Goal: Task Accomplishment & Management: Manage account settings

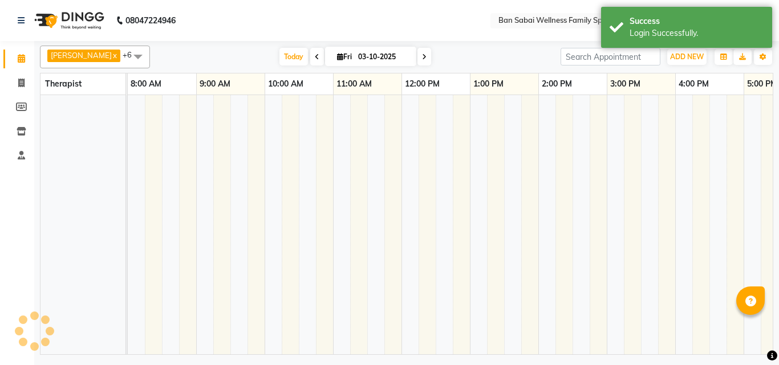
select select "en"
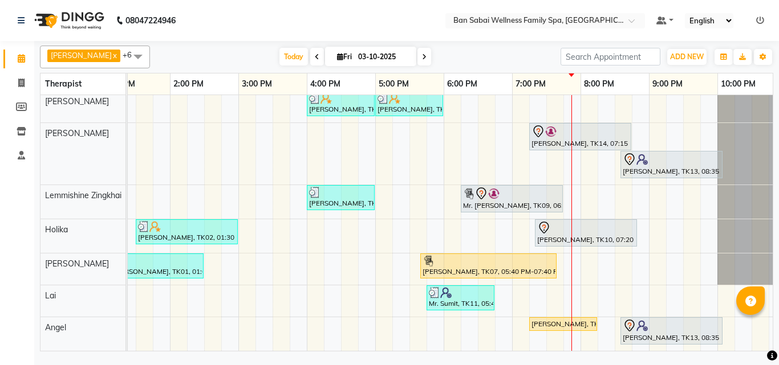
scroll to position [13, 0]
click at [576, 289] on div "[PERSON_NAME], TK05, 04:00 PM-05:00 PM, Thai/Dry/Sports Massage(Strong Pressure…" at bounding box center [340, 221] width 889 height 260
select select "90338"
select select "1185"
select select "tentative"
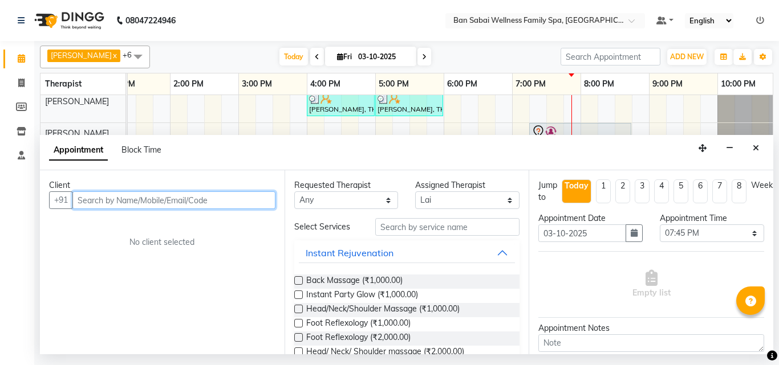
click at [251, 202] on input "text" at bounding box center [173, 201] width 203 height 18
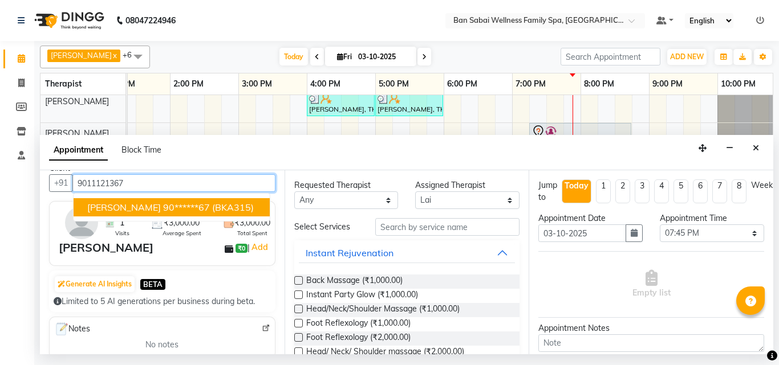
scroll to position [0, 0]
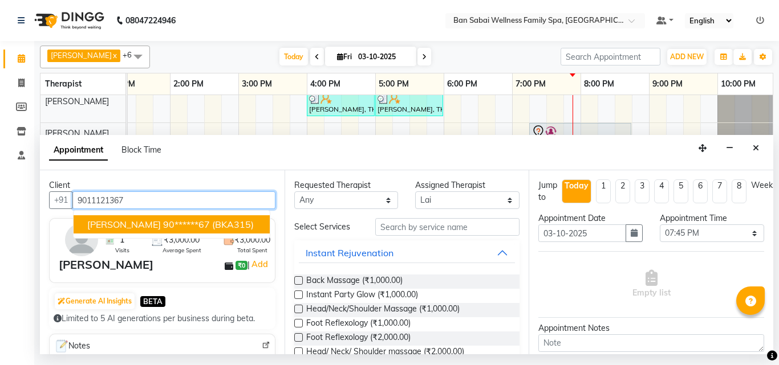
click at [199, 222] on ngb-highlight "90******67" at bounding box center [186, 224] width 47 height 11
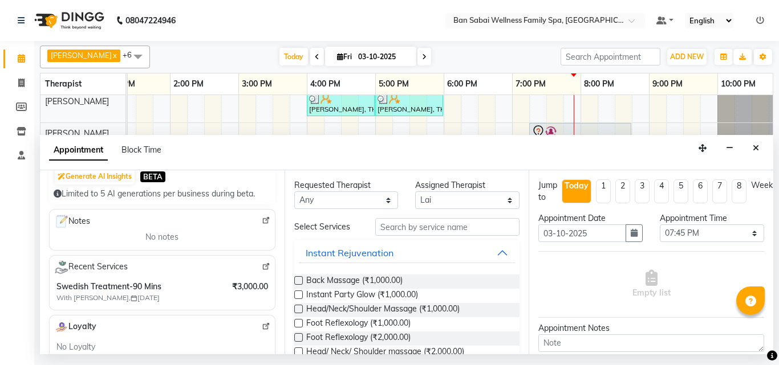
scroll to position [228, 0]
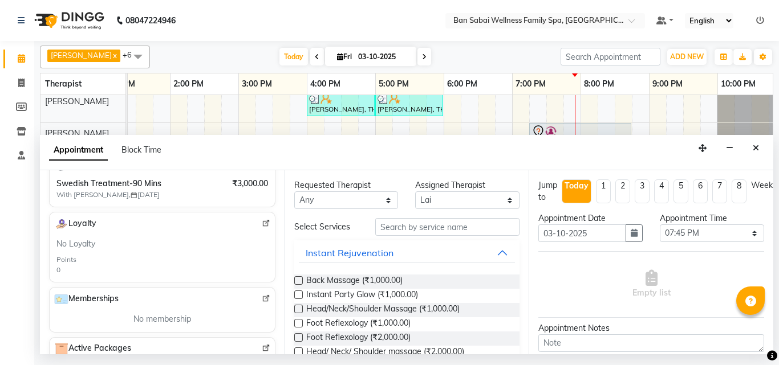
type input "90******67"
click at [424, 230] on input "text" at bounding box center [447, 227] width 145 height 18
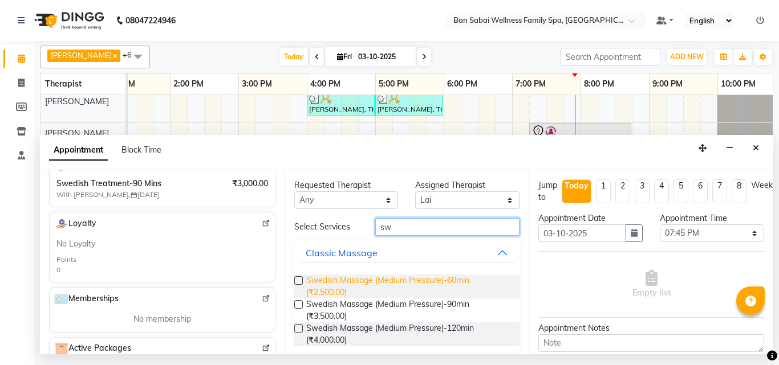
type input "sw"
click at [374, 286] on span "Swedish Massage (Medium Pressure)-60min (₹2,500.00)" at bounding box center [408, 287] width 205 height 24
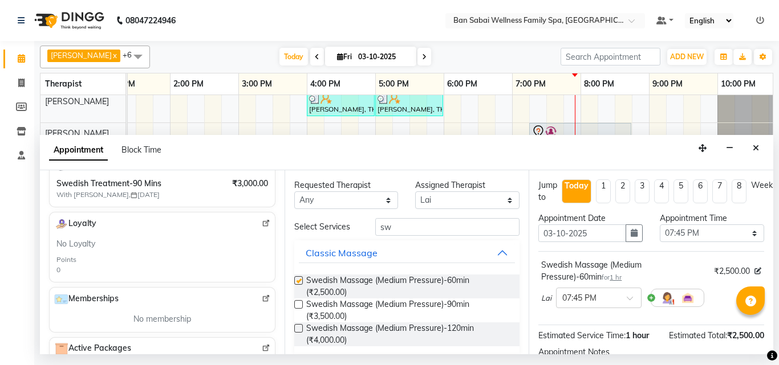
checkbox input "false"
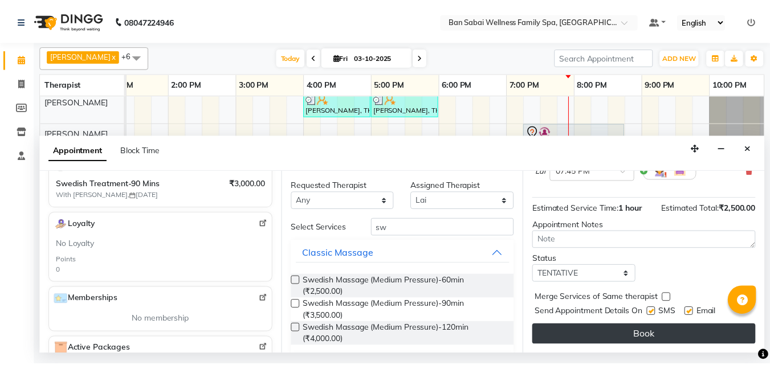
scroll to position [136, 0]
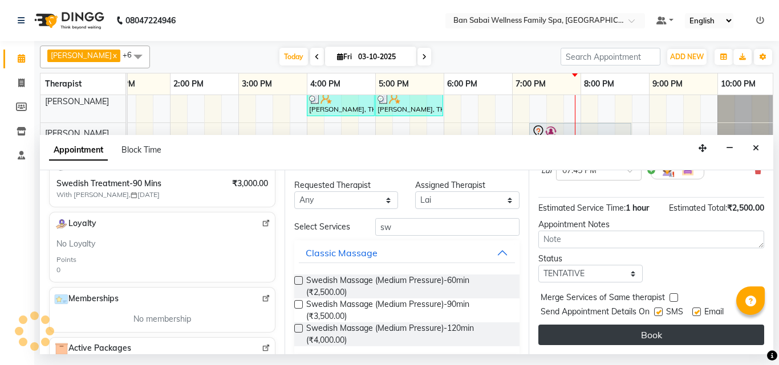
click at [644, 329] on button "Book" at bounding box center [651, 335] width 226 height 21
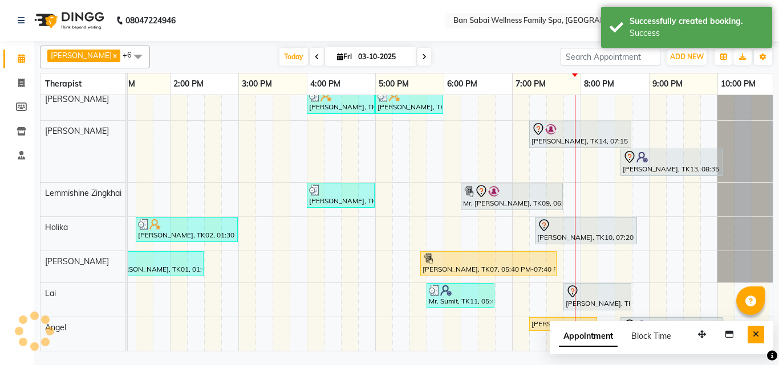
click at [759, 336] on button "Close" at bounding box center [755, 335] width 17 height 18
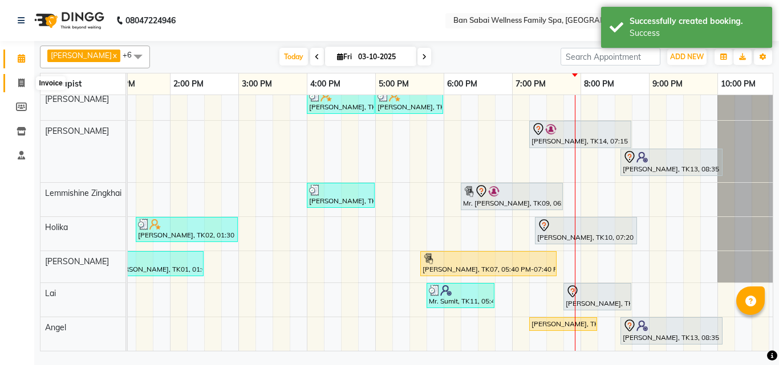
click at [18, 86] on icon at bounding box center [21, 83] width 6 height 9
select select "service"
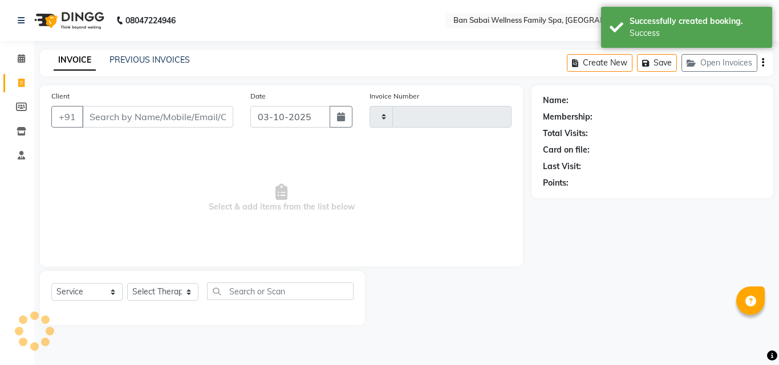
type input "2689"
select select "8225"
click at [158, 115] on input "Client" at bounding box center [157, 117] width 151 height 22
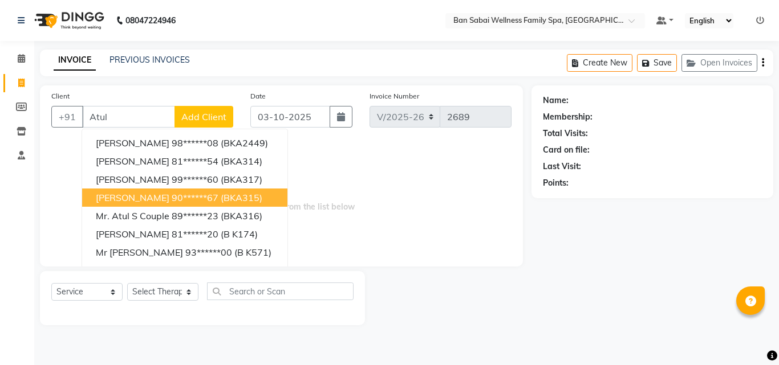
click at [153, 198] on span "[PERSON_NAME]" at bounding box center [133, 197] width 74 height 11
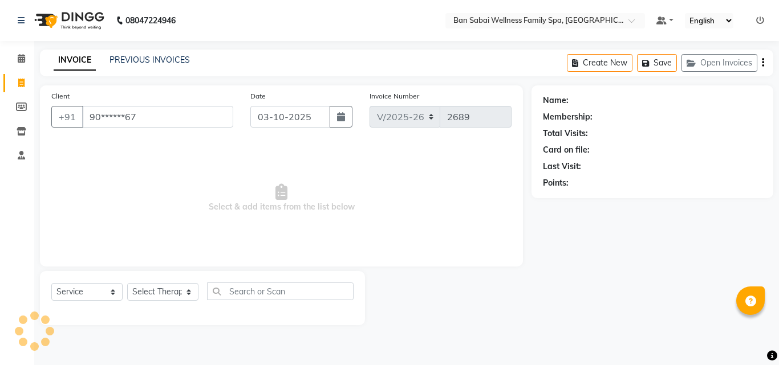
type input "90******67"
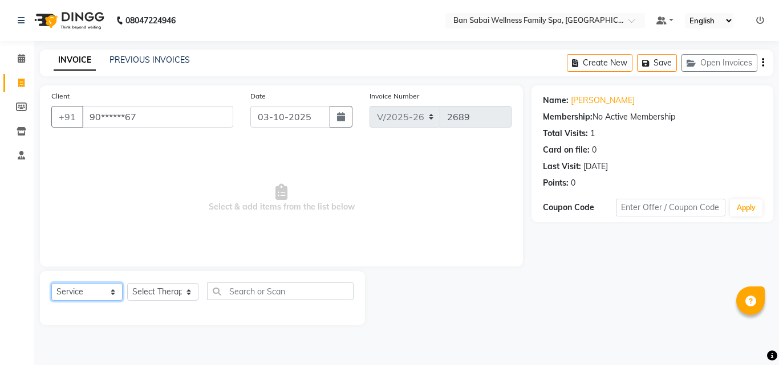
click at [112, 294] on select "Select Service Product Membership Package Voucher Prepaid Gift Card" at bounding box center [86, 292] width 71 height 18
select select "package"
click at [51, 283] on select "Select Service Product Membership Package Voucher Prepaid Gift Card" at bounding box center [86, 292] width 71 height 18
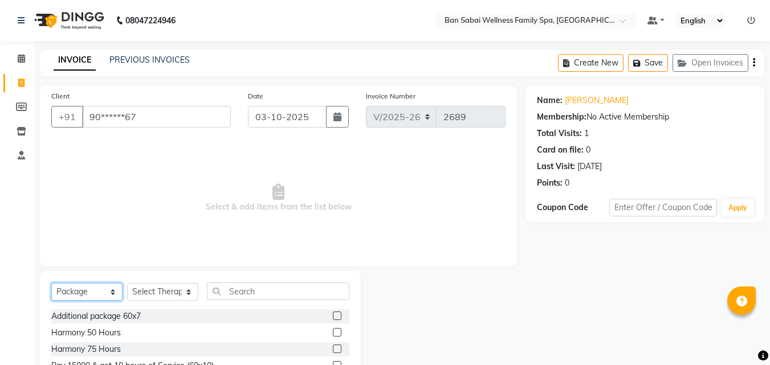
scroll to position [51, 0]
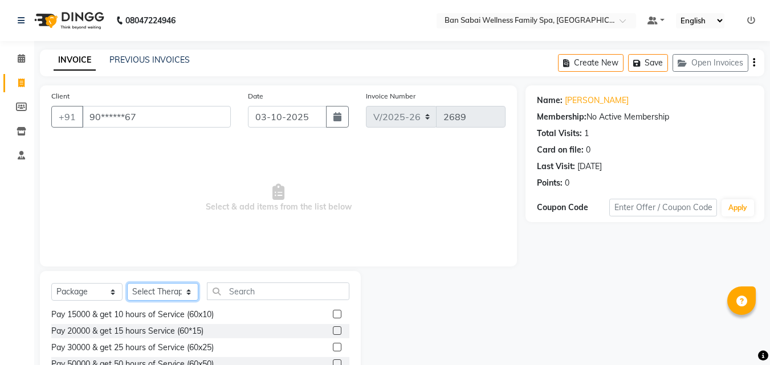
click at [184, 298] on select "Select Therapist Admin [PERSON_NAME] [PERSON_NAME] [PERSON_NAME], [PERSON_NAME]…" at bounding box center [162, 292] width 71 height 18
select select "89691"
click at [127, 283] on select "Select Therapist Admin [PERSON_NAME] [PERSON_NAME] [PERSON_NAME], [PERSON_NAME]…" at bounding box center [162, 292] width 71 height 18
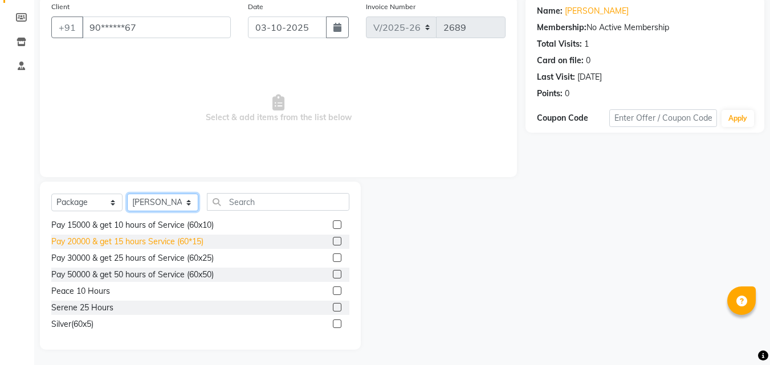
scroll to position [91, 0]
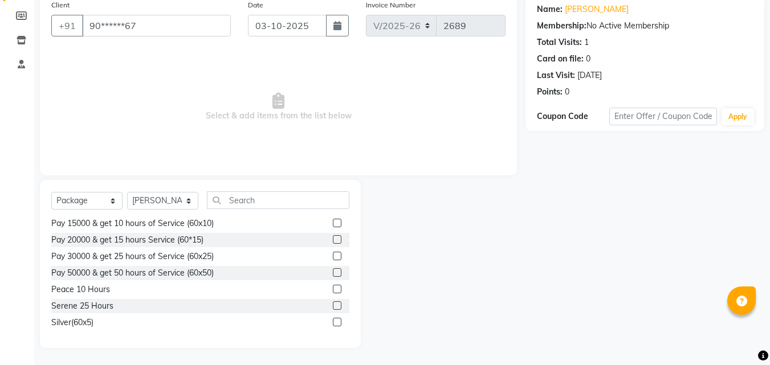
click at [333, 223] on label at bounding box center [337, 223] width 9 height 9
click at [333, 223] on input "checkbox" at bounding box center [336, 223] width 7 height 7
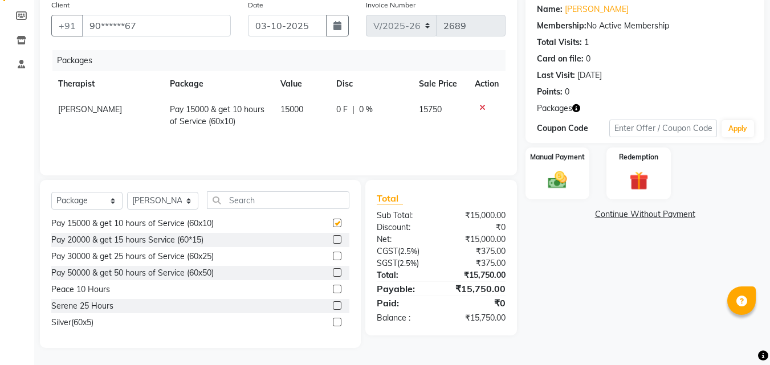
checkbox input "false"
click at [584, 182] on div "Manual Payment" at bounding box center [557, 173] width 67 height 54
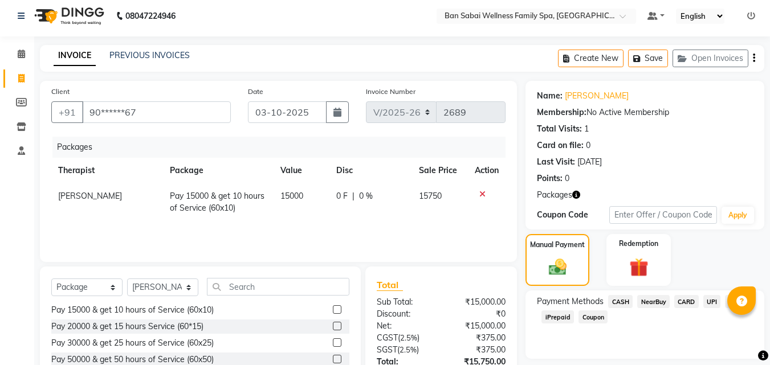
scroll to position [0, 0]
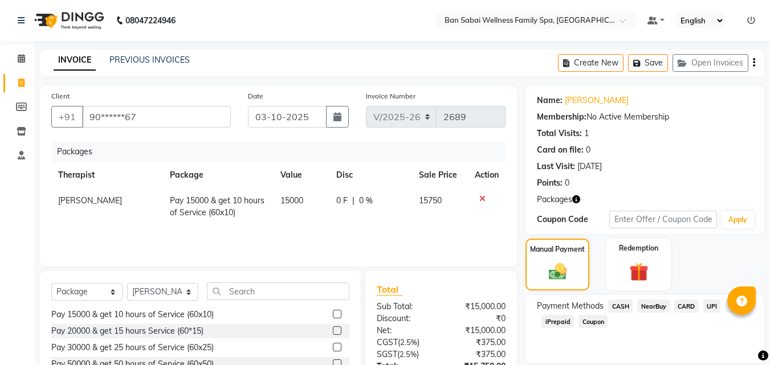
click at [753, 62] on button "button" at bounding box center [754, 63] width 2 height 27
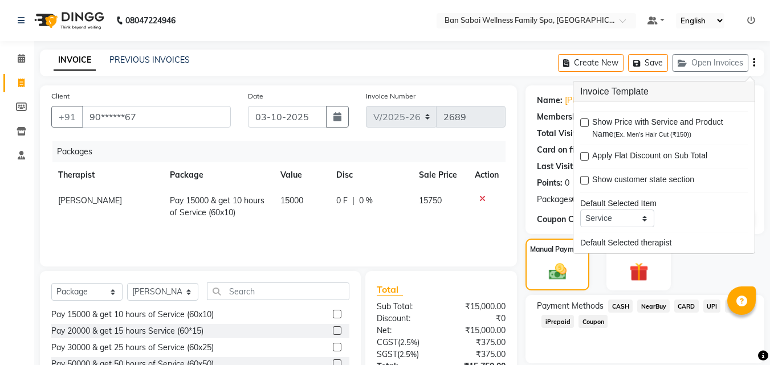
click at [462, 67] on div "INVOICE PREVIOUS INVOICES Create New Save Open Invoices" at bounding box center [402, 63] width 724 height 27
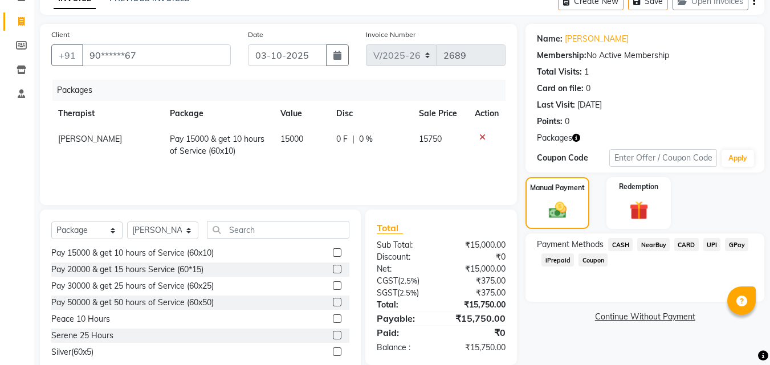
scroll to position [34, 0]
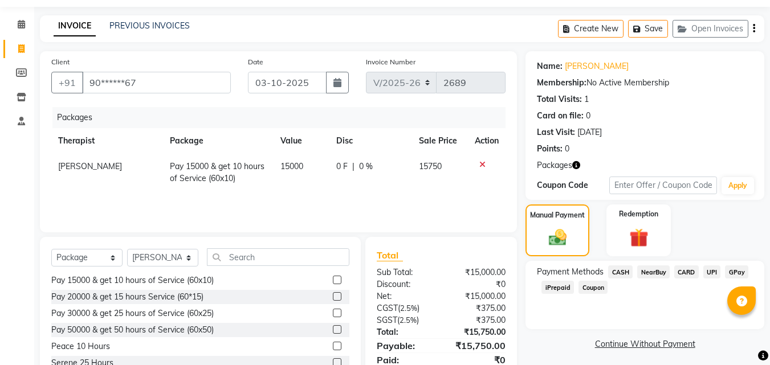
click at [755, 28] on icon "button" at bounding box center [754, 28] width 2 height 1
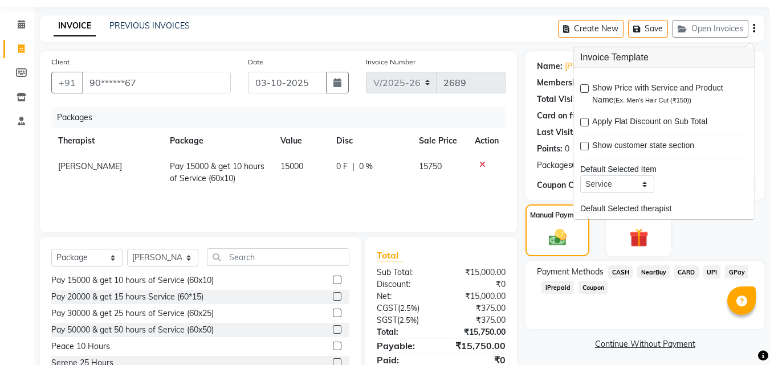
click at [587, 88] on label at bounding box center [584, 88] width 9 height 9
click at [587, 88] on input "checkbox" at bounding box center [583, 88] width 7 height 7
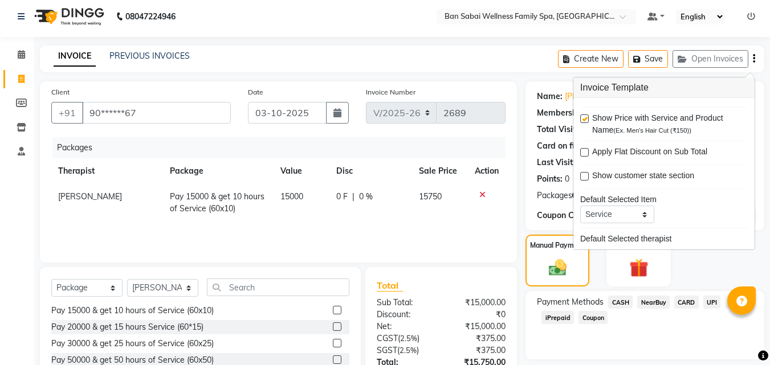
scroll to position [0, 0]
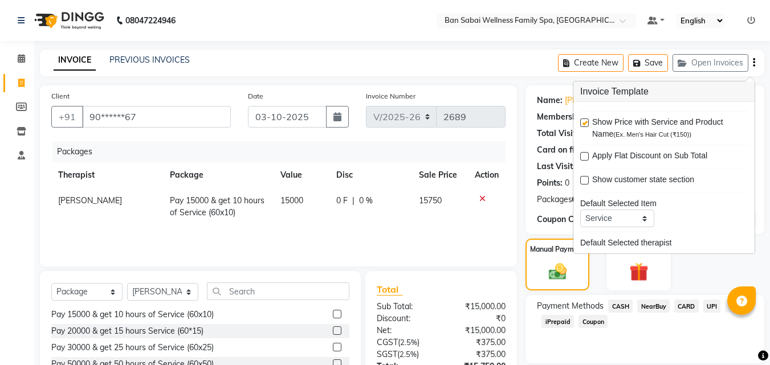
click at [585, 121] on label at bounding box center [584, 123] width 9 height 9
click at [585, 121] on input "checkbox" at bounding box center [583, 123] width 7 height 7
checkbox input "false"
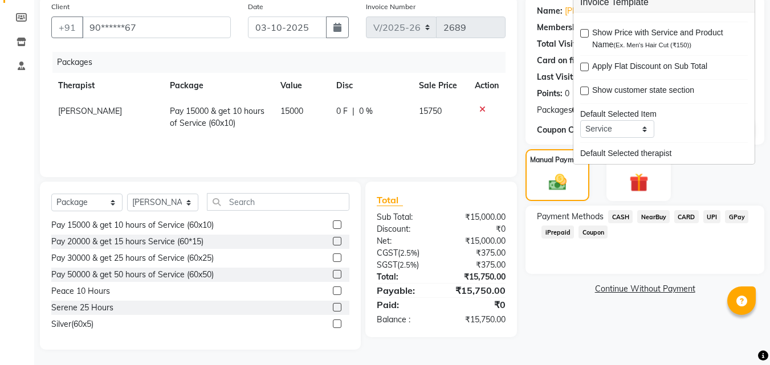
scroll to position [91, 0]
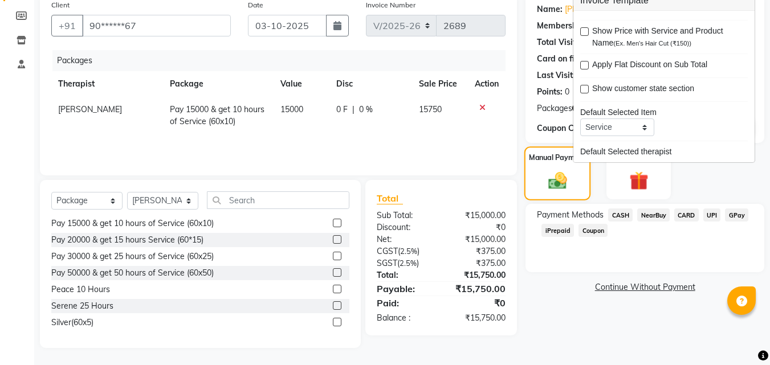
click at [574, 189] on div "Manual Payment" at bounding box center [557, 173] width 67 height 54
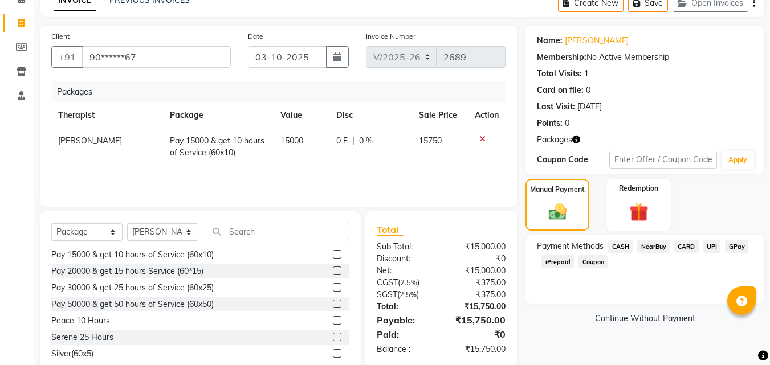
scroll to position [34, 0]
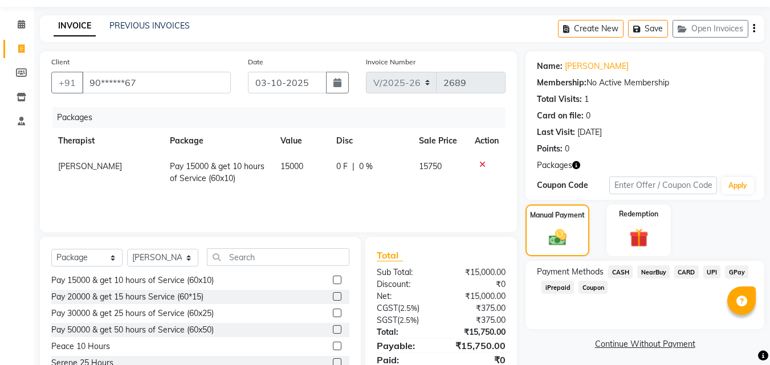
click at [302, 163] on span "15000" at bounding box center [291, 166] width 23 height 10
select select "89691"
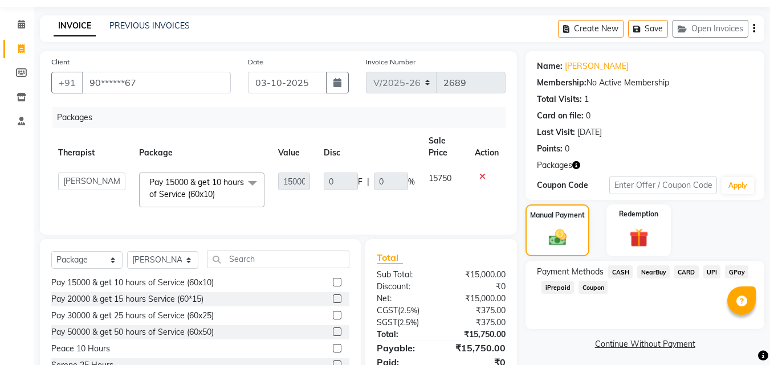
click at [422, 202] on td "15750" at bounding box center [445, 190] width 46 height 48
click at [357, 203] on td "0 F | 0 %" at bounding box center [369, 190] width 105 height 48
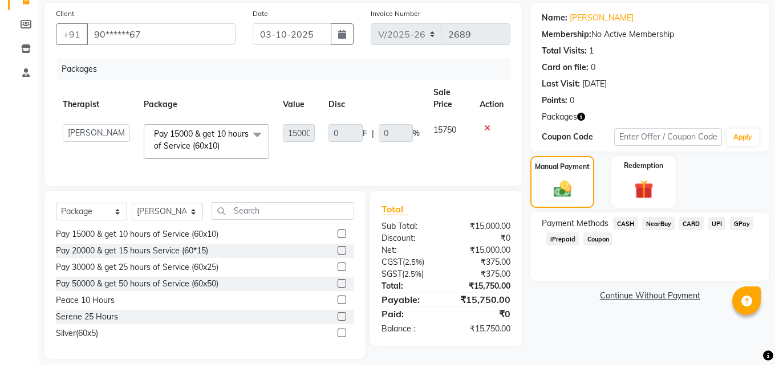
scroll to position [0, 0]
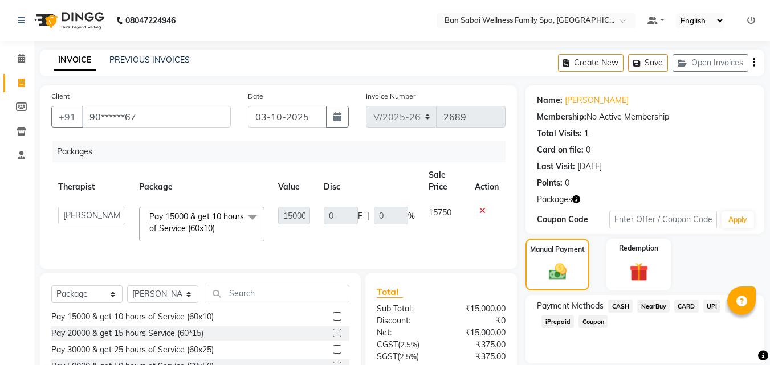
click at [758, 64] on div "Create New Save Open Invoices" at bounding box center [661, 63] width 206 height 27
click at [755, 63] on div "Create New Save Open Invoices" at bounding box center [661, 63] width 206 height 27
click at [438, 235] on td "15750" at bounding box center [445, 224] width 46 height 48
click at [491, 245] on td at bounding box center [487, 224] width 38 height 48
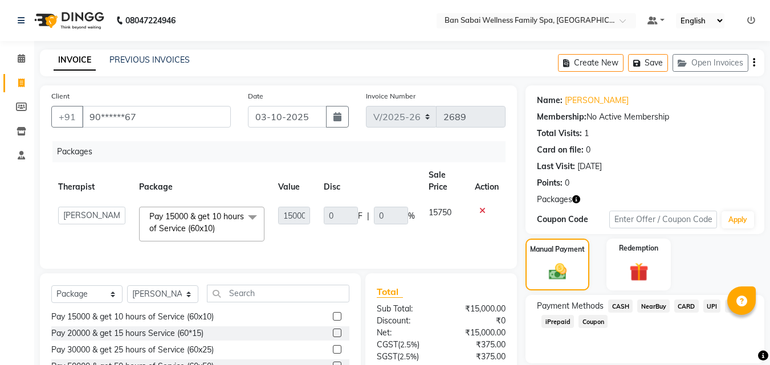
click at [441, 209] on span "15750" at bounding box center [440, 212] width 23 height 10
click at [445, 209] on span "15750" at bounding box center [440, 212] width 23 height 10
click at [23, 60] on icon at bounding box center [21, 58] width 7 height 9
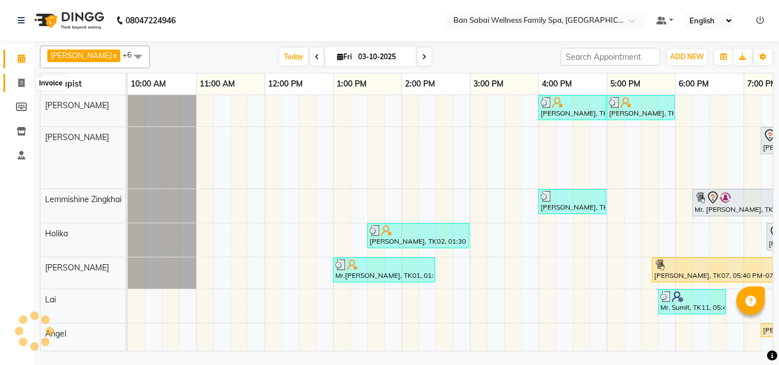
click at [18, 82] on icon at bounding box center [21, 83] width 6 height 9
select select "service"
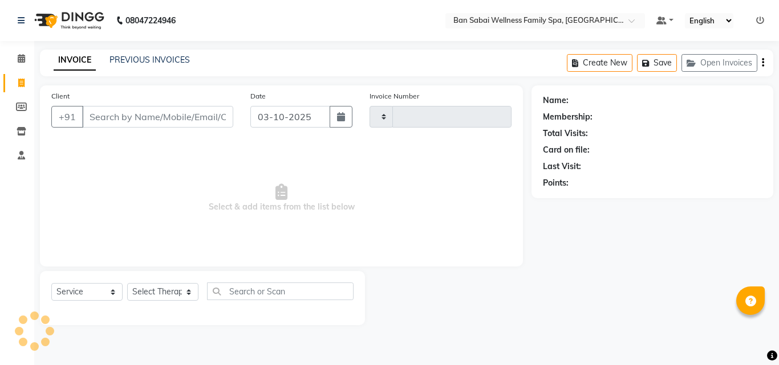
type input "2689"
select select "8225"
click at [109, 116] on input "Client" at bounding box center [157, 117] width 151 height 22
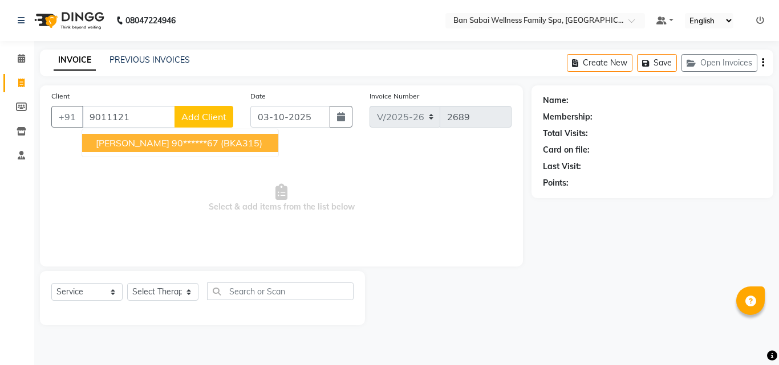
click at [172, 148] on ngb-highlight "90******67" at bounding box center [195, 142] width 47 height 11
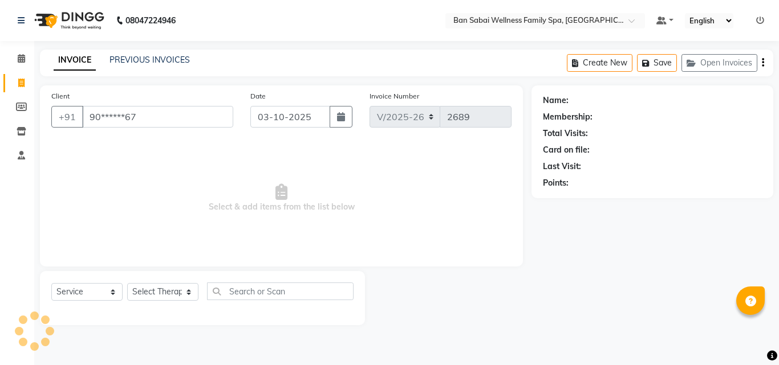
type input "90******67"
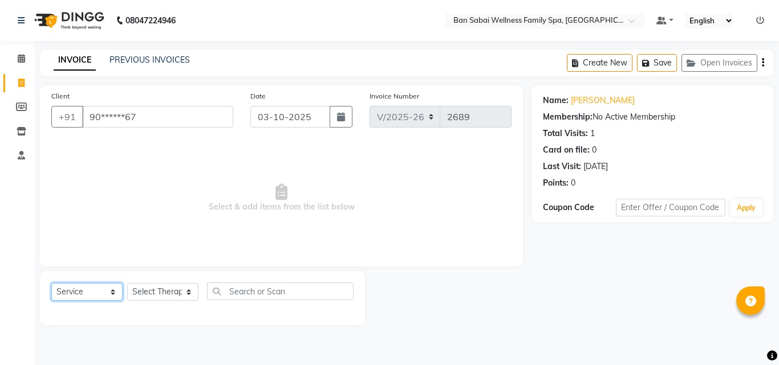
click at [113, 295] on select "Select Service Product Membership Package Voucher Prepaid Gift Card" at bounding box center [86, 292] width 71 height 18
select select "package"
click at [51, 283] on select "Select Service Product Membership Package Voucher Prepaid Gift Card" at bounding box center [86, 292] width 71 height 18
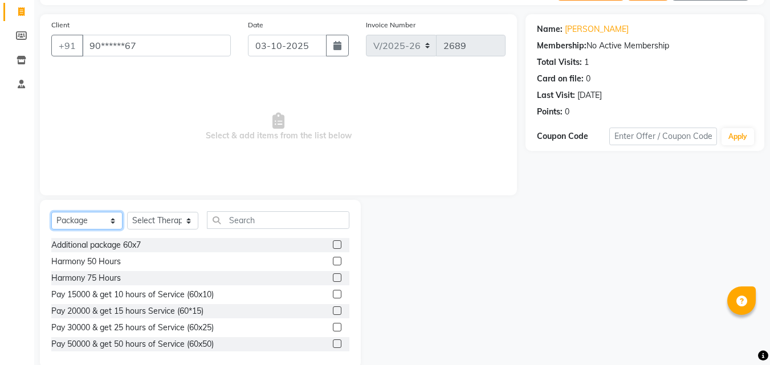
scroll to position [91, 0]
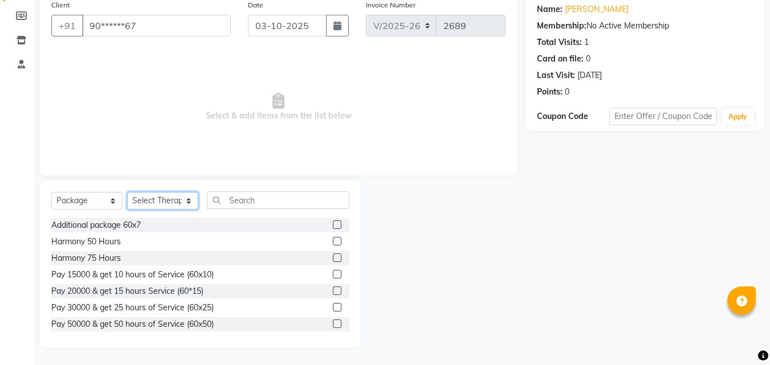
click at [183, 196] on select "Select Therapist Admin [PERSON_NAME] [PERSON_NAME] [PERSON_NAME], [PERSON_NAME]…" at bounding box center [162, 201] width 71 height 18
select select "89691"
click at [127, 192] on select "Select Therapist Admin [PERSON_NAME] [PERSON_NAME] [PERSON_NAME], [PERSON_NAME]…" at bounding box center [162, 201] width 71 height 18
click at [333, 272] on label at bounding box center [337, 274] width 9 height 9
click at [333, 272] on input "checkbox" at bounding box center [336, 274] width 7 height 7
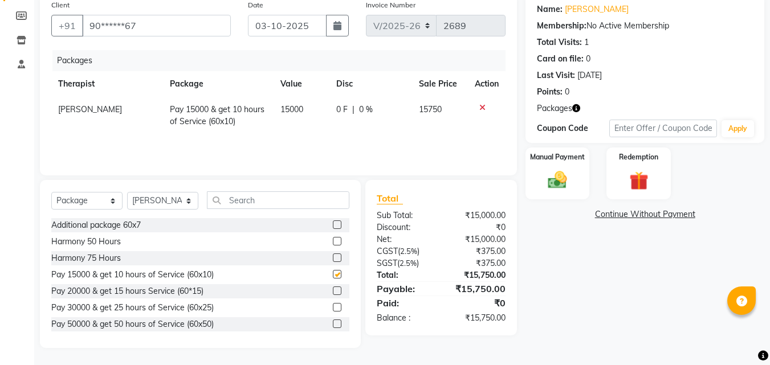
checkbox input "false"
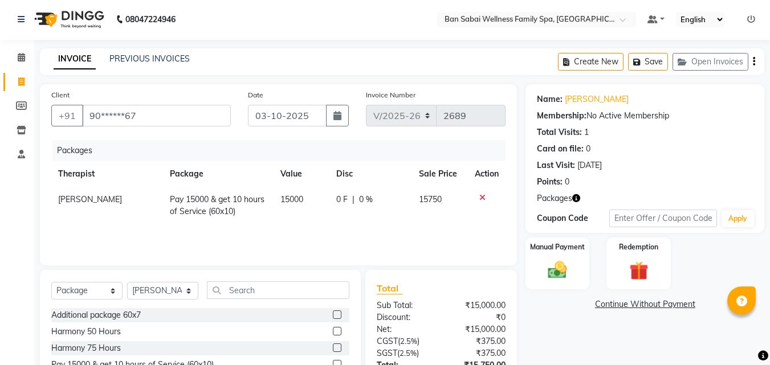
scroll to position [0, 0]
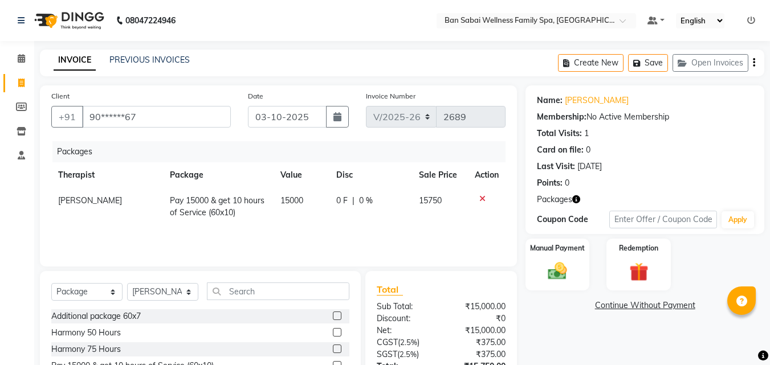
click at [753, 66] on button "button" at bounding box center [754, 63] width 2 height 27
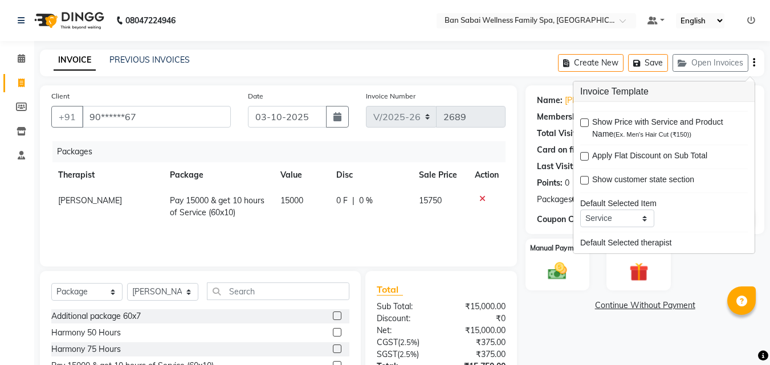
click at [613, 160] on span "Apply Flat Discount on Sub Total" at bounding box center [649, 157] width 115 height 14
click at [584, 156] on label at bounding box center [584, 156] width 9 height 9
click at [584, 156] on input "checkbox" at bounding box center [583, 156] width 7 height 7
checkbox input "true"
click at [466, 55] on div "INVOICE PREVIOUS INVOICES Create New Save Open Invoices" at bounding box center [402, 63] width 724 height 27
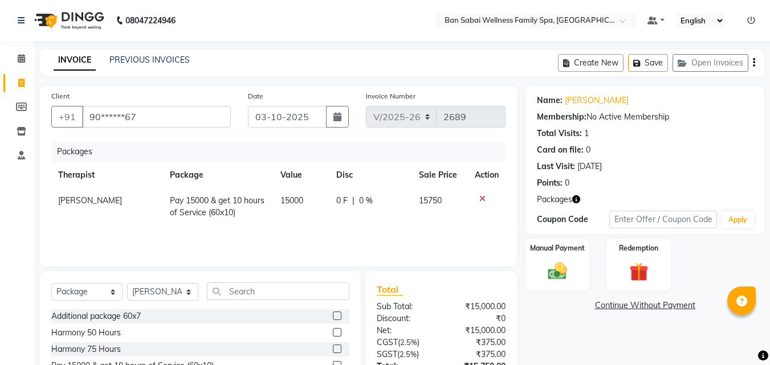
click at [756, 61] on div "Create New Save Open Invoices" at bounding box center [661, 63] width 206 height 27
click at [751, 66] on div "Create New Save Open Invoices" at bounding box center [661, 63] width 206 height 27
click at [19, 60] on icon at bounding box center [21, 58] width 7 height 9
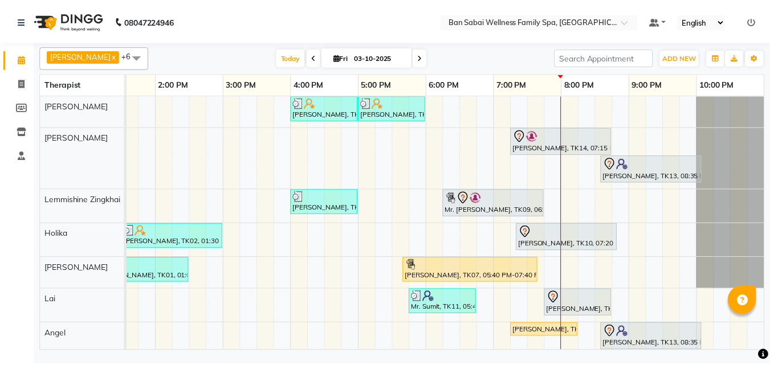
scroll to position [0, 253]
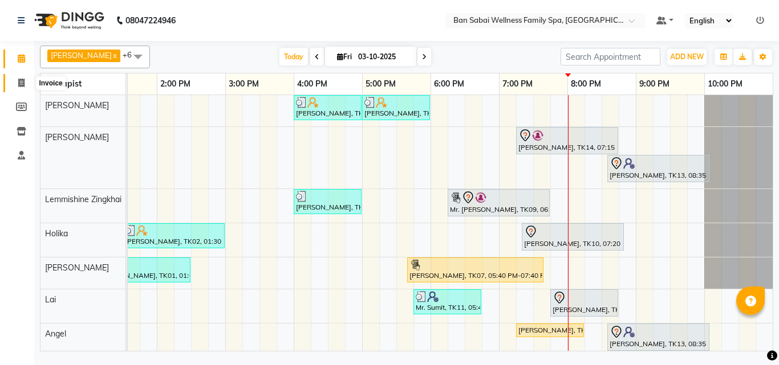
click at [22, 84] on icon at bounding box center [21, 83] width 6 height 9
select select "service"
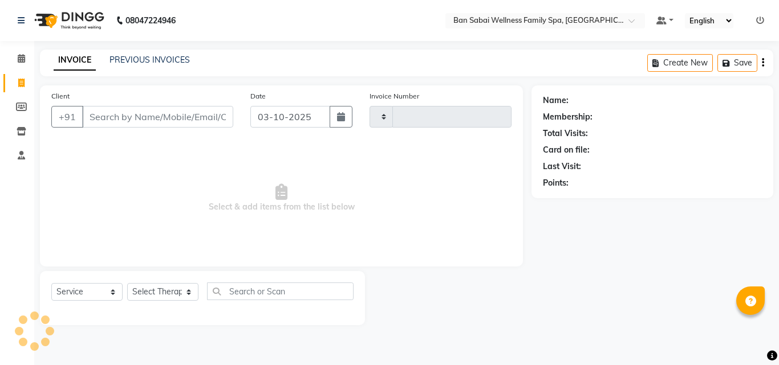
type input "2689"
select select "8225"
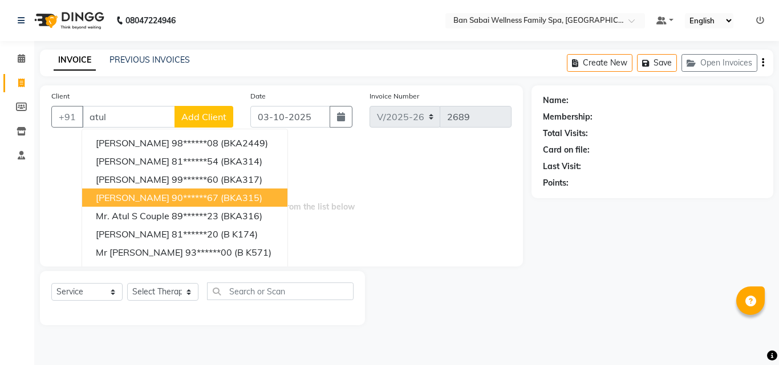
click at [172, 198] on ngb-highlight "90******67" at bounding box center [195, 197] width 47 height 11
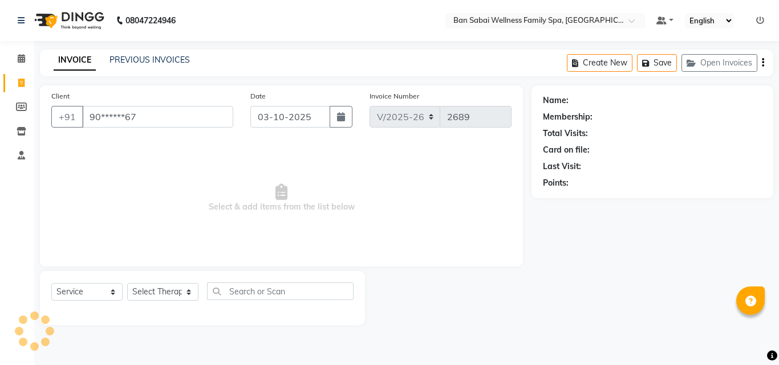
type input "90******67"
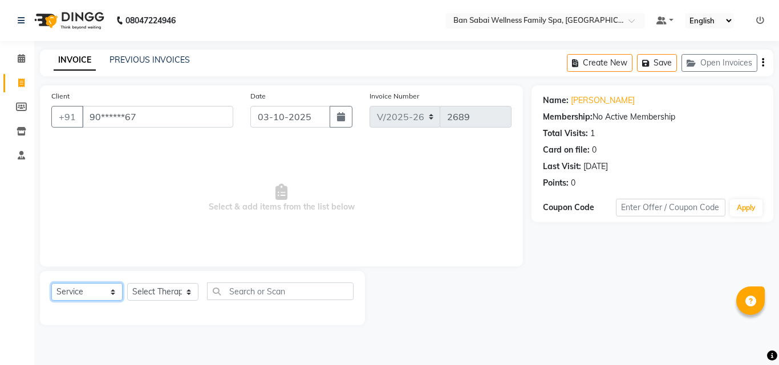
click at [116, 294] on select "Select Service Product Membership Package Voucher Prepaid Gift Card" at bounding box center [86, 292] width 71 height 18
select select "package"
click at [51, 283] on select "Select Service Product Membership Package Voucher Prepaid Gift Card" at bounding box center [86, 292] width 71 height 18
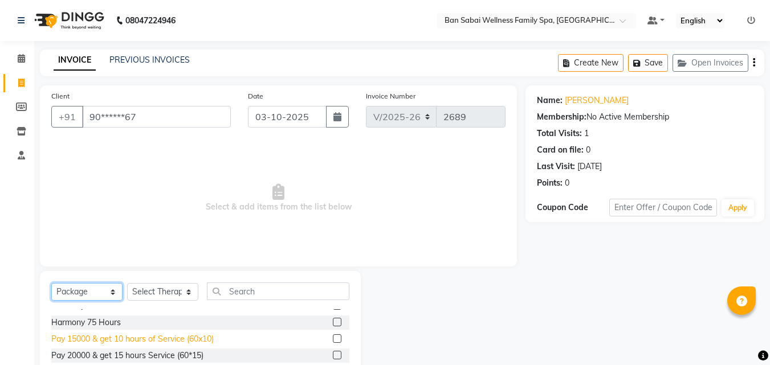
scroll to position [51, 0]
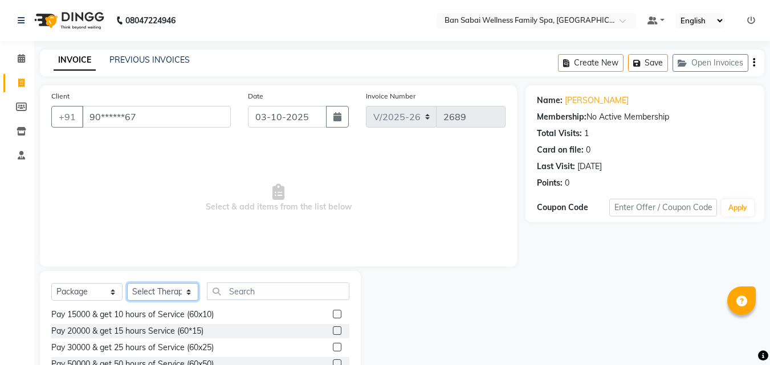
click at [187, 294] on select "Select Therapist Admin [PERSON_NAME] [PERSON_NAME] [PERSON_NAME], [PERSON_NAME]…" at bounding box center [162, 292] width 71 height 18
select select "89691"
click at [127, 283] on select "Select Therapist Admin [PERSON_NAME] [PERSON_NAME] [PERSON_NAME], [PERSON_NAME]…" at bounding box center [162, 292] width 71 height 18
click at [333, 312] on label at bounding box center [337, 314] width 9 height 9
click at [333, 312] on input "checkbox" at bounding box center [336, 314] width 7 height 7
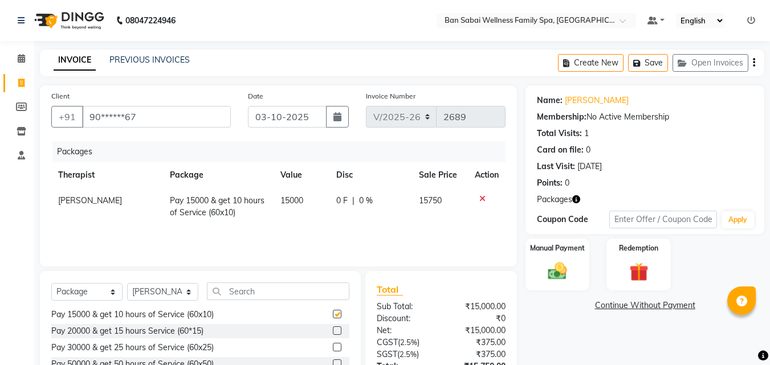
checkbox input "false"
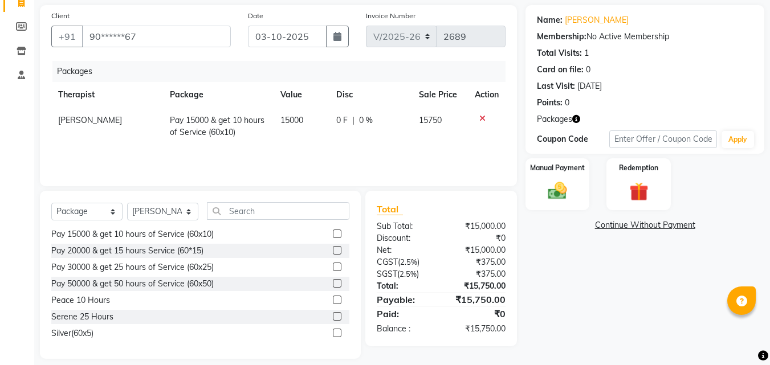
scroll to position [91, 0]
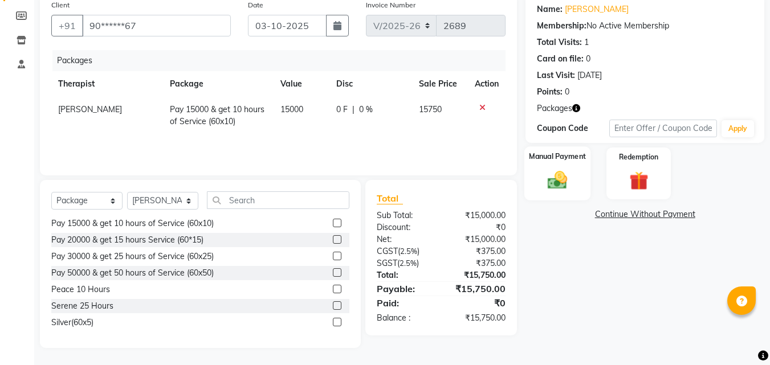
click at [587, 179] on div "Manual Payment" at bounding box center [557, 173] width 67 height 54
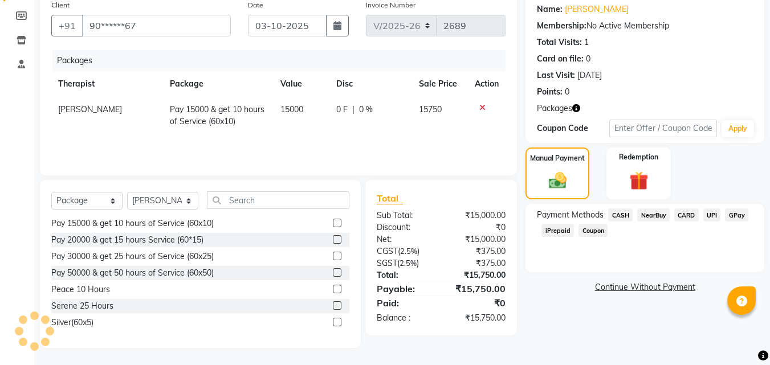
click at [626, 214] on span "CASH" at bounding box center [620, 215] width 25 height 13
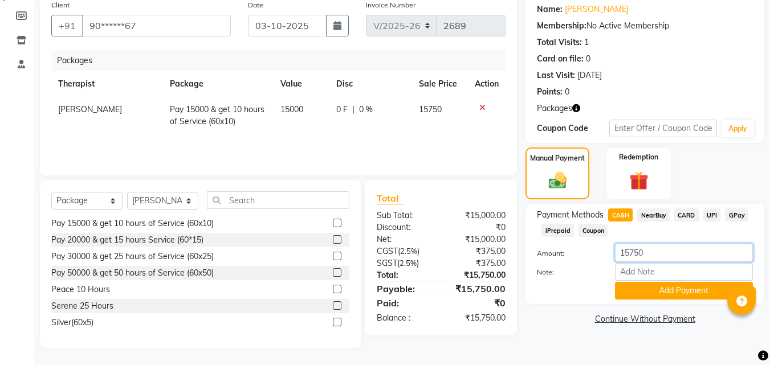
click at [666, 255] on input "15750" at bounding box center [684, 253] width 138 height 18
type input "15000"
click at [685, 290] on button "Add Payment" at bounding box center [684, 291] width 138 height 18
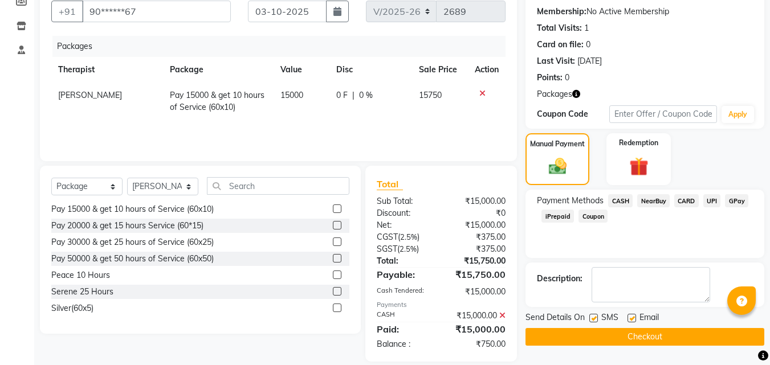
scroll to position [119, 0]
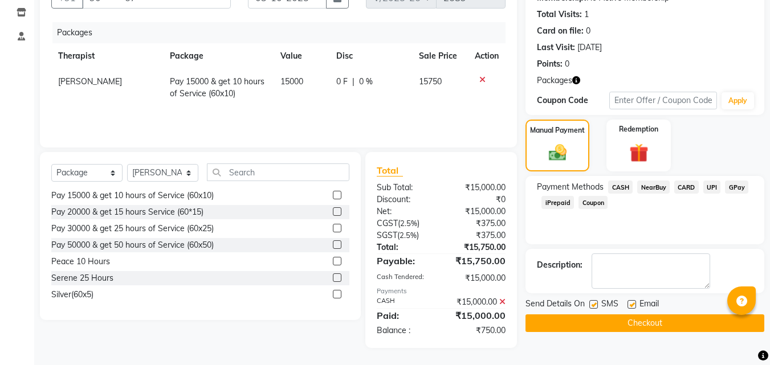
click at [644, 321] on button "Checkout" at bounding box center [645, 324] width 239 height 18
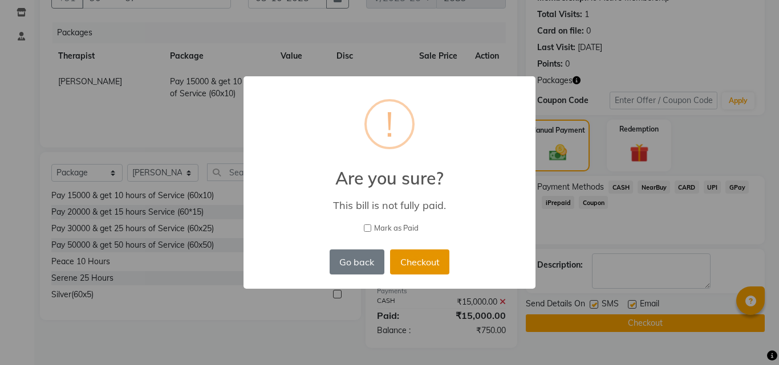
click at [412, 262] on button "Checkout" at bounding box center [419, 262] width 59 height 25
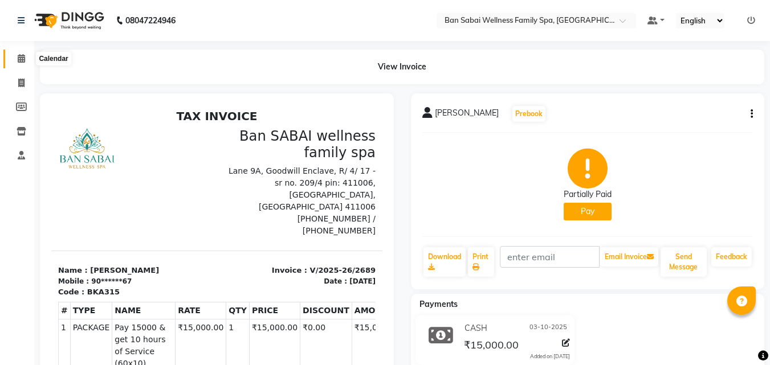
click at [22, 60] on icon at bounding box center [21, 58] width 7 height 9
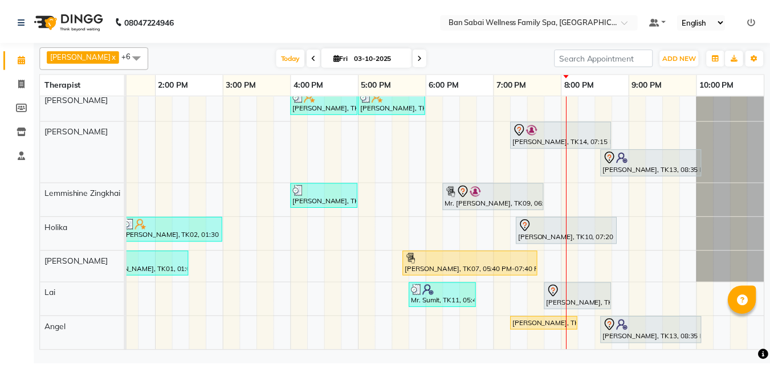
scroll to position [15, 250]
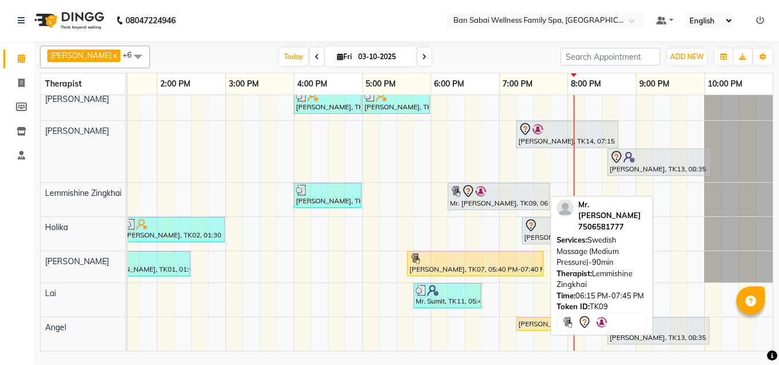
click at [481, 194] on div "Mr. [PERSON_NAME], TK09, 06:15 PM-07:45 PM, Swedish Massage (Medium Pressure)-9…" at bounding box center [499, 197] width 100 height 24
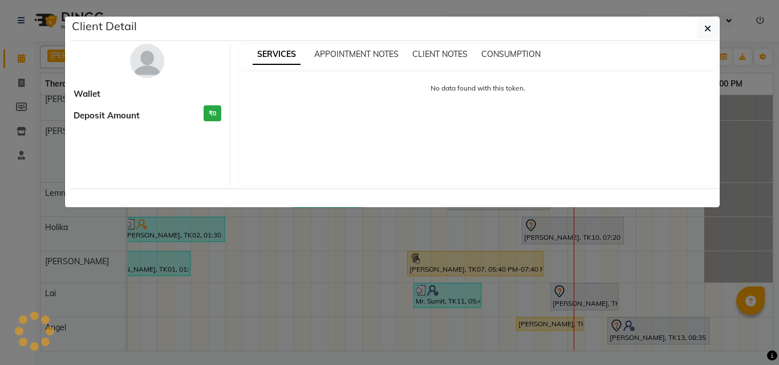
select select "7"
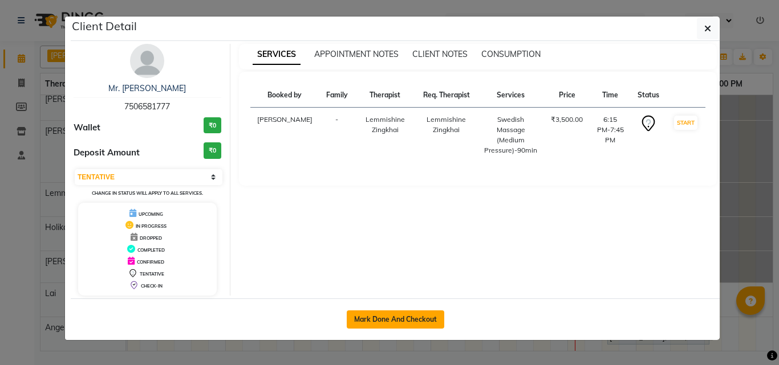
click at [391, 318] on button "Mark Done And Checkout" at bounding box center [395, 320] width 97 height 18
select select "service"
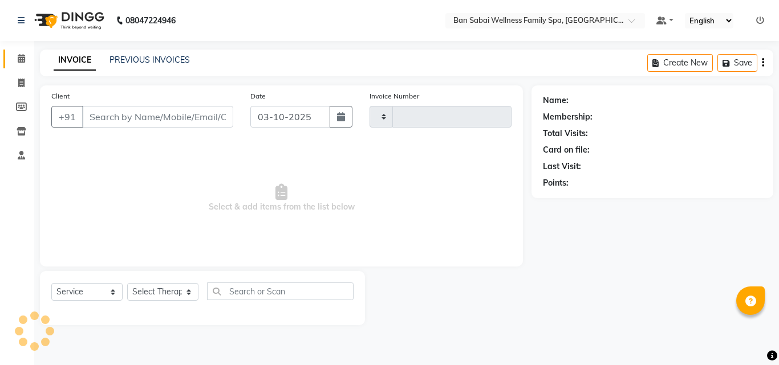
type input "2690"
select select "8225"
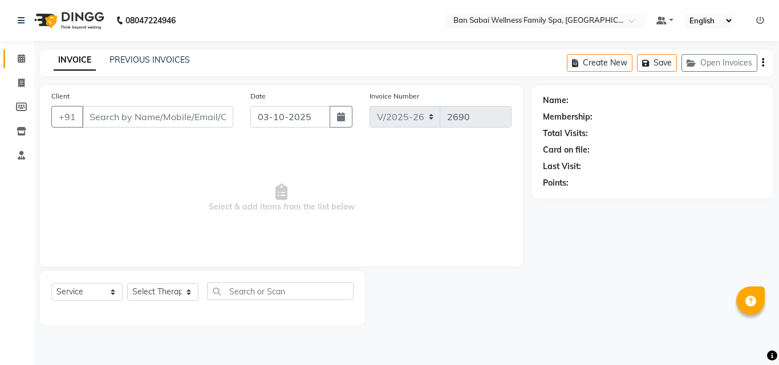
type input "75******77"
select select "78551"
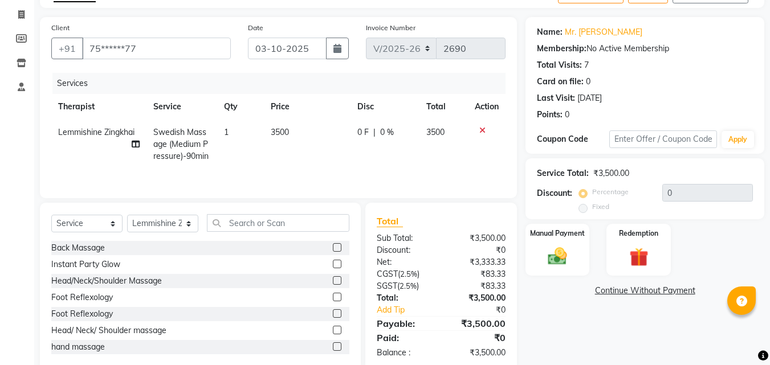
scroll to position [91, 0]
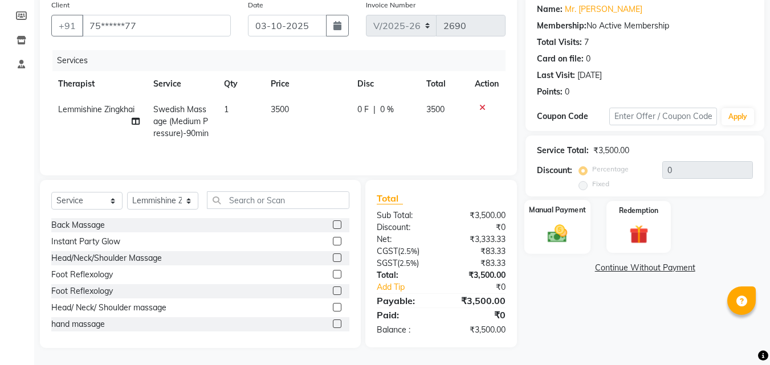
click at [583, 237] on div "Manual Payment" at bounding box center [557, 227] width 67 height 54
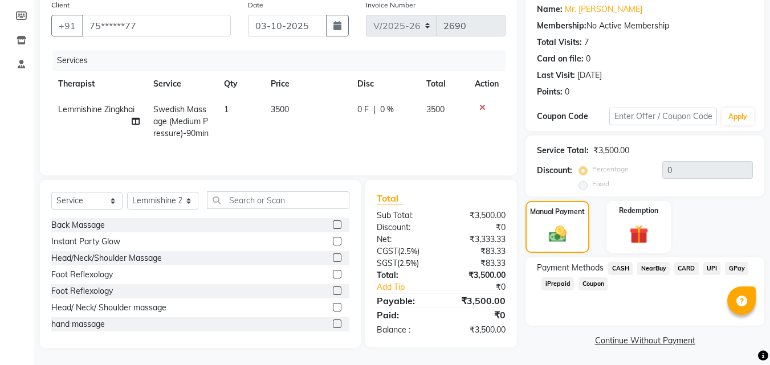
click at [743, 268] on span "GPay" at bounding box center [736, 268] width 23 height 13
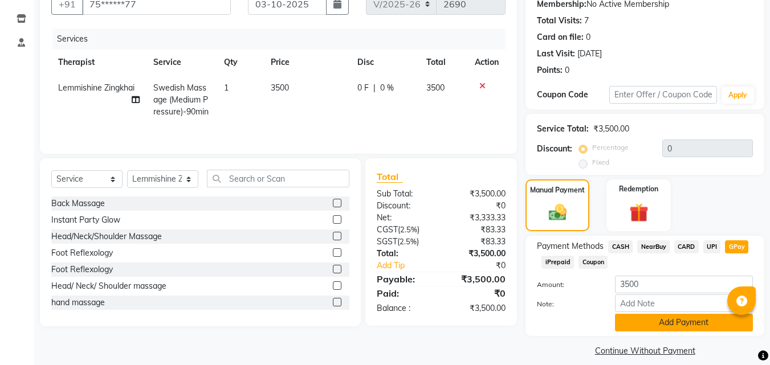
scroll to position [124, 0]
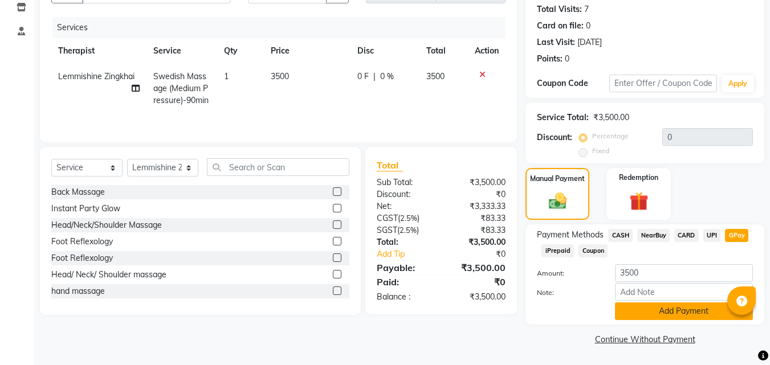
click at [670, 311] on button "Add Payment" at bounding box center [684, 312] width 138 height 18
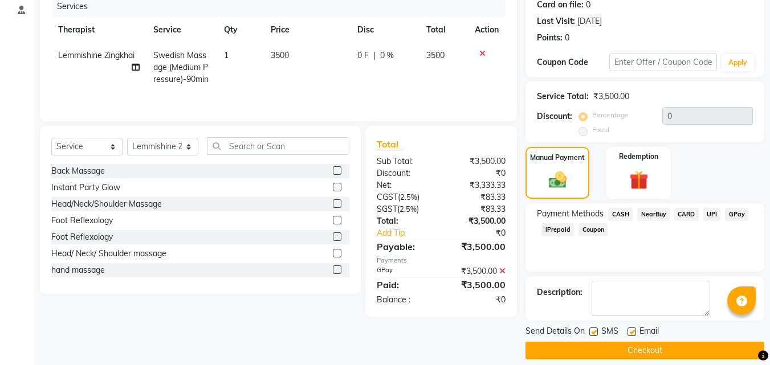
scroll to position [157, 0]
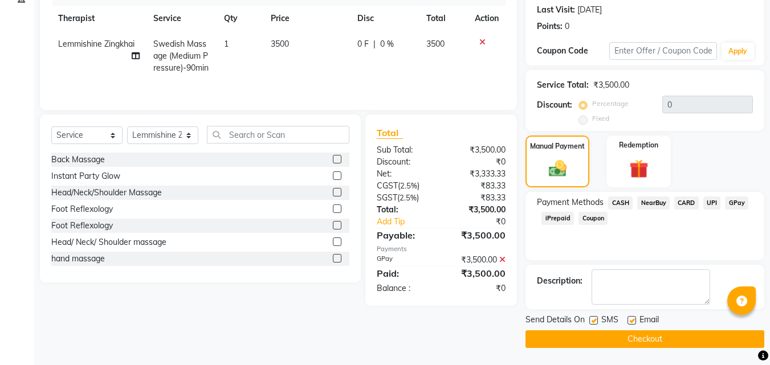
click at [589, 341] on button "Checkout" at bounding box center [645, 340] width 239 height 18
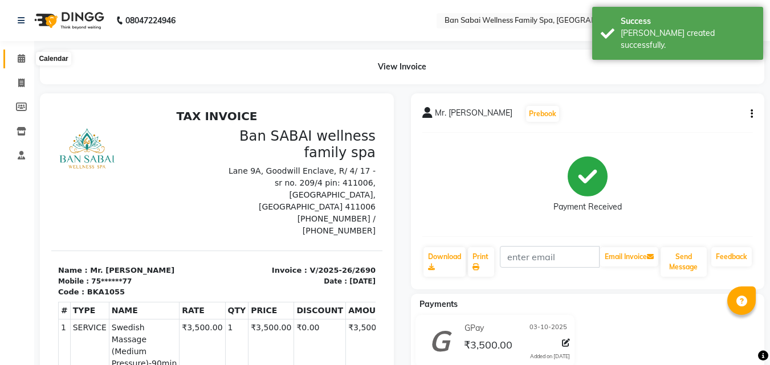
click at [23, 54] on icon at bounding box center [21, 58] width 7 height 9
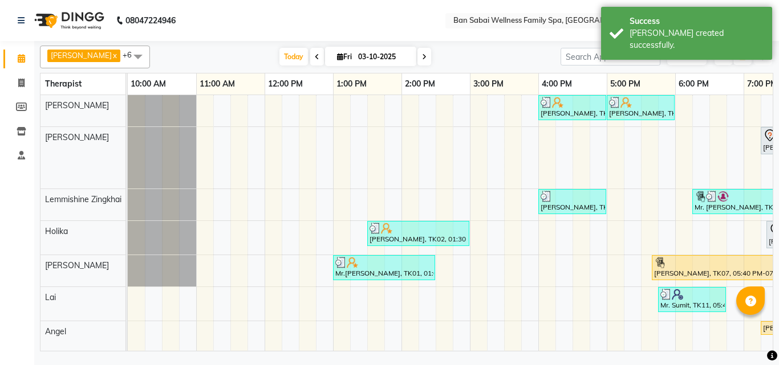
click at [764, 55] on icon "button" at bounding box center [762, 57] width 7 height 7
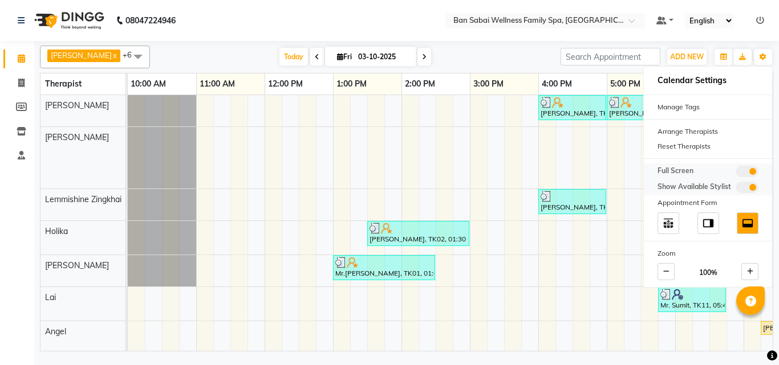
click at [739, 171] on span at bounding box center [746, 171] width 23 height 11
click at [735, 173] on input "checkbox" at bounding box center [735, 173] width 0 height 0
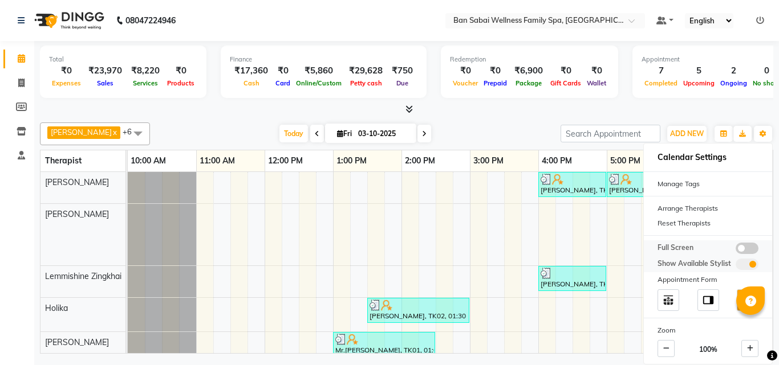
click at [750, 249] on span at bounding box center [746, 248] width 23 height 11
click at [735, 250] on input "checkbox" at bounding box center [735, 250] width 0 height 0
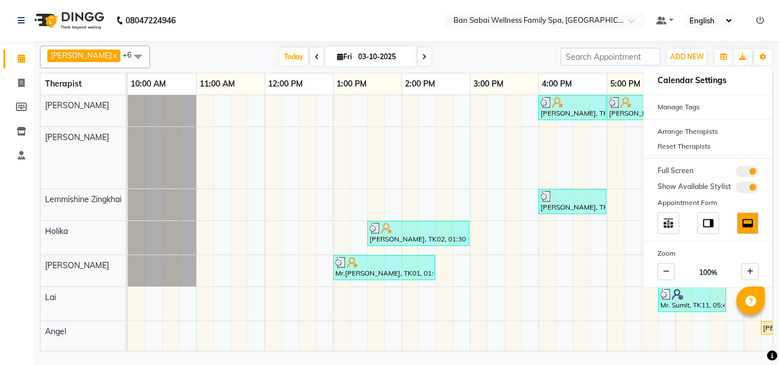
click at [304, 19] on nav "08047224946 Select Location × Ban Sabai Wellness Family Spa, Kalyani Nagar Defa…" at bounding box center [389, 20] width 779 height 41
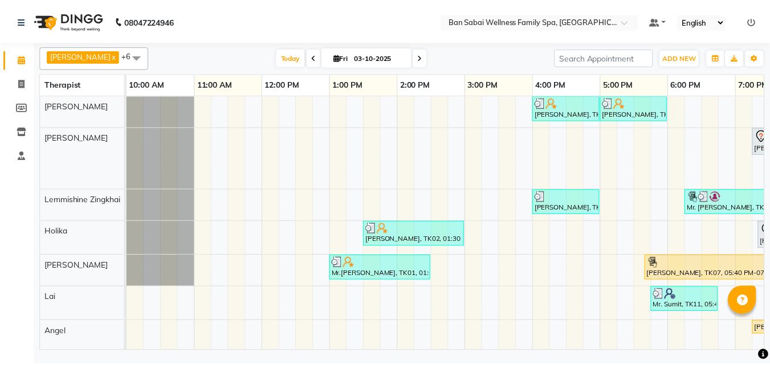
scroll to position [0, 245]
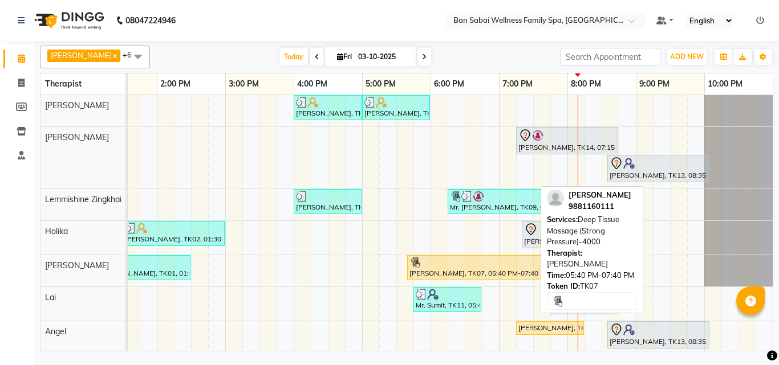
click at [503, 266] on div at bounding box center [475, 262] width 132 height 11
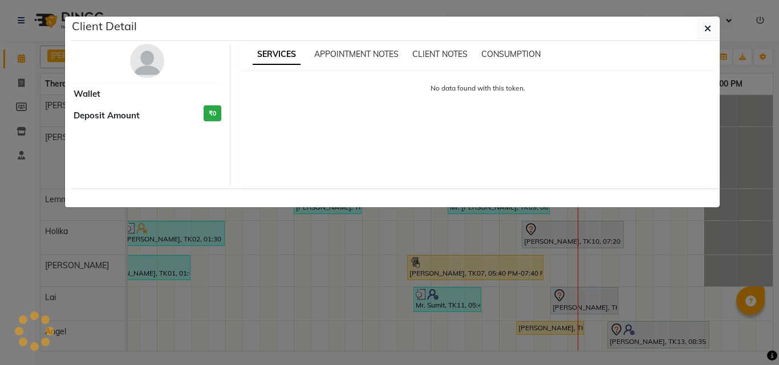
select select "1"
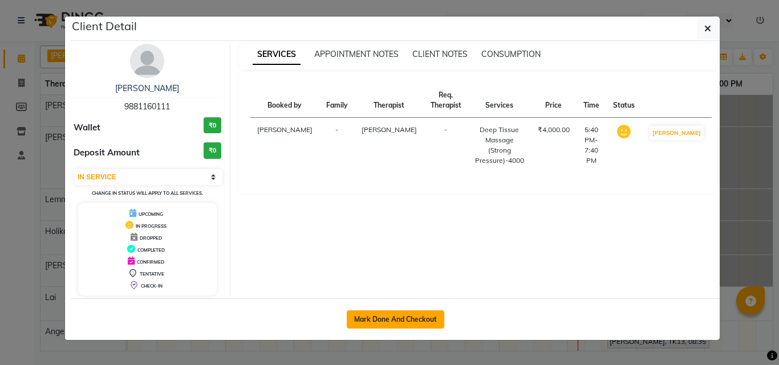
click at [419, 322] on button "Mark Done And Checkout" at bounding box center [395, 320] width 97 height 18
select select "service"
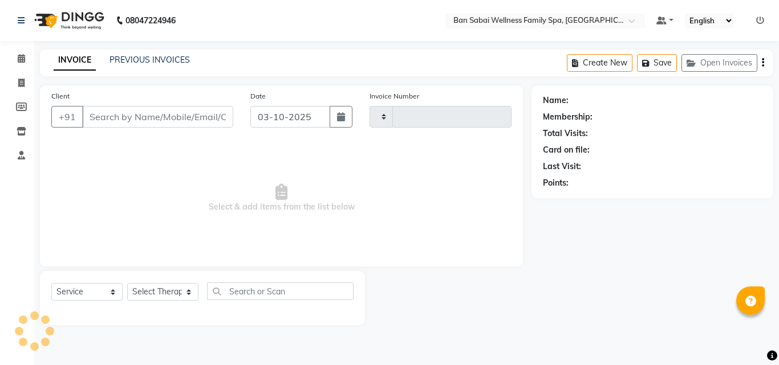
type input "2691"
select select "8225"
type input "98******11"
select select "87127"
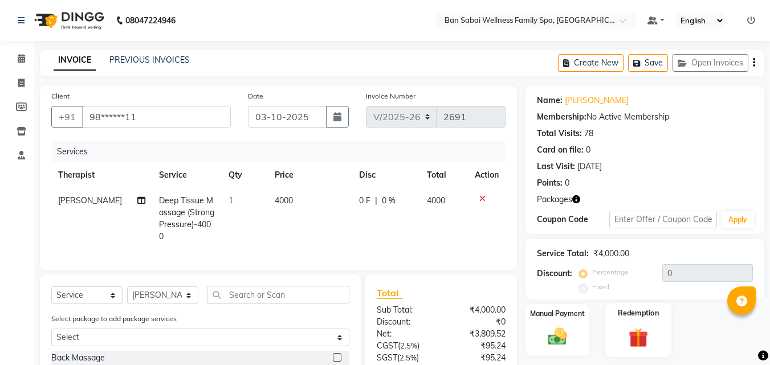
click at [640, 312] on label "Redemption" at bounding box center [638, 313] width 41 height 11
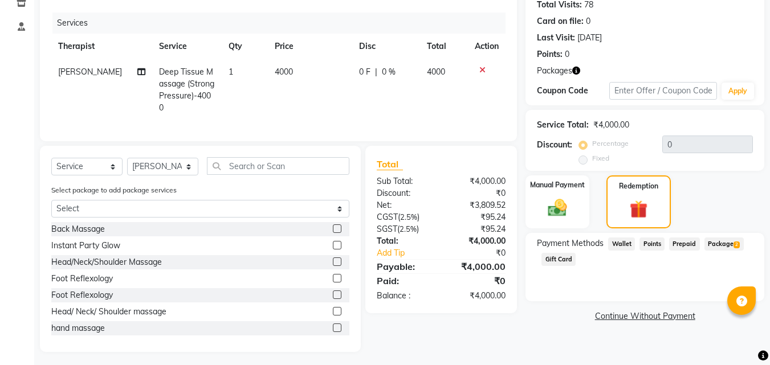
scroll to position [129, 0]
click at [738, 244] on span "2" at bounding box center [737, 244] width 6 height 7
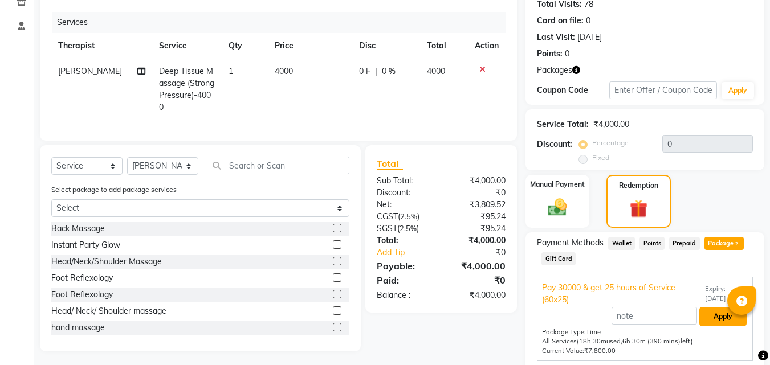
click at [719, 313] on button "Apply" at bounding box center [722, 316] width 47 height 19
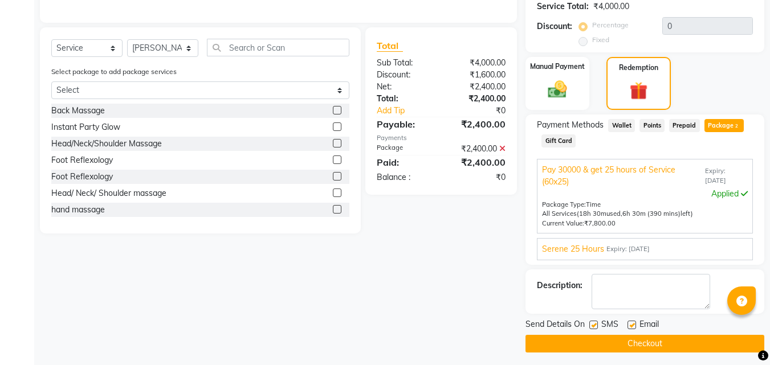
scroll to position [252, 0]
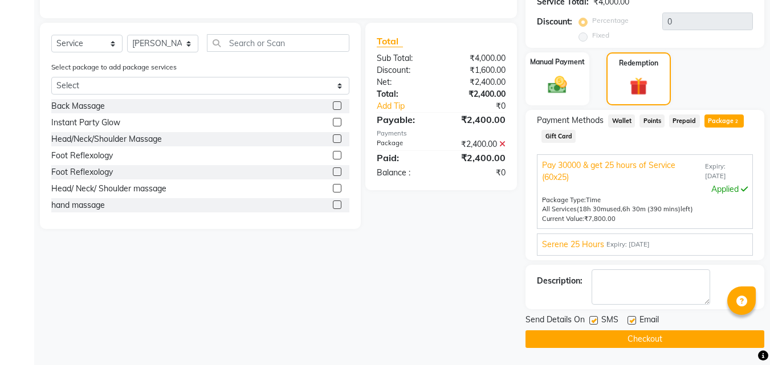
click at [660, 336] on button "Checkout" at bounding box center [645, 340] width 239 height 18
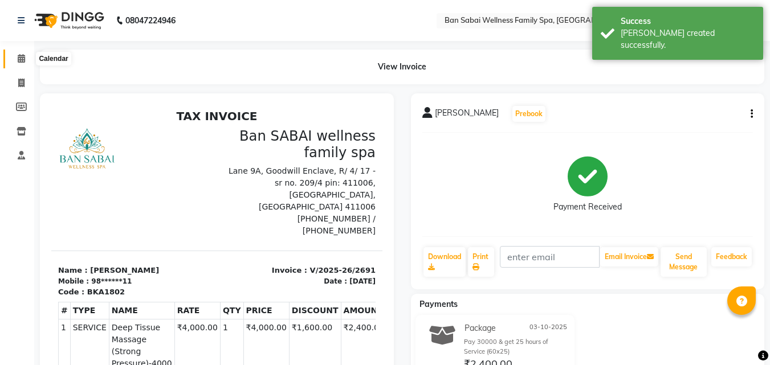
click at [24, 59] on icon at bounding box center [21, 58] width 7 height 9
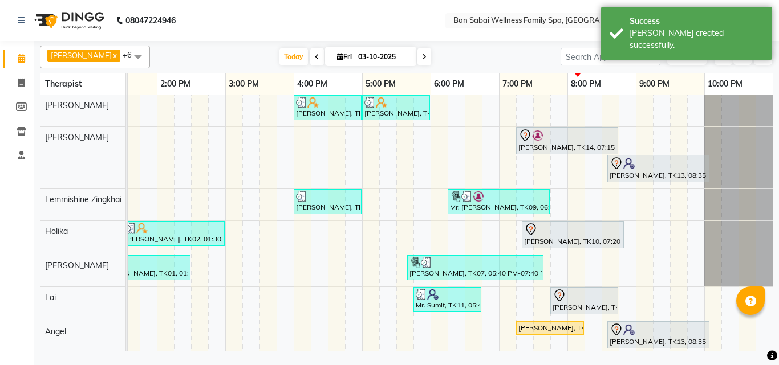
scroll to position [0, 253]
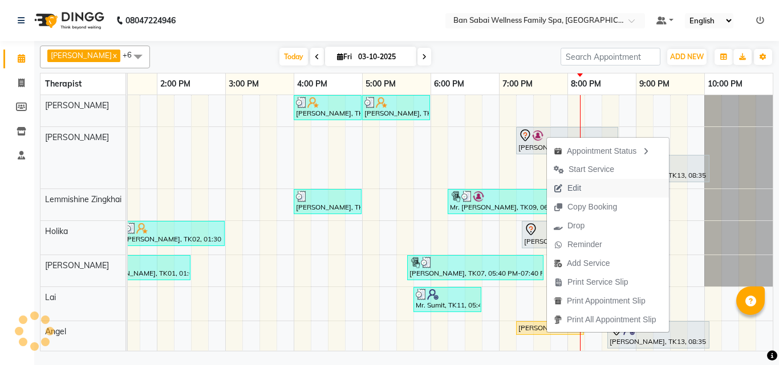
click at [576, 190] on span "Edit" at bounding box center [574, 188] width 14 height 12
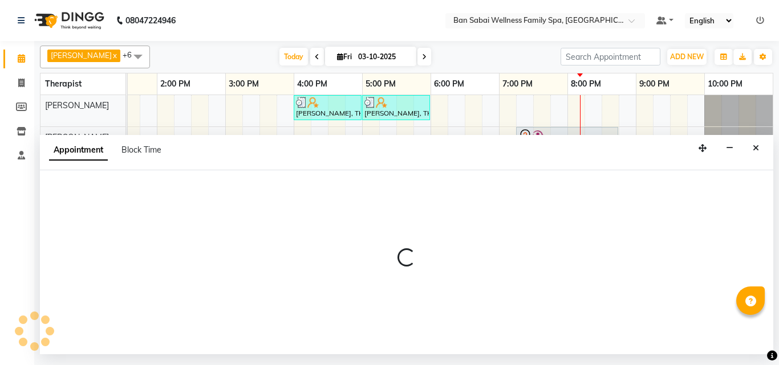
select select "tentative"
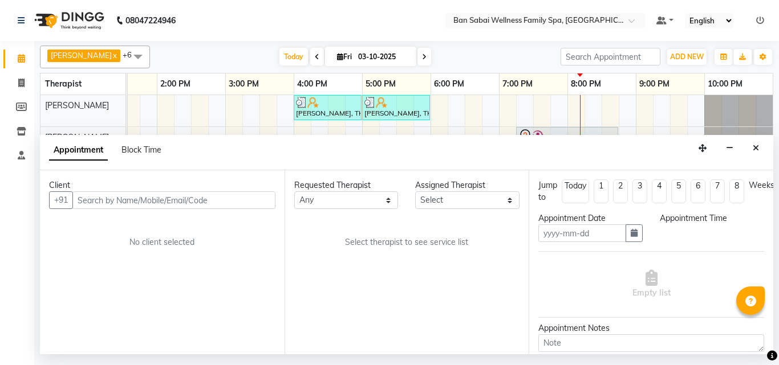
type input "03-10-2025"
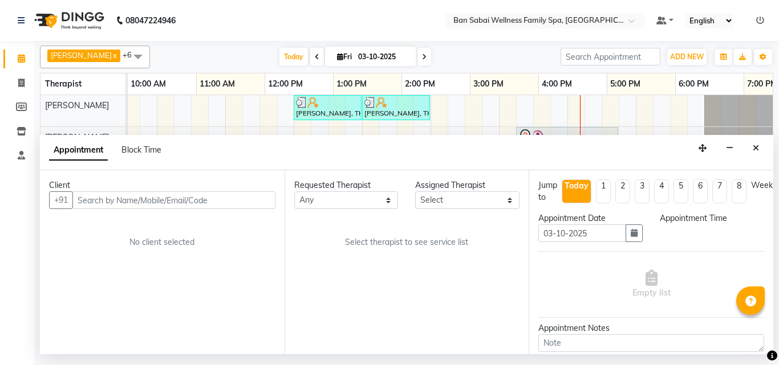
scroll to position [0, 0]
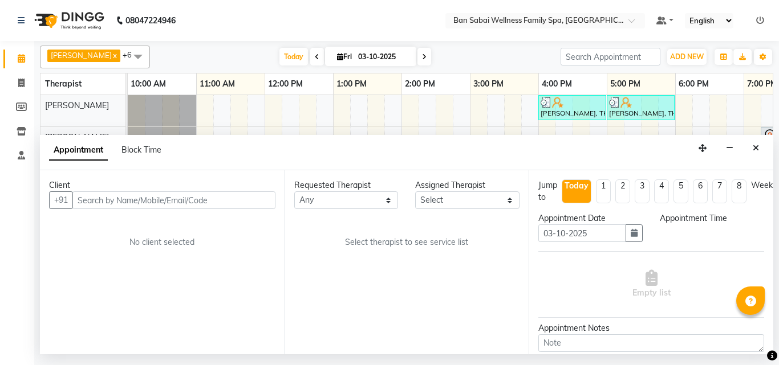
select select "1155"
select select "78178"
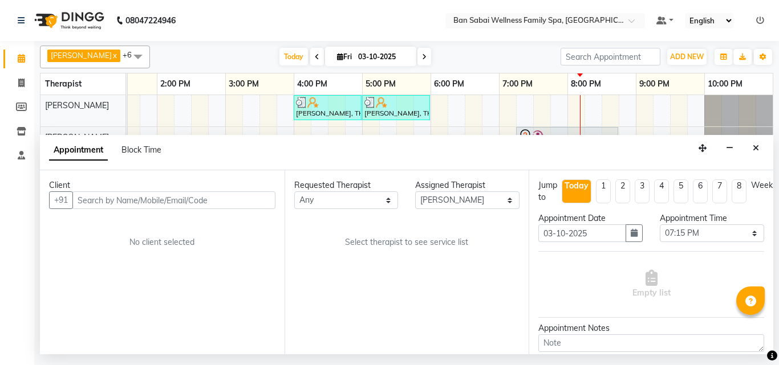
select select "4209"
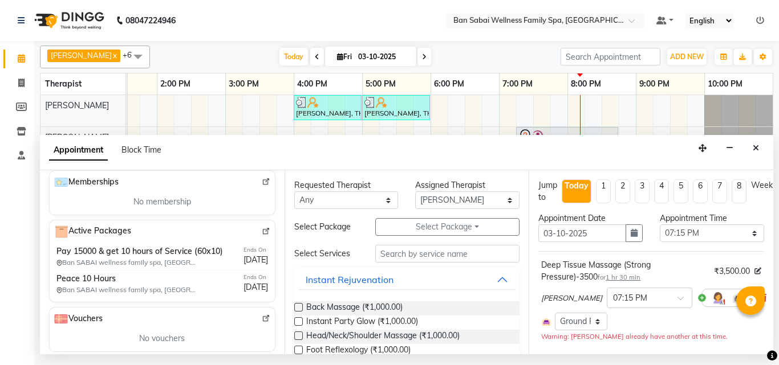
scroll to position [435, 0]
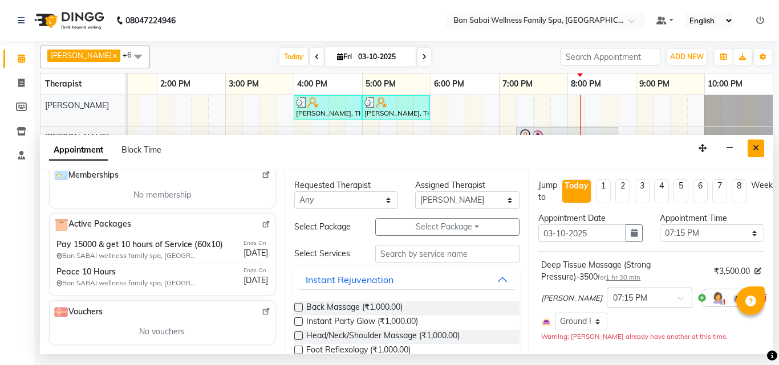
click at [755, 150] on icon "Close" at bounding box center [755, 148] width 6 height 8
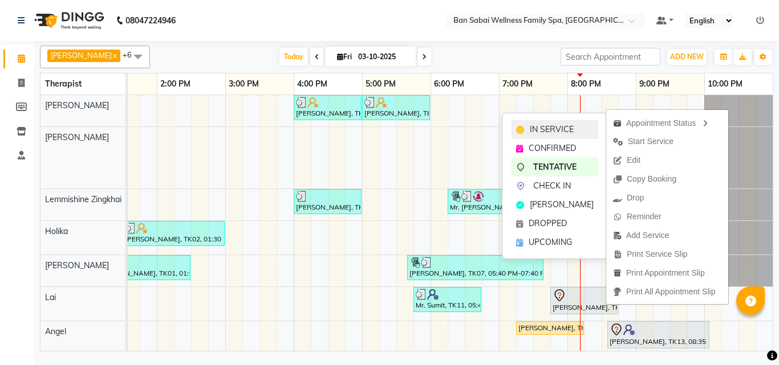
click at [551, 128] on span "IN SERVICE" at bounding box center [552, 130] width 44 height 12
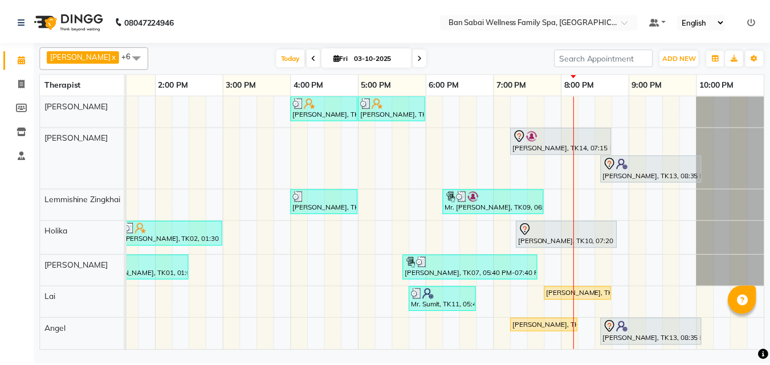
scroll to position [0, 253]
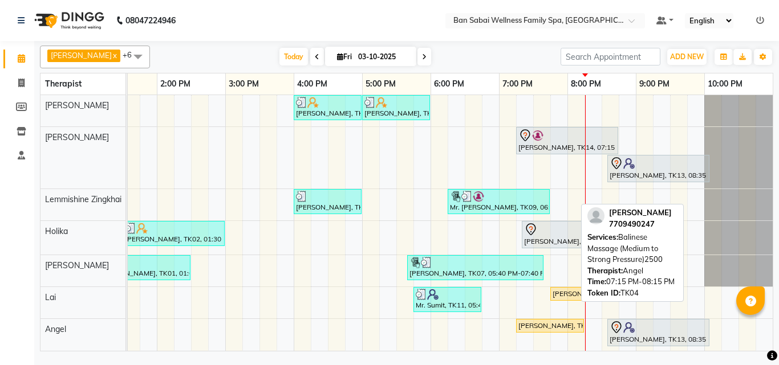
click at [541, 325] on div "[PERSON_NAME], TK04, 07:15 PM-08:15 PM, Balinese Massage (Medium to Strong Pres…" at bounding box center [550, 326] width 66 height 10
select select "1"
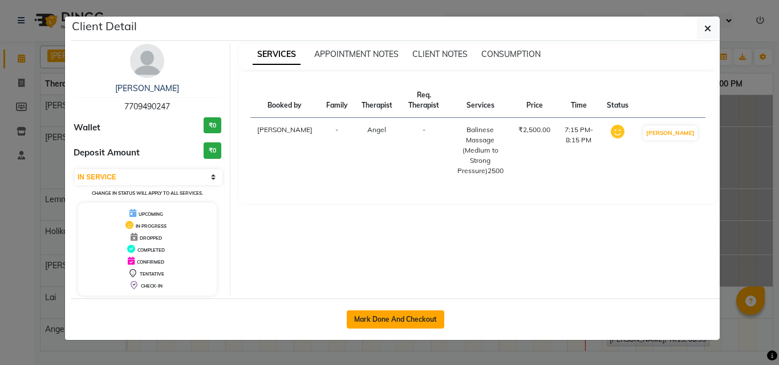
click at [376, 319] on button "Mark Done And Checkout" at bounding box center [395, 320] width 97 height 18
select select "service"
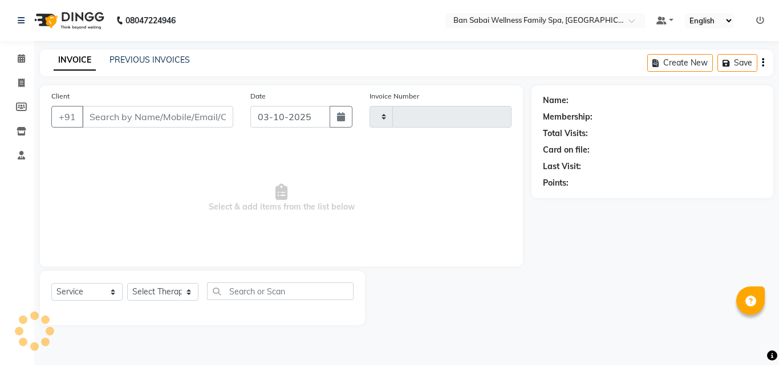
type input "2692"
select select "8225"
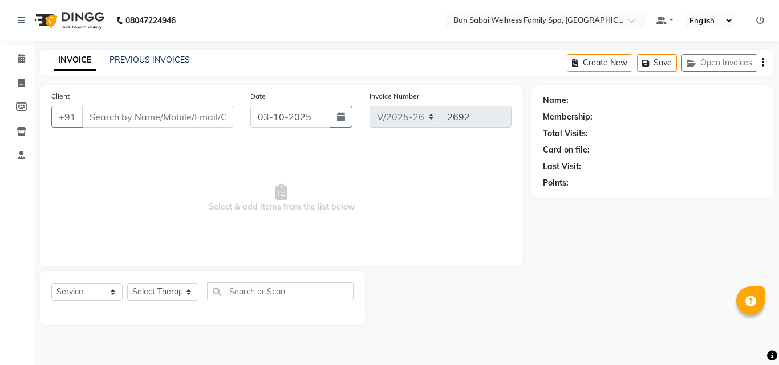
type input "77******47"
select select "90339"
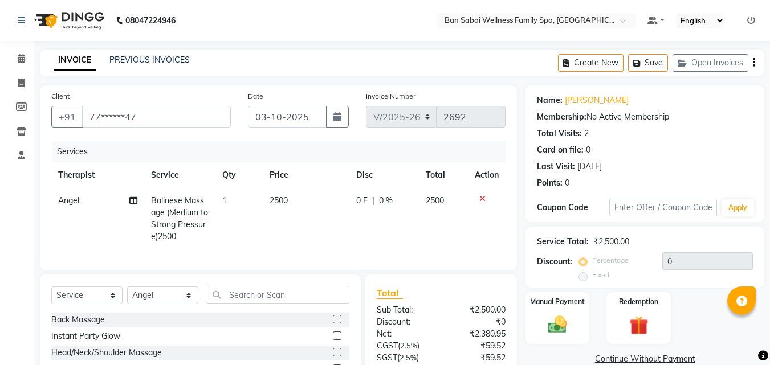
click at [286, 198] on span "2500" at bounding box center [279, 201] width 18 height 10
select select "90339"
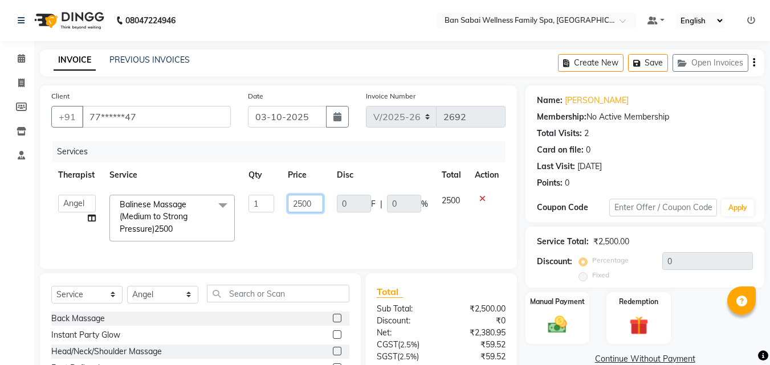
click at [310, 204] on input "2500" at bounding box center [305, 204] width 35 height 18
type input "2360"
click at [441, 221] on td "2500" at bounding box center [452, 218] width 34 height 60
select select "90339"
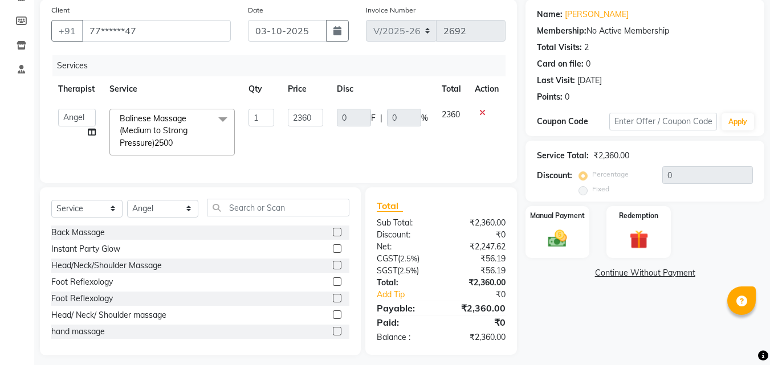
scroll to position [102, 0]
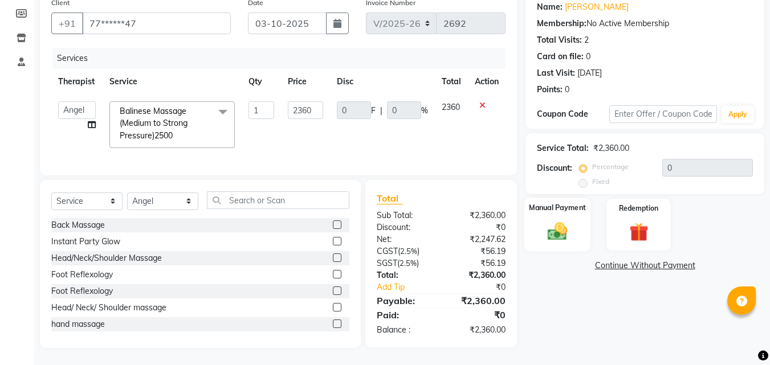
click at [579, 218] on div "Manual Payment" at bounding box center [557, 225] width 67 height 54
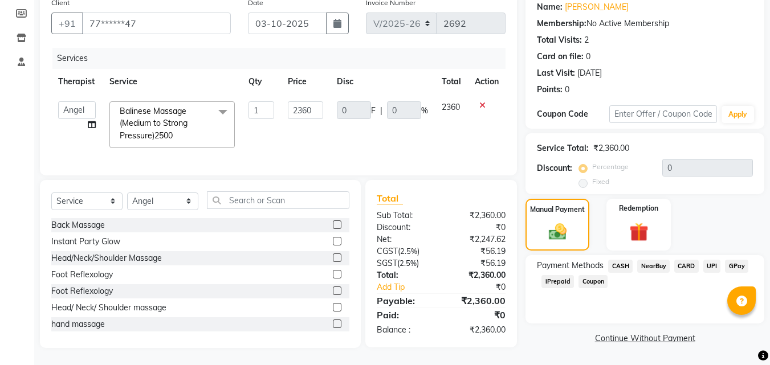
click at [628, 260] on span "CASH" at bounding box center [620, 266] width 25 height 13
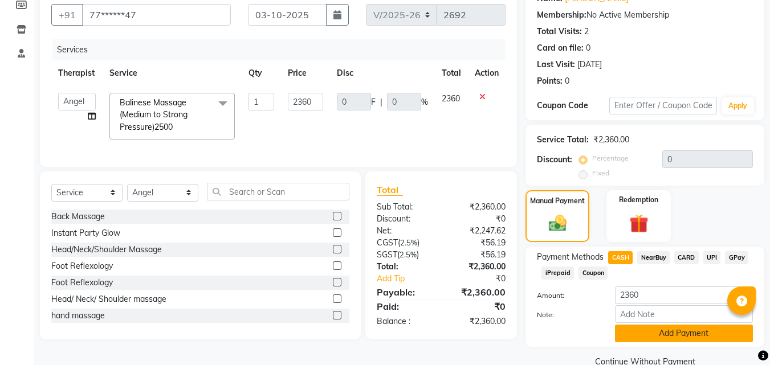
click at [657, 334] on button "Add Payment" at bounding box center [684, 334] width 138 height 18
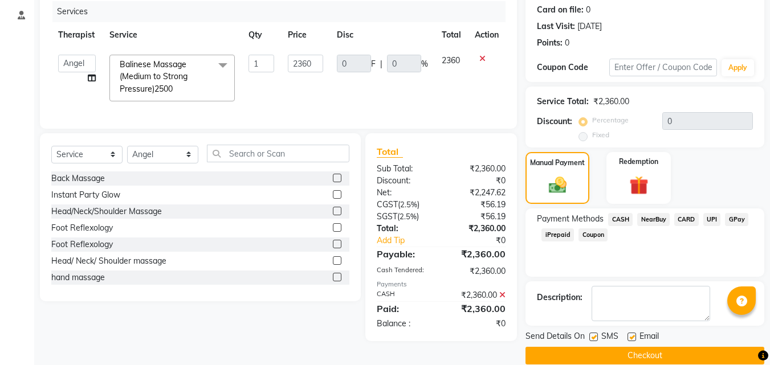
scroll to position [157, 0]
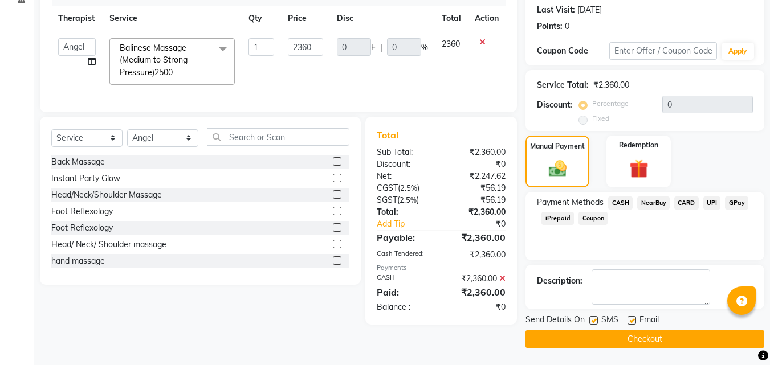
click at [636, 340] on button "Checkout" at bounding box center [645, 340] width 239 height 18
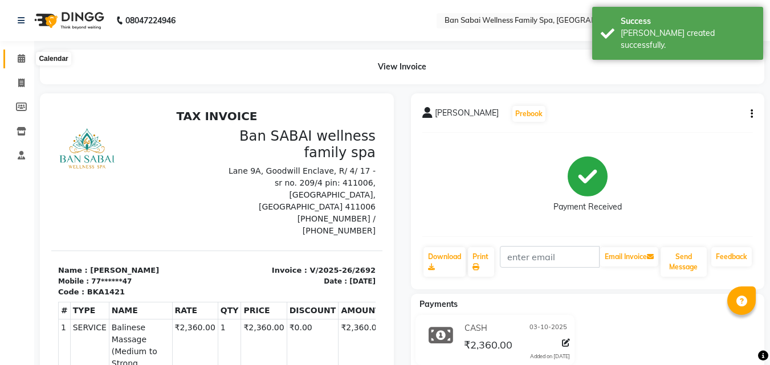
click at [22, 60] on icon at bounding box center [21, 58] width 7 height 9
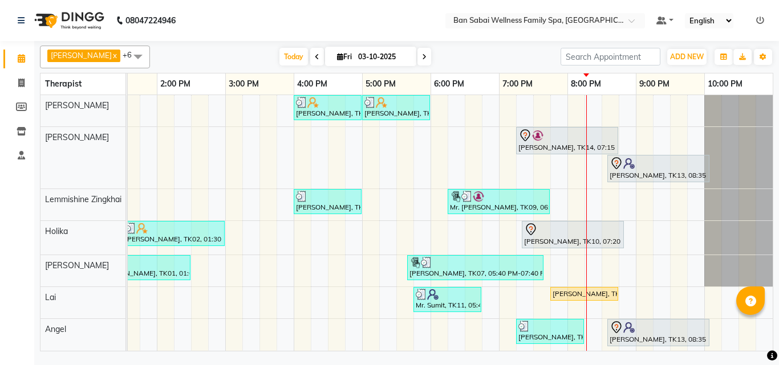
scroll to position [10, 0]
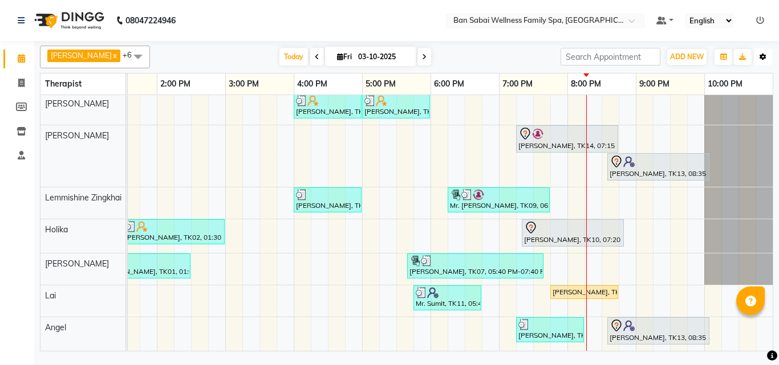
click at [766, 63] on button "Toggle Dropdown" at bounding box center [763, 57] width 18 height 16
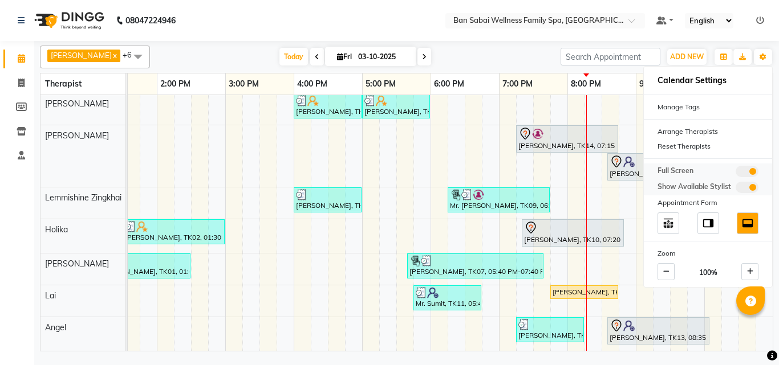
click at [743, 169] on span at bounding box center [746, 171] width 23 height 11
click at [735, 173] on input "checkbox" at bounding box center [735, 173] width 0 height 0
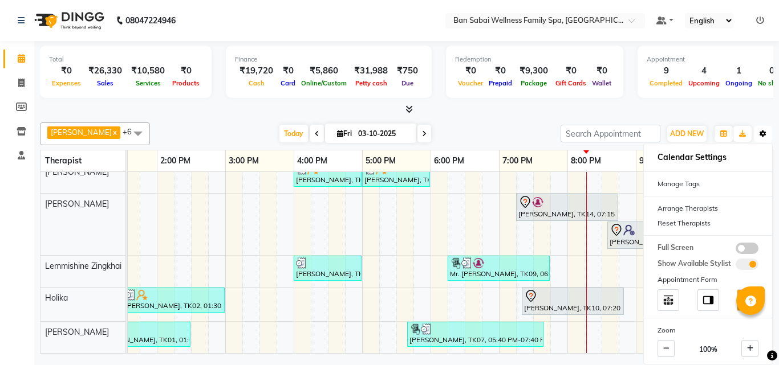
click at [763, 134] on icon "button" at bounding box center [762, 134] width 7 height 7
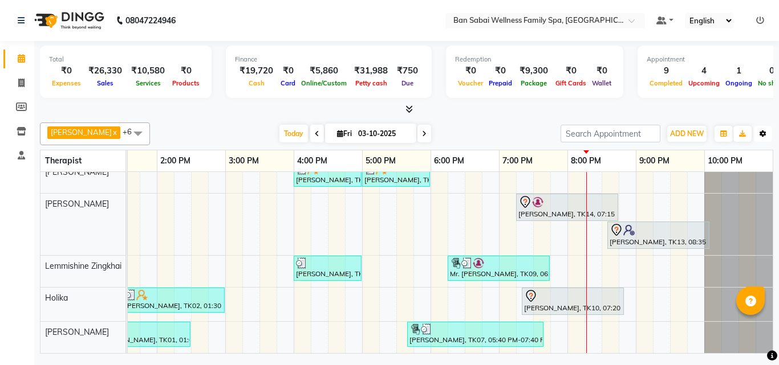
click at [764, 139] on button "Toggle Dropdown" at bounding box center [763, 134] width 18 height 16
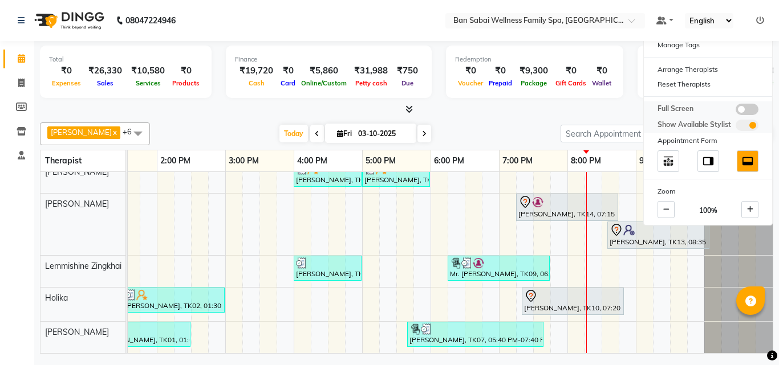
click at [754, 108] on span at bounding box center [746, 109] width 23 height 11
click at [735, 111] on input "checkbox" at bounding box center [735, 111] width 0 height 0
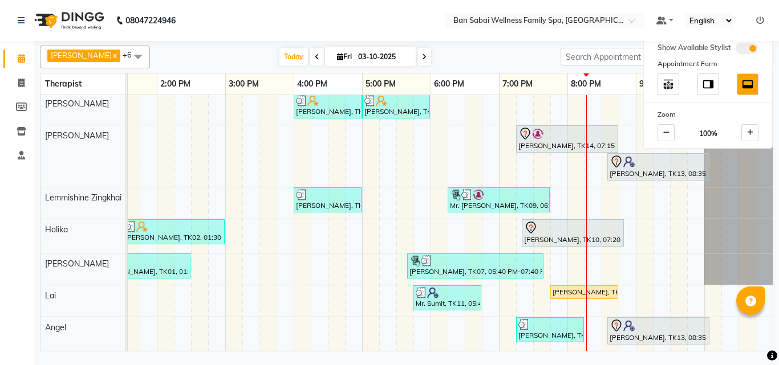
scroll to position [0, 0]
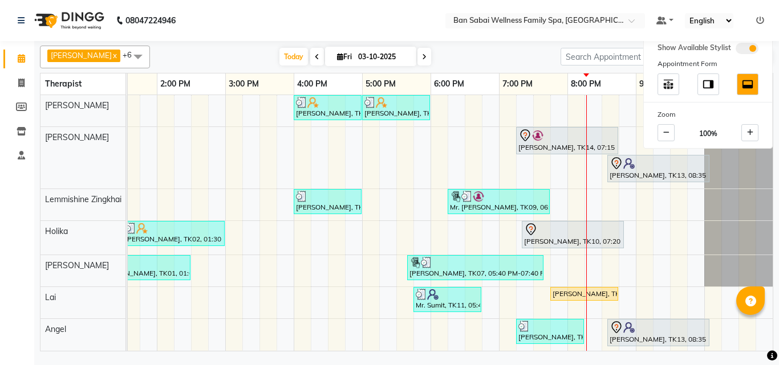
click at [385, 19] on nav "08047224946 Select Location × Ban Sabai Wellness Family Spa, Kalyani Nagar Defa…" at bounding box center [389, 20] width 779 height 41
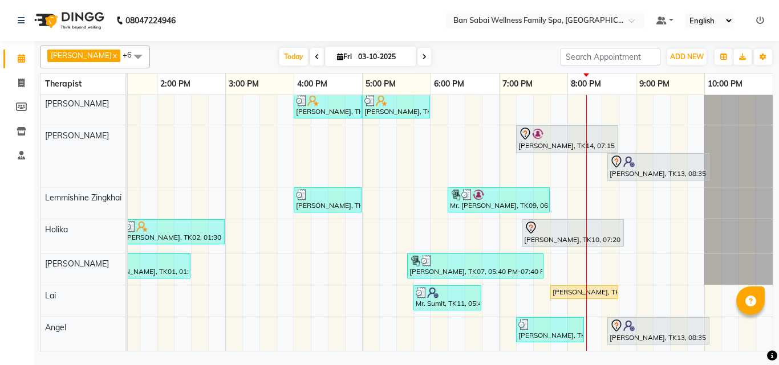
scroll to position [10, 0]
click at [598, 197] on div "[PERSON_NAME], TK05, 04:00 PM-05:00 PM, Thai/Dry/Sports Massage(Strong Pressure…" at bounding box center [327, 222] width 889 height 258
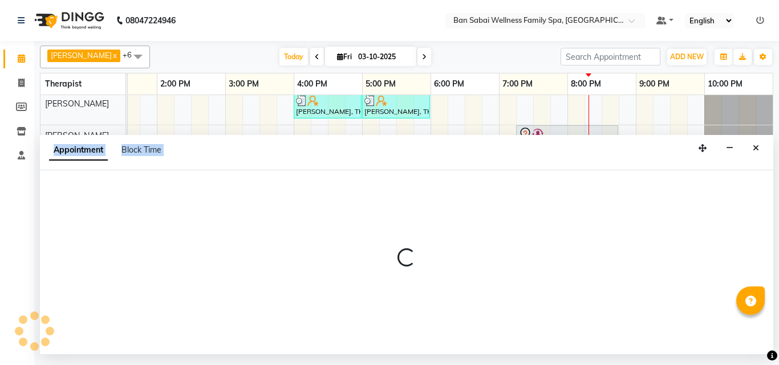
select select "78551"
select select "tentative"
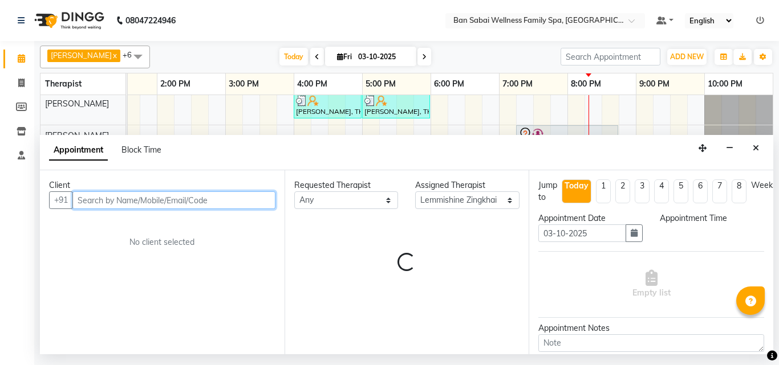
select select "1230"
click at [186, 202] on input "text" at bounding box center [173, 201] width 203 height 18
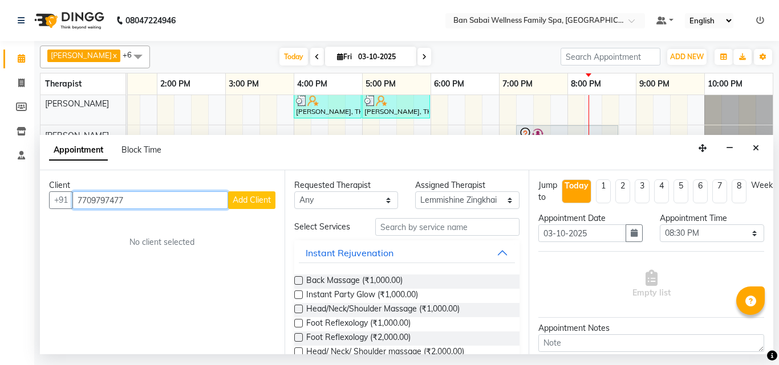
type input "7709797477"
click at [257, 201] on span "Add Client" at bounding box center [252, 200] width 38 height 10
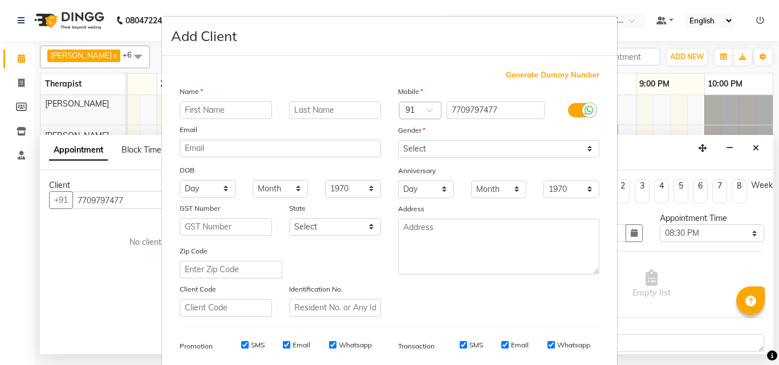
click at [257, 112] on input "text" at bounding box center [226, 110] width 92 height 18
type input "[PERSON_NAME]"
click at [302, 104] on input "text" at bounding box center [335, 110] width 92 height 18
type input "Hiranandani"
click at [582, 151] on select "Select [DEMOGRAPHIC_DATA] [DEMOGRAPHIC_DATA] Other Prefer Not To Say" at bounding box center [498, 149] width 201 height 18
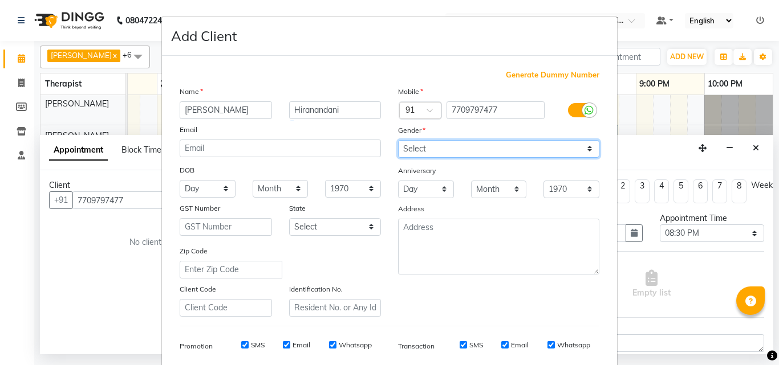
select select "[DEMOGRAPHIC_DATA]"
click at [398, 140] on select "Select [DEMOGRAPHIC_DATA] [DEMOGRAPHIC_DATA] Other Prefer Not To Say" at bounding box center [498, 149] width 201 height 18
click at [340, 348] on label "Whatsapp" at bounding box center [355, 345] width 33 height 10
click at [336, 348] on input "Whatsapp" at bounding box center [332, 344] width 7 height 7
checkbox input "false"
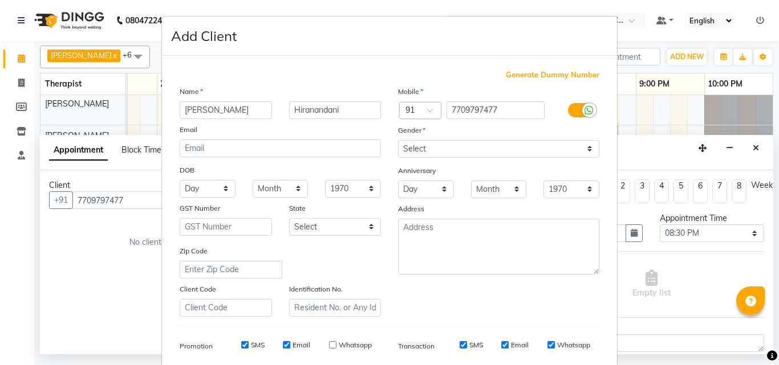
click at [302, 347] on label "Email" at bounding box center [301, 345] width 18 height 10
click at [290, 347] on input "Email" at bounding box center [286, 344] width 7 height 7
checkbox input "false"
click at [258, 347] on label "SMS" at bounding box center [258, 345] width 14 height 10
click at [249, 347] on input "SMS" at bounding box center [244, 344] width 7 height 7
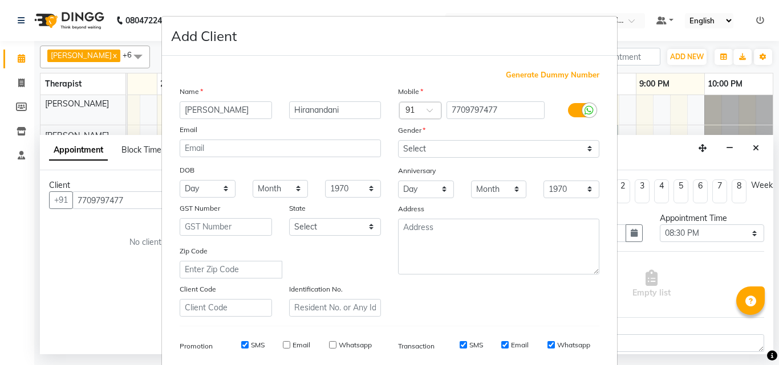
checkbox input "false"
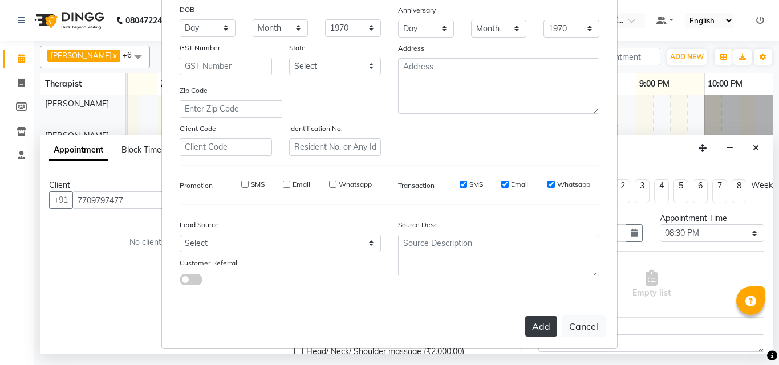
click at [536, 324] on button "Add" at bounding box center [541, 326] width 32 height 21
type input "77******77"
select select
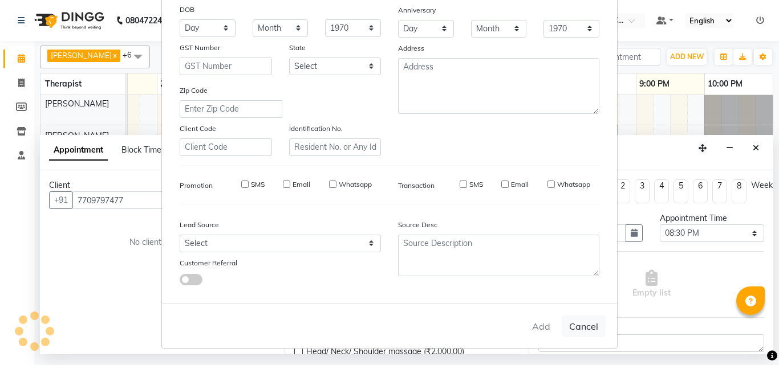
select select
checkbox input "false"
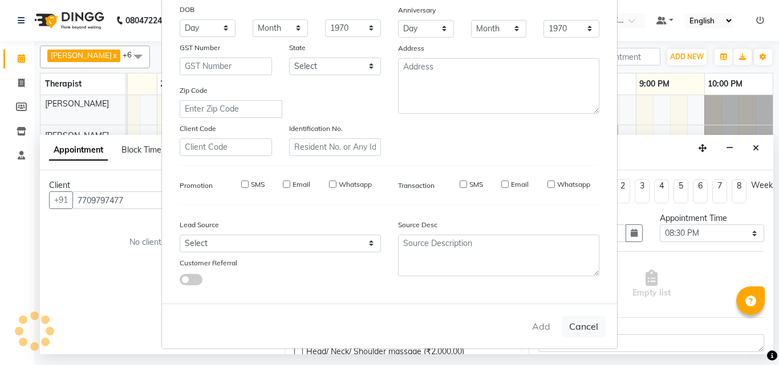
checkbox input "false"
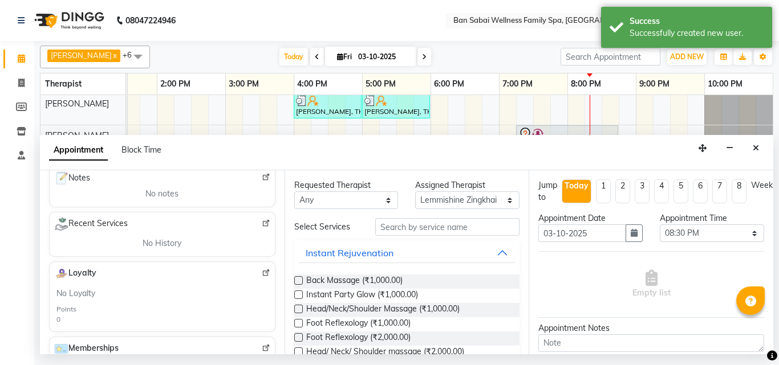
scroll to position [171, 0]
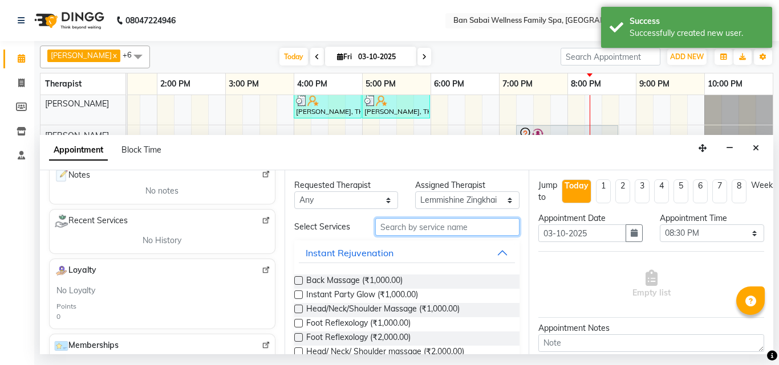
click at [443, 227] on input "text" at bounding box center [447, 227] width 145 height 18
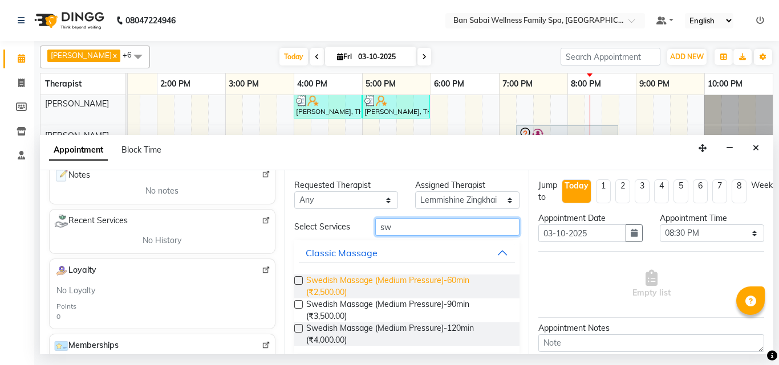
type input "sw"
click at [344, 290] on span "Swedish Massage (Medium Pressure)-60min (₹2,500.00)" at bounding box center [408, 287] width 205 height 24
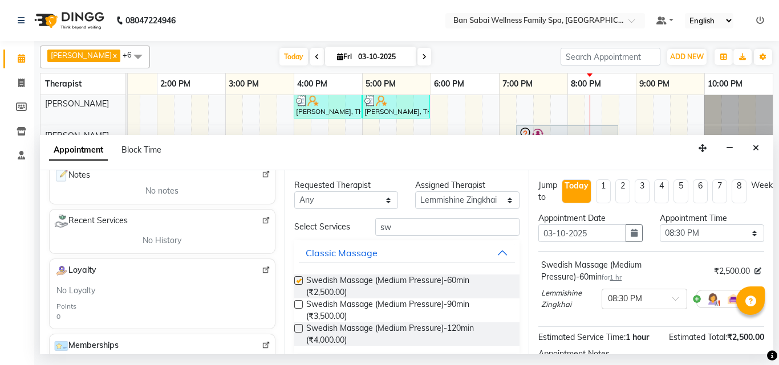
checkbox input "false"
click at [747, 235] on select "Select 11:00 AM 11:05 AM 11:10 AM 11:15 AM 11:20 AM 11:25 AM 11:30 AM 11:35 AM …" at bounding box center [711, 234] width 104 height 18
select select "1245"
click at [659, 225] on select "Select 11:00 AM 11:05 AM 11:10 AM 11:15 AM 11:20 AM 11:25 AM 11:30 AM 11:35 AM …" at bounding box center [711, 234] width 104 height 18
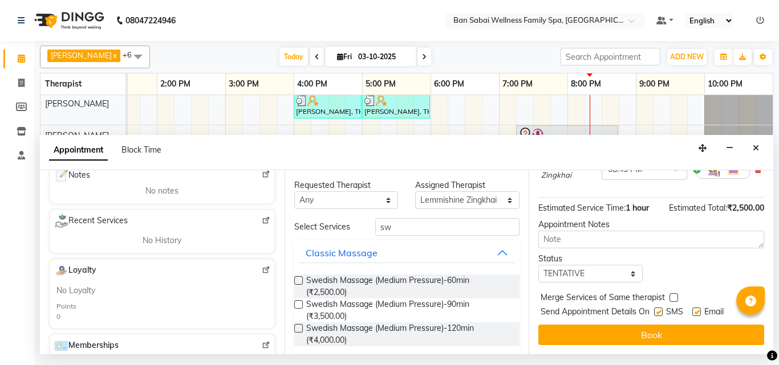
scroll to position [138, 0]
click at [500, 199] on select "Select [PERSON_NAME] [PERSON_NAME] [PERSON_NAME] Lemmishine Zingkhai Rinsit [PE…" at bounding box center [467, 201] width 104 height 18
click at [415, 192] on select "Select [PERSON_NAME] [PERSON_NAME] [PERSON_NAME] Lemmishine Zingkhai Rinsit [PE…" at bounding box center [467, 201] width 104 height 18
click at [424, 226] on input "sw" at bounding box center [447, 227] width 145 height 18
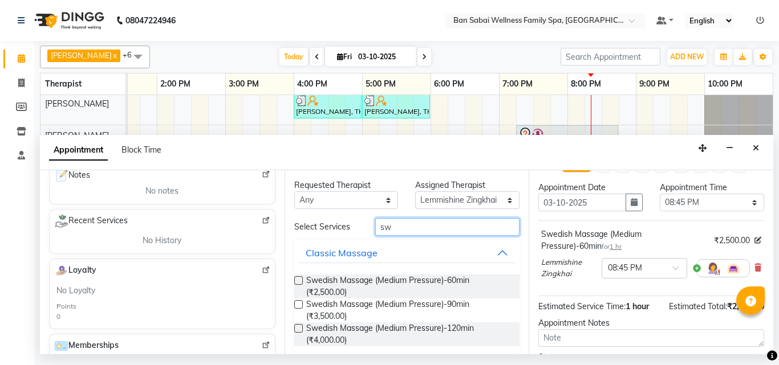
scroll to position [24, 0]
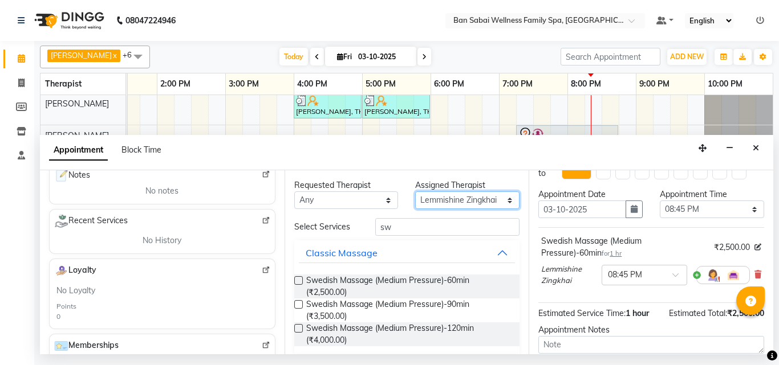
click at [498, 201] on select "Select [PERSON_NAME] [PERSON_NAME] [PERSON_NAME] Lemmishine Zingkhai Rinsit [PE…" at bounding box center [467, 201] width 104 height 18
select select "90339"
click at [415, 192] on select "Select [PERSON_NAME] [PERSON_NAME] [PERSON_NAME] Lemmishine Zingkhai Rinsit [PE…" at bounding box center [467, 201] width 104 height 18
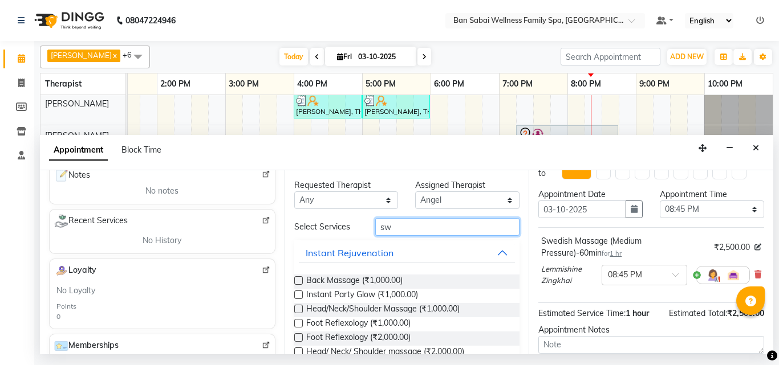
click at [417, 228] on input "sw" at bounding box center [447, 227] width 145 height 18
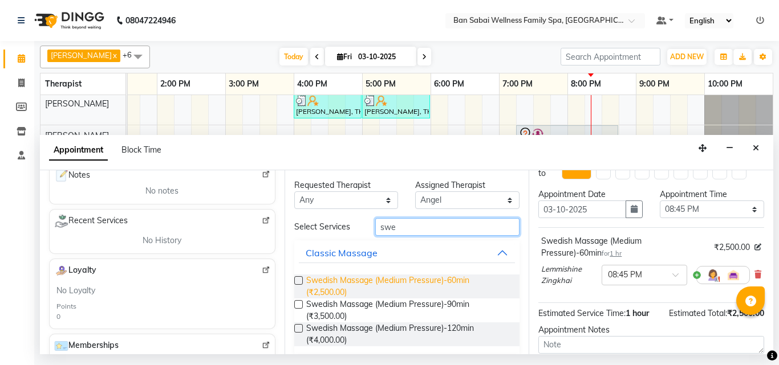
type input "swe"
click at [359, 290] on span "Swedish Massage (Medium Pressure)-60min (₹2,500.00)" at bounding box center [408, 287] width 205 height 24
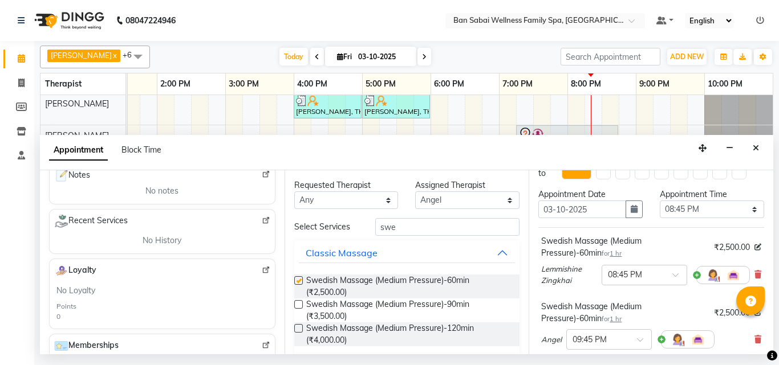
checkbox input "false"
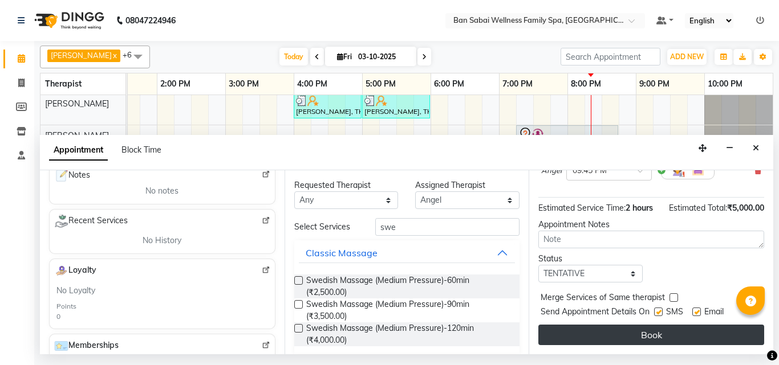
click at [667, 326] on button "Book" at bounding box center [651, 335] width 226 height 21
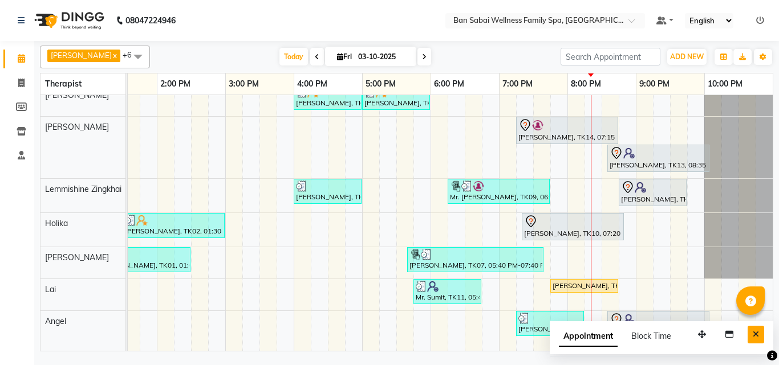
click at [755, 332] on icon "Close" at bounding box center [755, 335] width 6 height 8
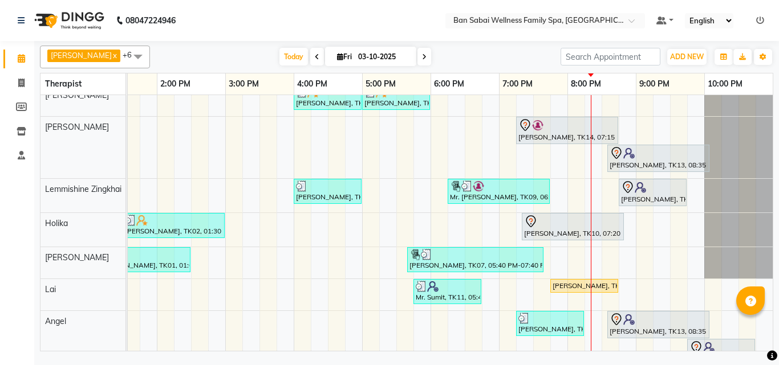
scroll to position [40, 0]
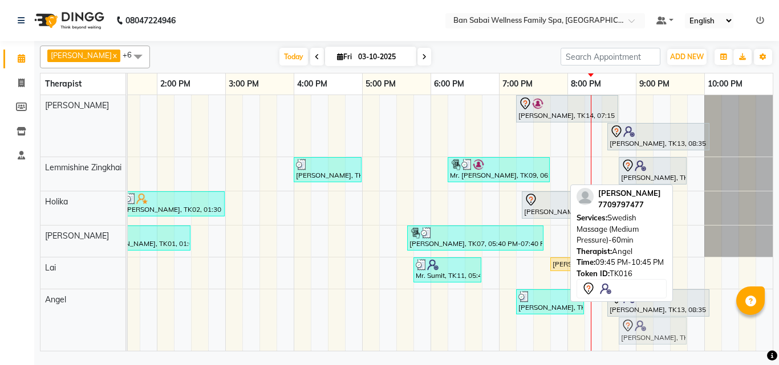
drag, startPoint x: 695, startPoint y: 325, endPoint x: 630, endPoint y: 329, distance: 64.5
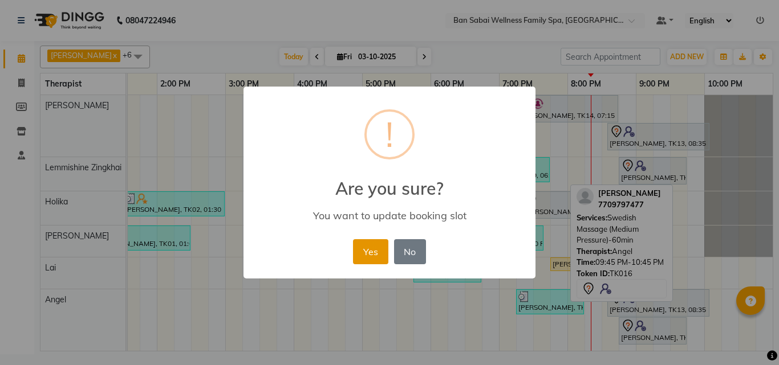
click at [369, 251] on button "Yes" at bounding box center [370, 251] width 35 height 25
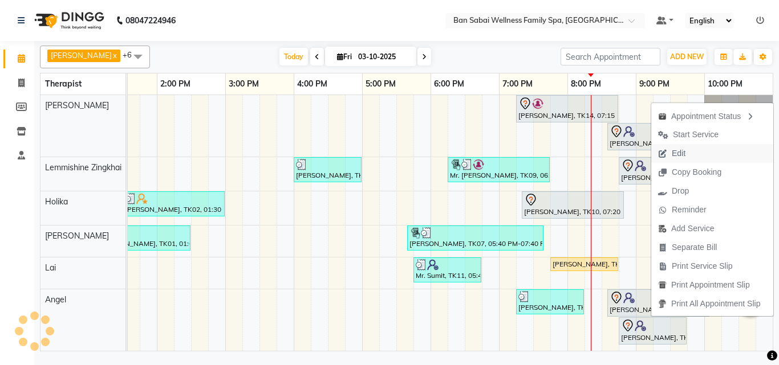
click at [690, 153] on span "Edit" at bounding box center [671, 153] width 41 height 19
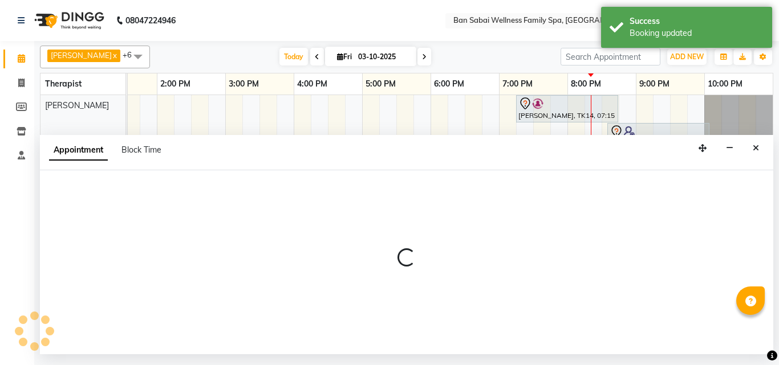
select select "tentative"
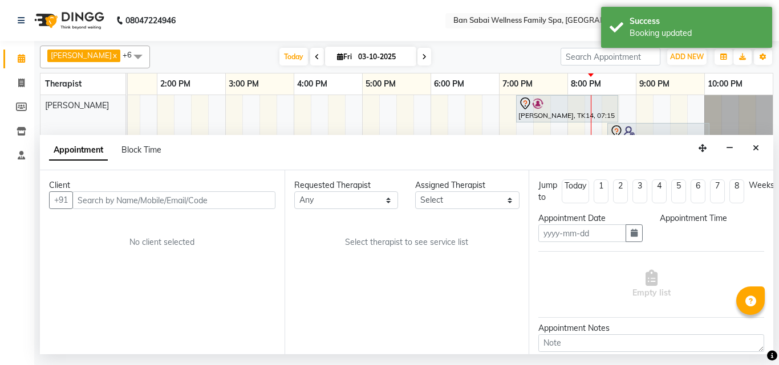
type input "03-10-2025"
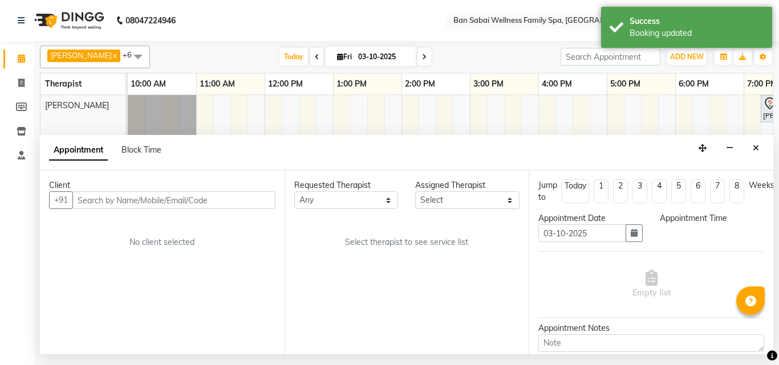
select select "1245"
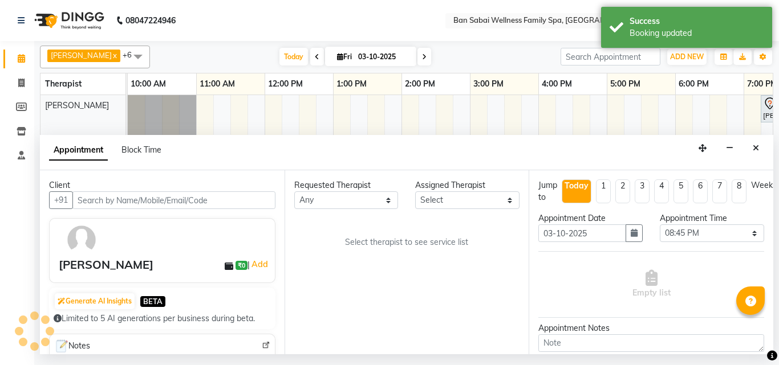
select select "90339"
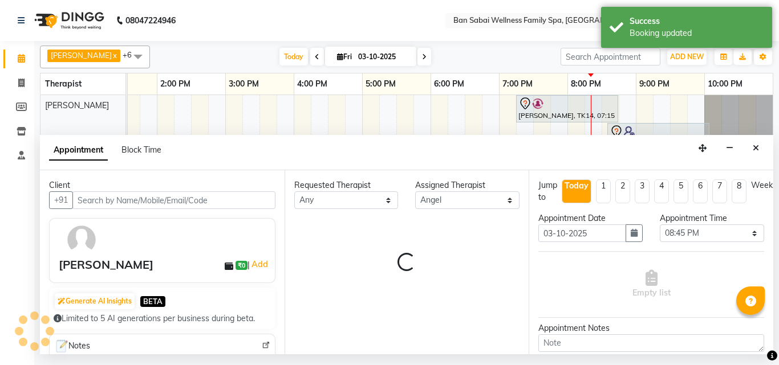
select select "4209"
select select "4132"
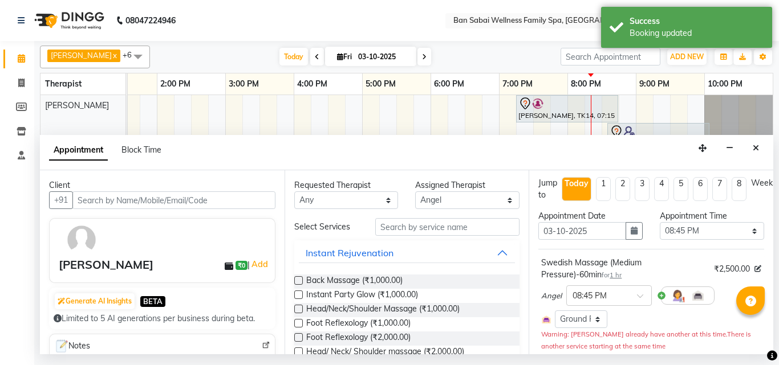
scroll to position [0, 0]
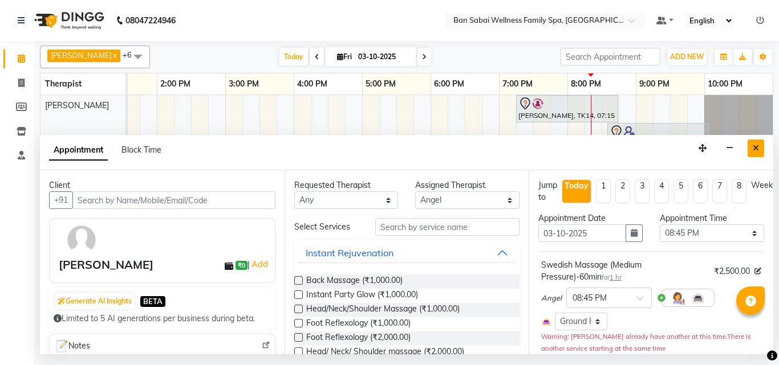
click at [759, 149] on button "Close" at bounding box center [755, 149] width 17 height 18
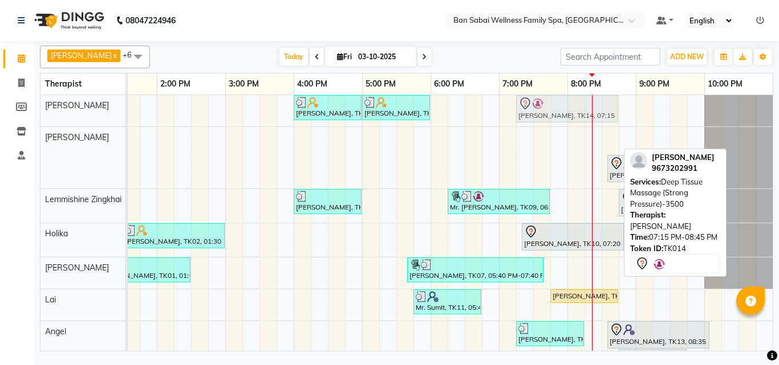
drag, startPoint x: 576, startPoint y: 143, endPoint x: 576, endPoint y: 112, distance: 30.8
click at [576, 112] on tbody "[PERSON_NAME], TK05, 04:00 PM-05:00 PM, Thai/Dry/Sports Massage(Strong Pressure…" at bounding box center [327, 239] width 889 height 288
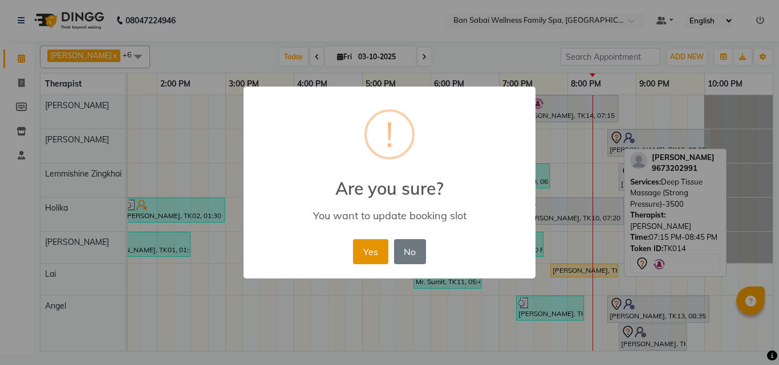
click at [363, 254] on button "Yes" at bounding box center [370, 251] width 35 height 25
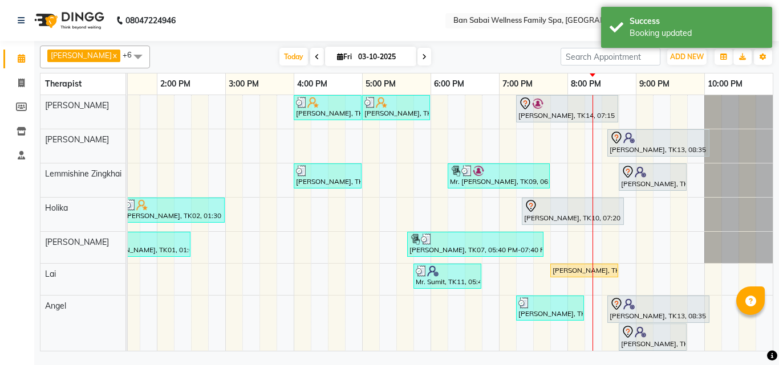
scroll to position [15, 0]
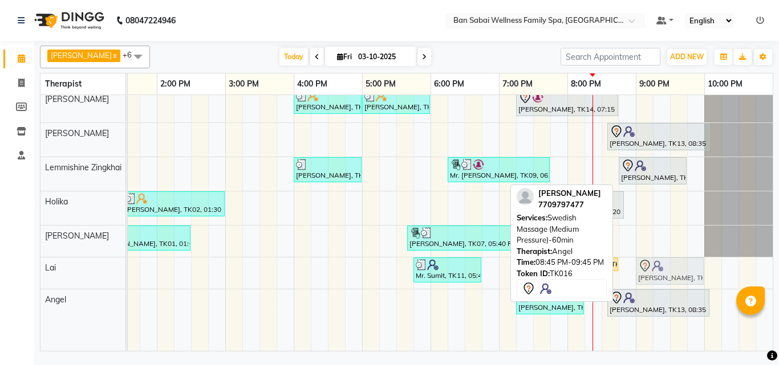
drag, startPoint x: 638, startPoint y: 328, endPoint x: 650, endPoint y: 261, distance: 67.7
click at [650, 261] on tbody "[PERSON_NAME], TK05, 04:00 PM-05:00 PM, Thai/Dry/Sports Massage(Strong Pressure…" at bounding box center [327, 220] width 889 height 262
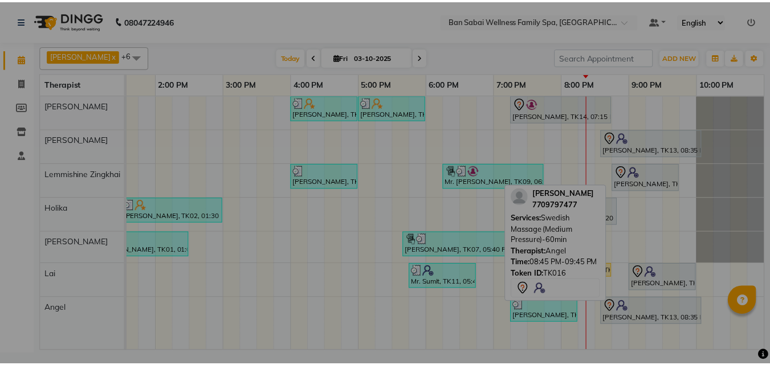
scroll to position [0, 245]
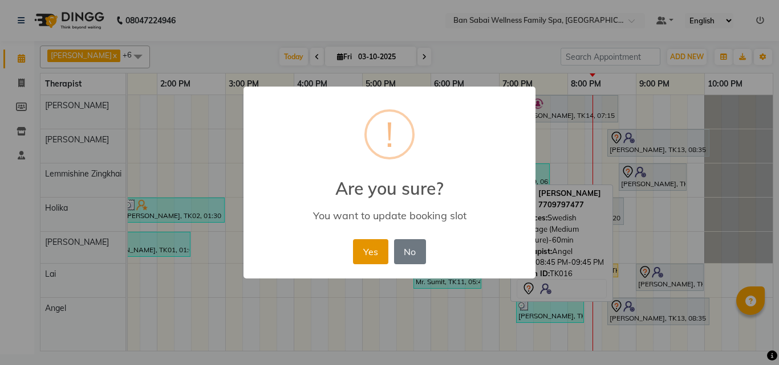
click at [377, 248] on button "Yes" at bounding box center [370, 251] width 35 height 25
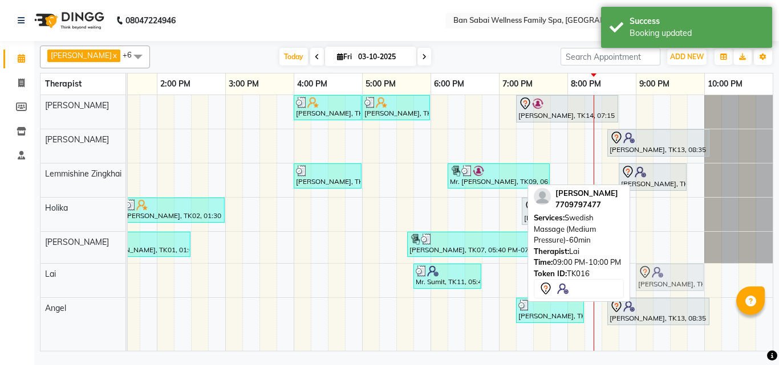
drag, startPoint x: 650, startPoint y: 282, endPoint x: 642, endPoint y: 281, distance: 7.4
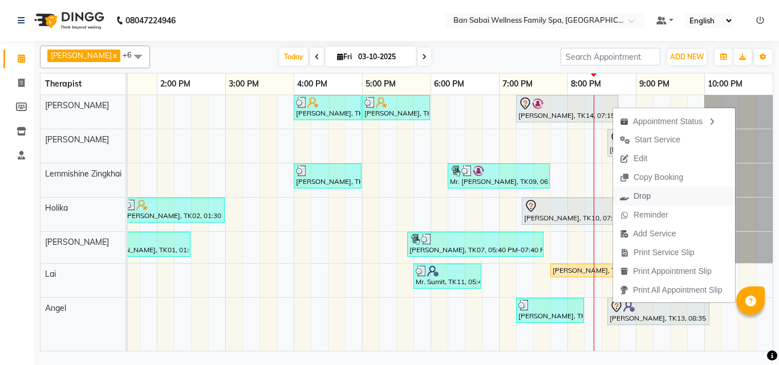
click at [645, 198] on span "Drop" at bounding box center [641, 196] width 17 height 12
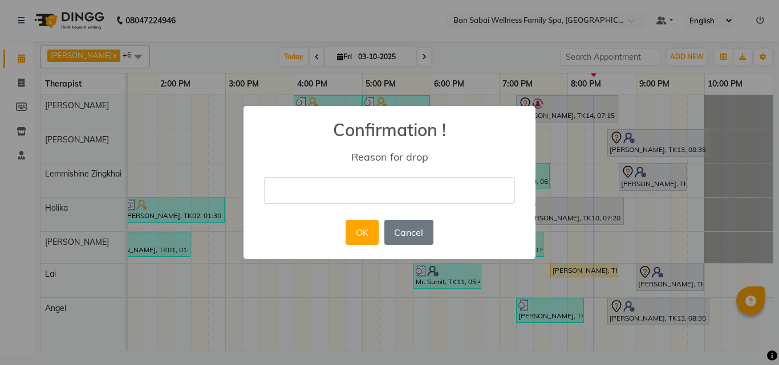
drag, startPoint x: 416, startPoint y: 194, endPoint x: 423, endPoint y: 205, distance: 13.1
click at [416, 194] on input "text" at bounding box center [389, 190] width 251 height 27
type input "not answering"
click at [365, 235] on button "OK" at bounding box center [361, 232] width 32 height 25
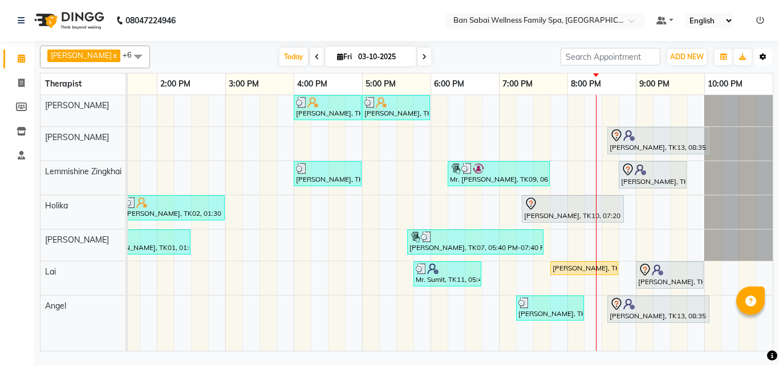
click at [762, 59] on icon "button" at bounding box center [762, 57] width 7 height 7
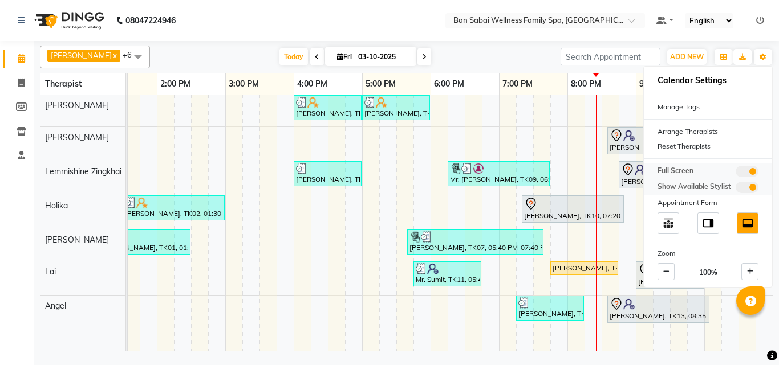
click at [739, 173] on span at bounding box center [746, 171] width 23 height 11
click at [735, 173] on input "checkbox" at bounding box center [735, 173] width 0 height 0
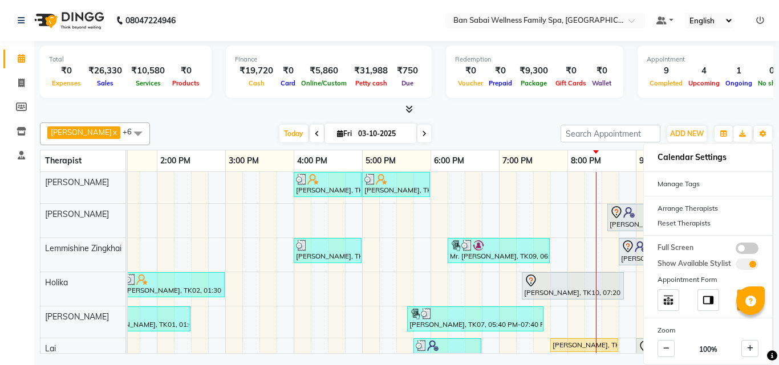
click at [410, 111] on icon at bounding box center [408, 109] width 7 height 9
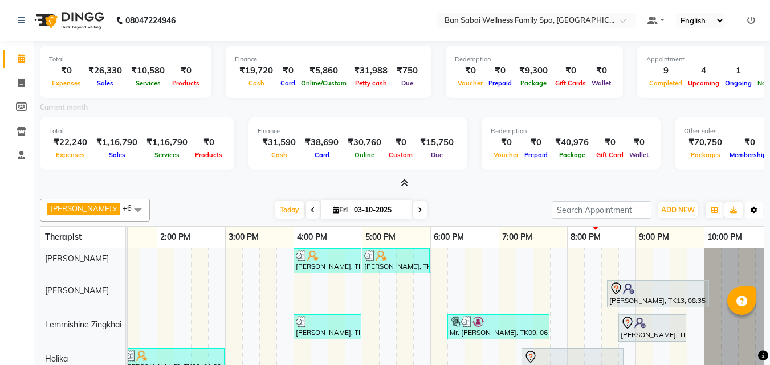
click at [756, 208] on icon "button" at bounding box center [754, 210] width 7 height 7
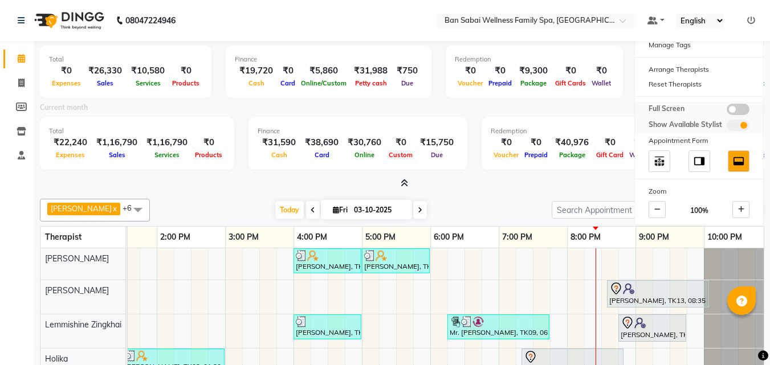
click at [737, 109] on span at bounding box center [738, 109] width 23 height 11
click at [727, 111] on input "checkbox" at bounding box center [727, 111] width 0 height 0
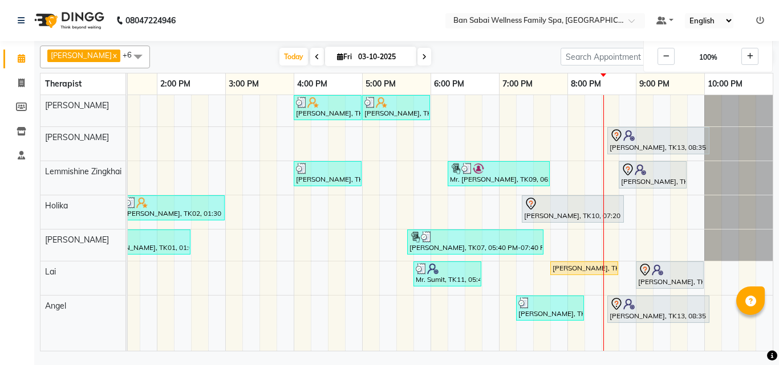
click at [418, 17] on nav "08047224946 Select Location × Ban Sabai Wellness Family Spa, Kalyani Nagar Defa…" at bounding box center [389, 20] width 779 height 41
click at [759, 59] on button "Toggle Dropdown" at bounding box center [763, 57] width 18 height 16
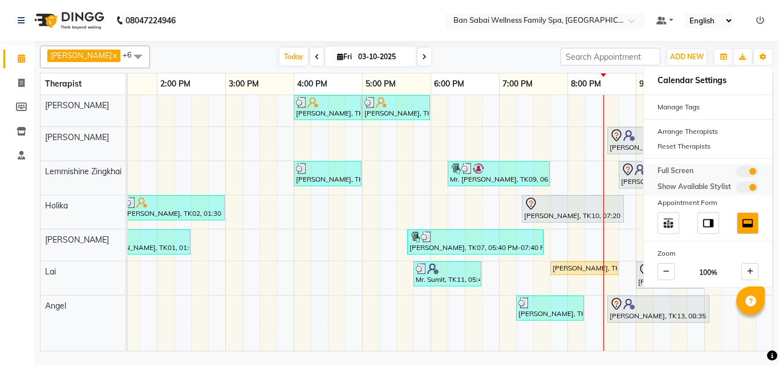
click at [743, 173] on span at bounding box center [746, 171] width 23 height 11
click at [735, 173] on input "checkbox" at bounding box center [735, 173] width 0 height 0
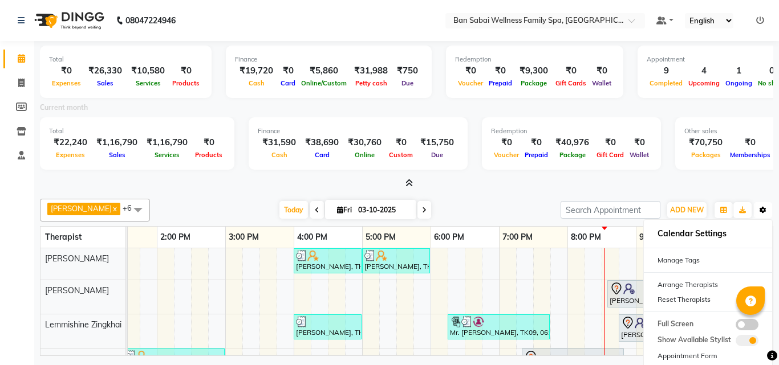
click at [760, 210] on icon "button" at bounding box center [762, 210] width 7 height 7
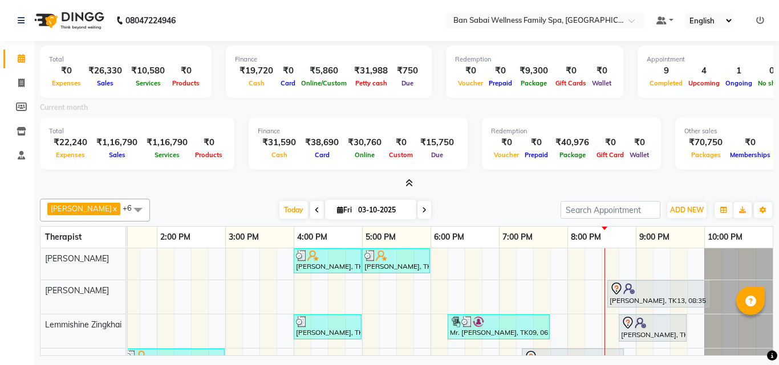
click at [731, 183] on div at bounding box center [406, 184] width 733 height 12
click at [764, 213] on icon "button" at bounding box center [762, 210] width 7 height 7
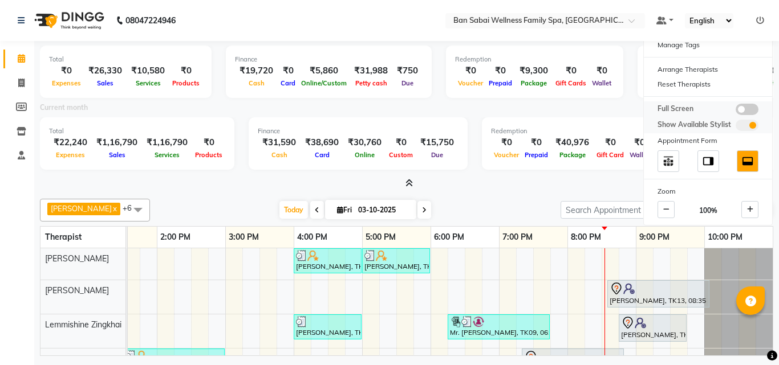
click at [742, 108] on span at bounding box center [746, 109] width 23 height 11
click at [735, 111] on input "checkbox" at bounding box center [735, 111] width 0 height 0
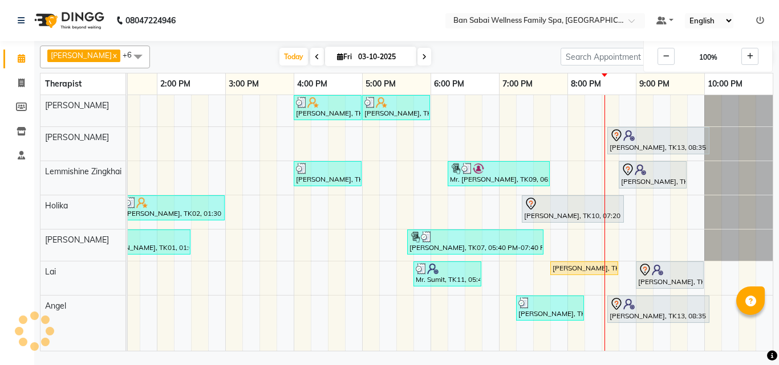
click at [355, 10] on nav "08047224946 Select Location × Ban Sabai Wellness Family Spa, Kalyani Nagar Defa…" at bounding box center [389, 20] width 779 height 41
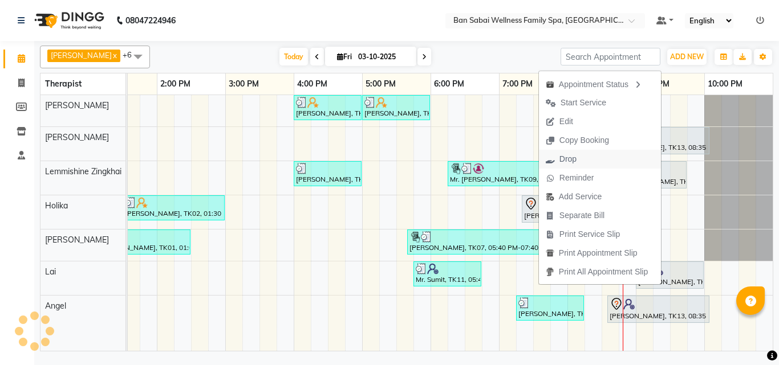
click at [559, 157] on span "Drop" at bounding box center [567, 159] width 17 height 12
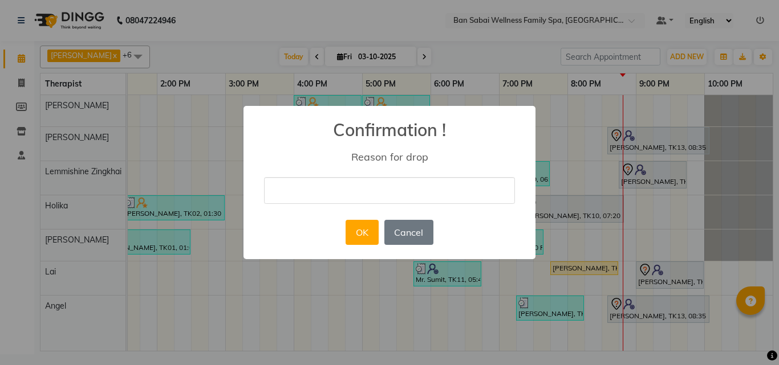
click at [439, 186] on input "text" at bounding box center [389, 190] width 251 height 27
type input "wrong punched"
click at [366, 235] on button "OK" at bounding box center [361, 232] width 32 height 25
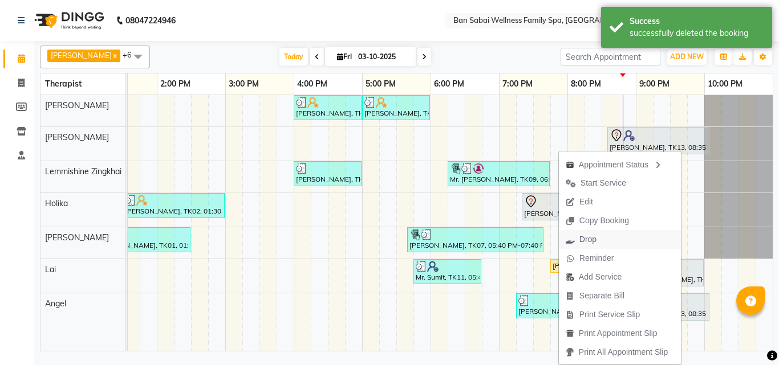
click at [594, 236] on span "Drop" at bounding box center [581, 239] width 44 height 19
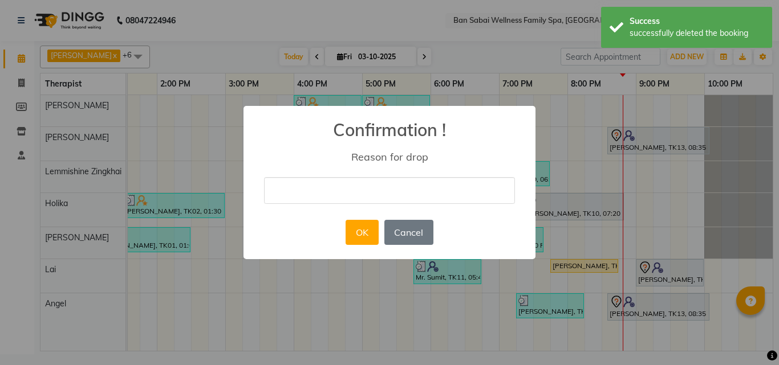
click at [455, 195] on input "text" at bounding box center [389, 190] width 251 height 27
type input "wrong punched"
click at [368, 238] on button "OK" at bounding box center [361, 232] width 32 height 25
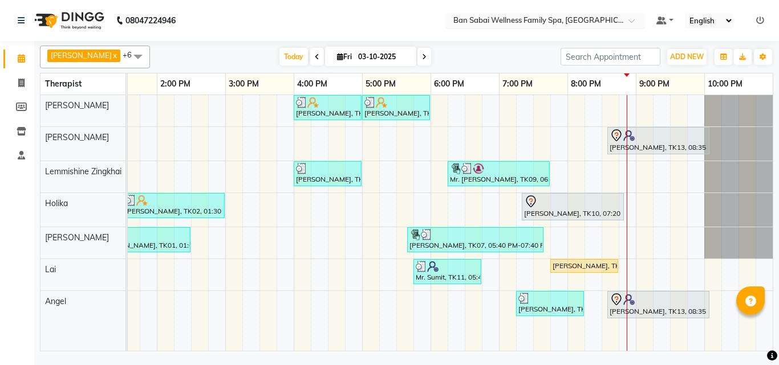
click at [633, 21] on span at bounding box center [635, 23] width 14 height 11
click at [598, 3] on nav "08047224946 Select Location × Ban Sabai Wellness Family Spa, Kalyani Nagar Defa…" at bounding box center [389, 20] width 779 height 41
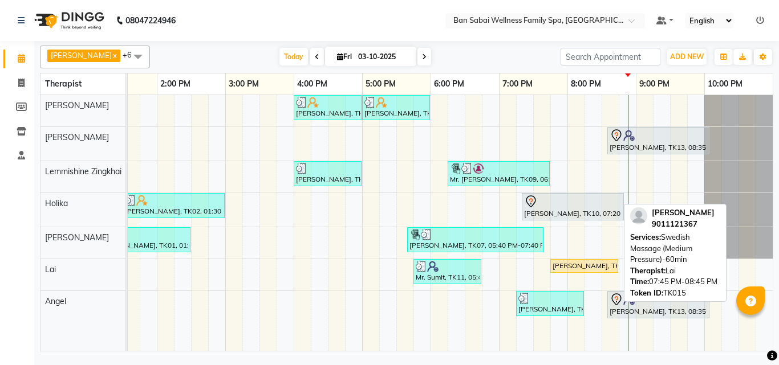
click at [598, 265] on div "[PERSON_NAME], TK15, 07:45 PM-08:45 PM, Swedish Massage (Medium Pressure)-60min" at bounding box center [584, 266] width 66 height 10
click at [576, 267] on div "[PERSON_NAME], TK15, 07:45 PM-08:45 PM, Swedish Massage (Medium Pressure)-60min" at bounding box center [584, 266] width 66 height 10
select select "1"
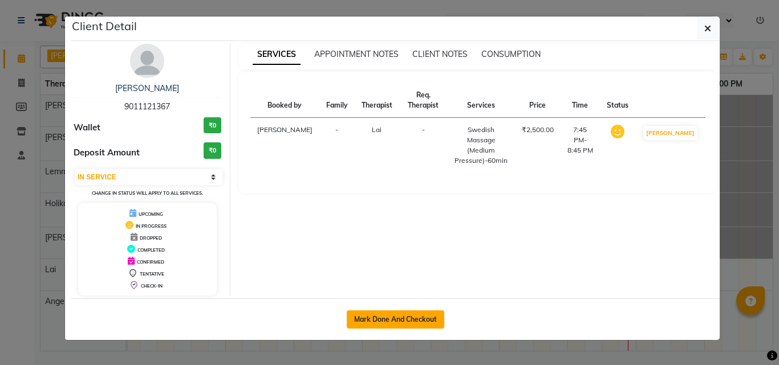
click at [437, 318] on button "Mark Done And Checkout" at bounding box center [395, 320] width 97 height 18
select select "service"
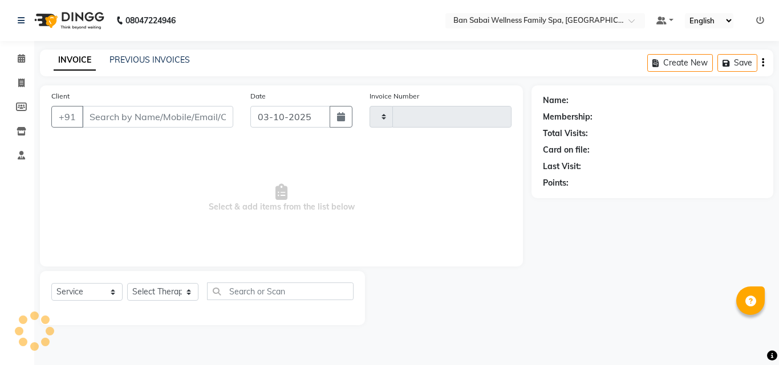
type input "2693"
select select "8225"
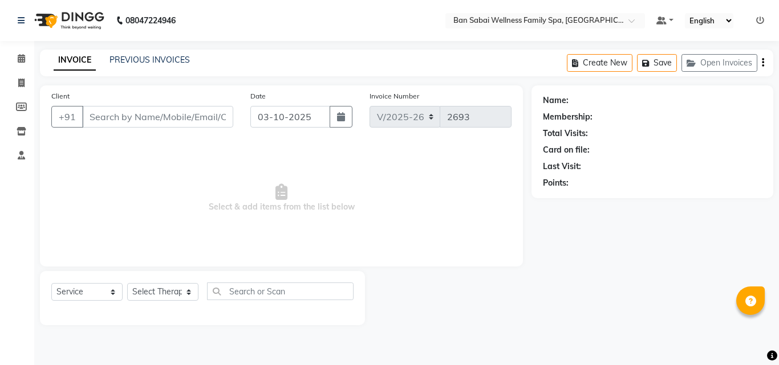
type input "90******67"
select select "90338"
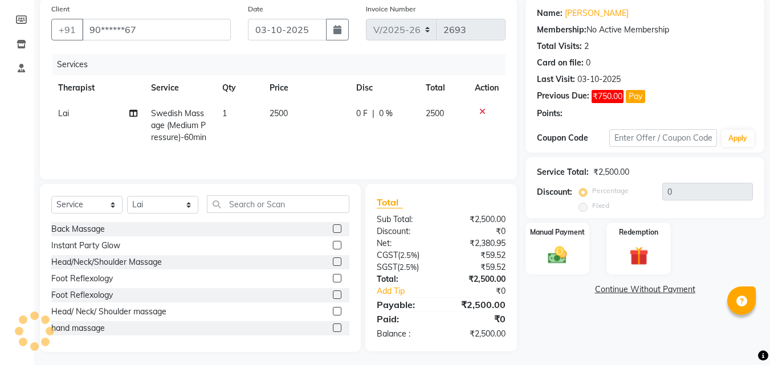
scroll to position [91, 0]
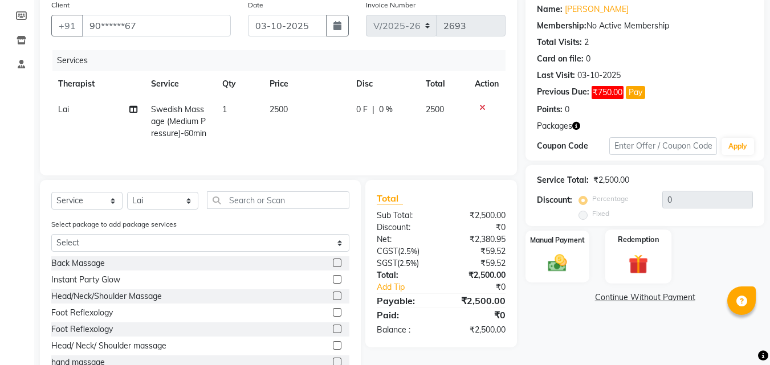
click at [653, 248] on div "Redemption" at bounding box center [638, 257] width 67 height 54
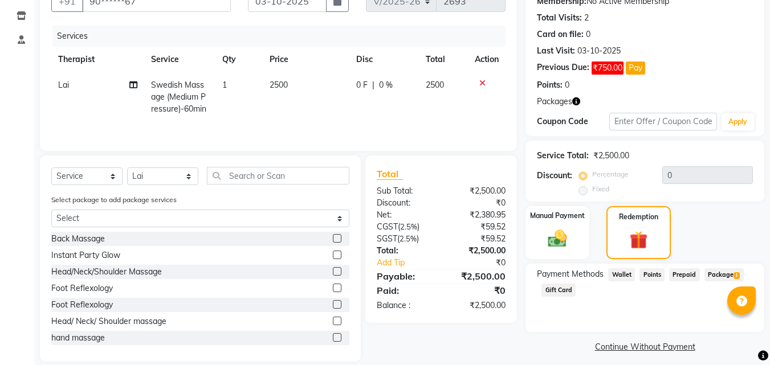
scroll to position [129, 0]
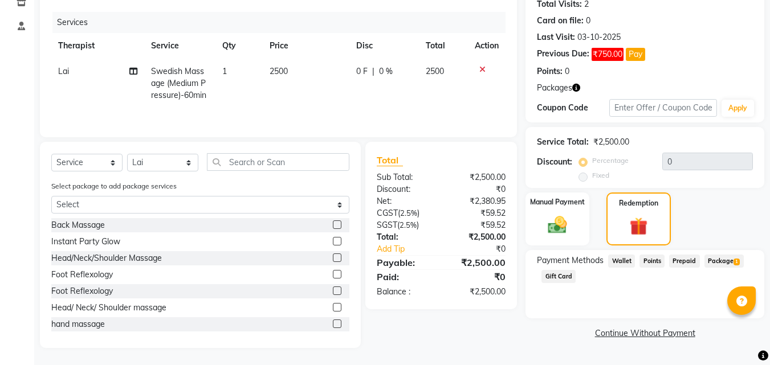
click at [722, 261] on span "Package 1" at bounding box center [724, 261] width 39 height 13
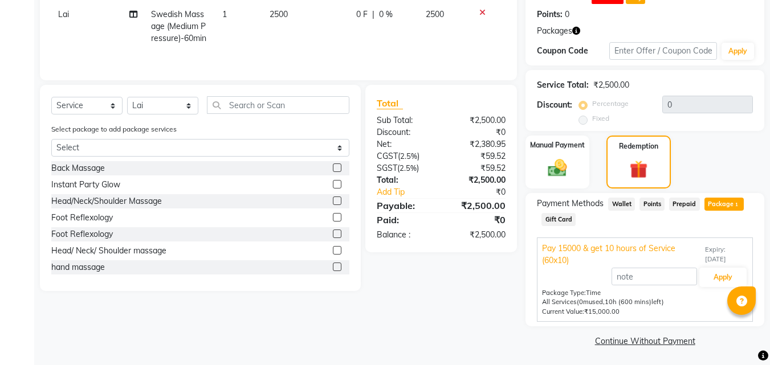
scroll to position [188, 0]
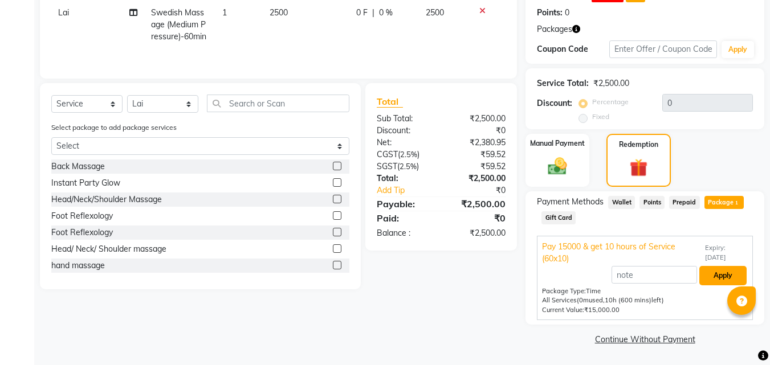
click at [718, 278] on button "Apply" at bounding box center [722, 275] width 47 height 19
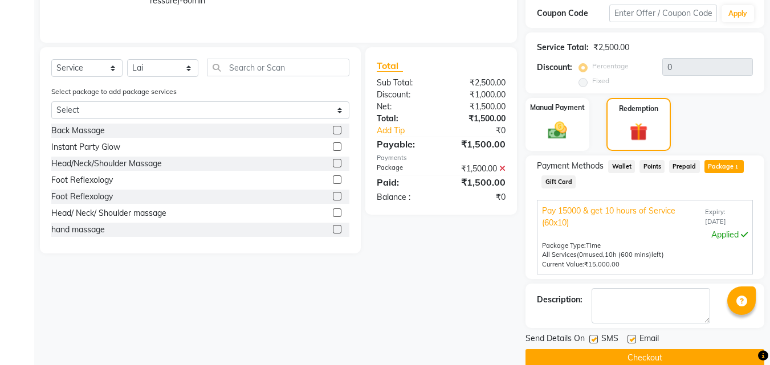
scroll to position [243, 0]
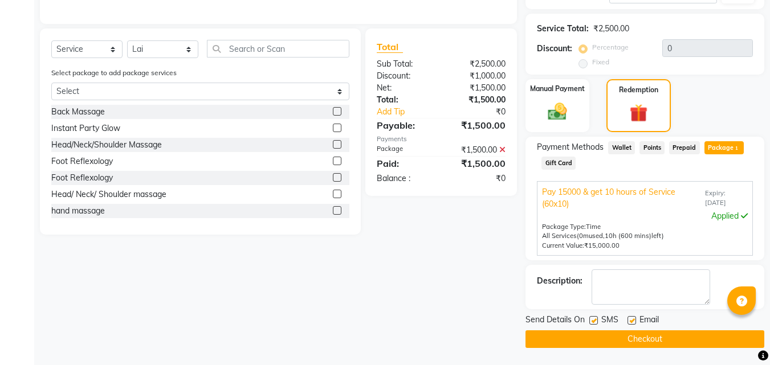
click at [673, 333] on button "Checkout" at bounding box center [645, 340] width 239 height 18
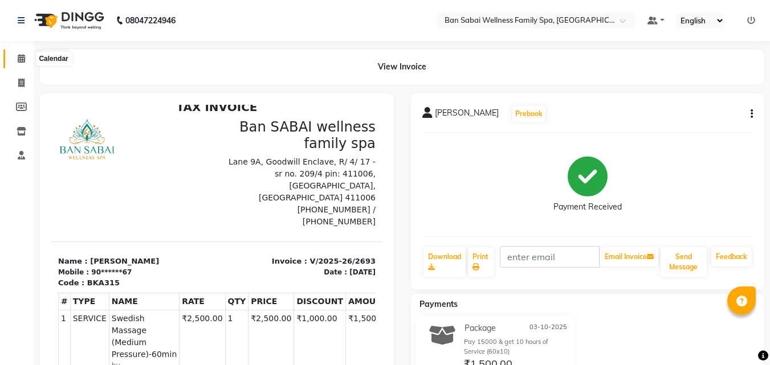
click at [22, 56] on icon at bounding box center [21, 58] width 7 height 9
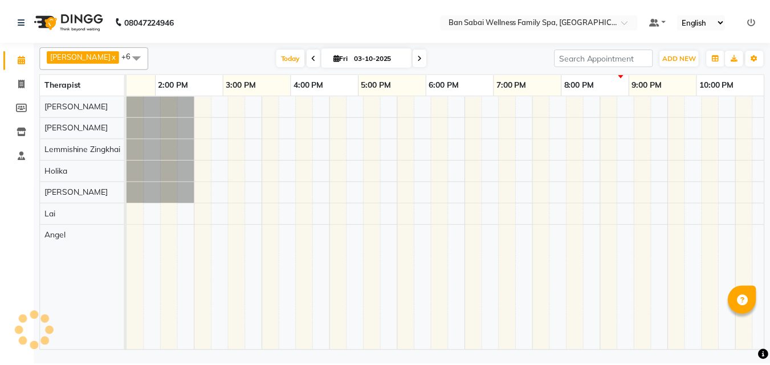
scroll to position [0, 245]
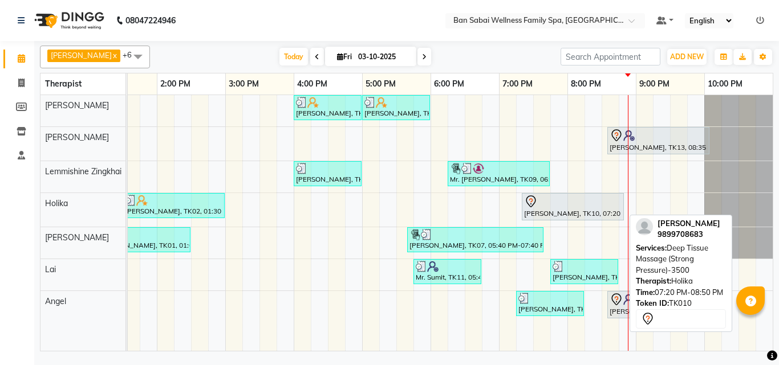
click at [576, 209] on div "[PERSON_NAME], TK10, 07:20 PM-08:50 PM, Deep Tissue Massage (Strong Pressure)-3…" at bounding box center [573, 207] width 100 height 24
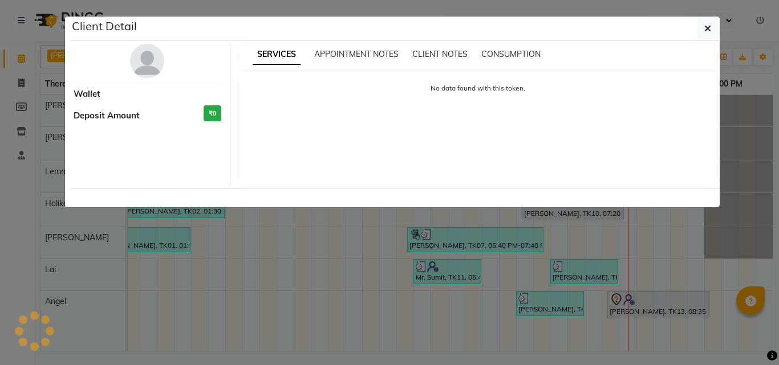
select select "7"
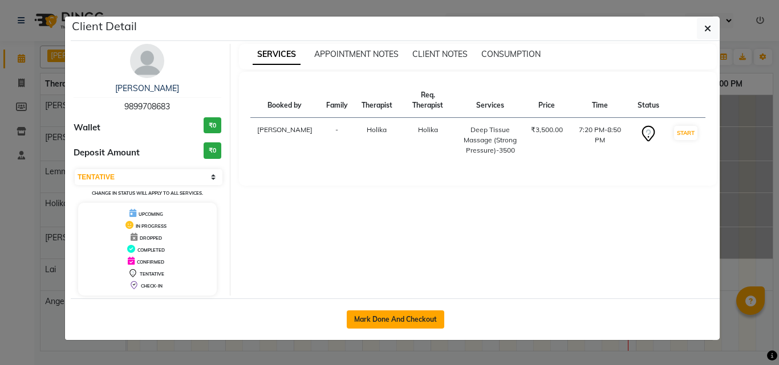
click at [369, 320] on button "Mark Done And Checkout" at bounding box center [395, 320] width 97 height 18
select select "service"
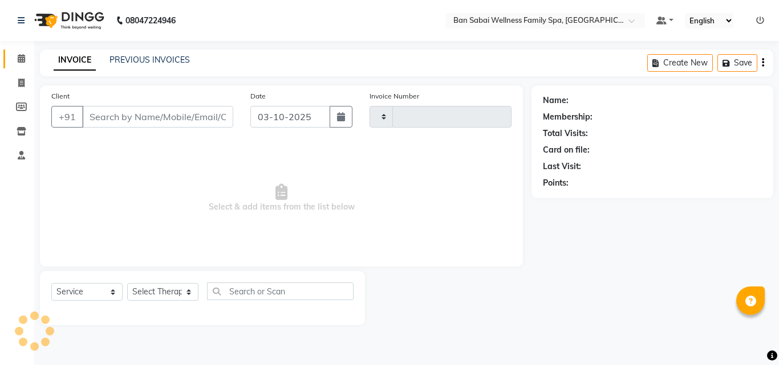
type input "2694"
select select "8225"
type input "98******83"
select select "79370"
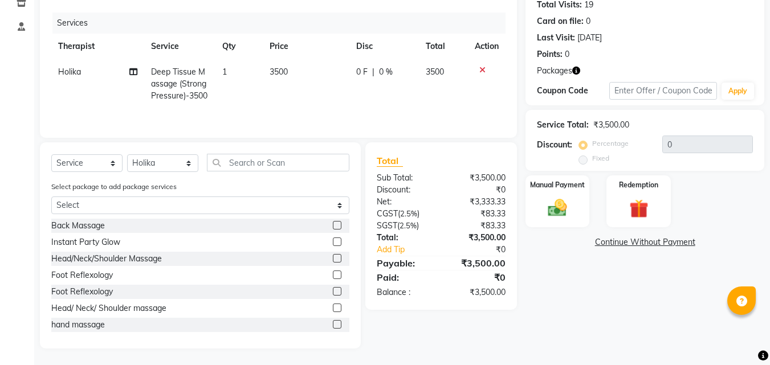
scroll to position [129, 0]
click at [663, 202] on div "Redemption" at bounding box center [638, 201] width 67 height 54
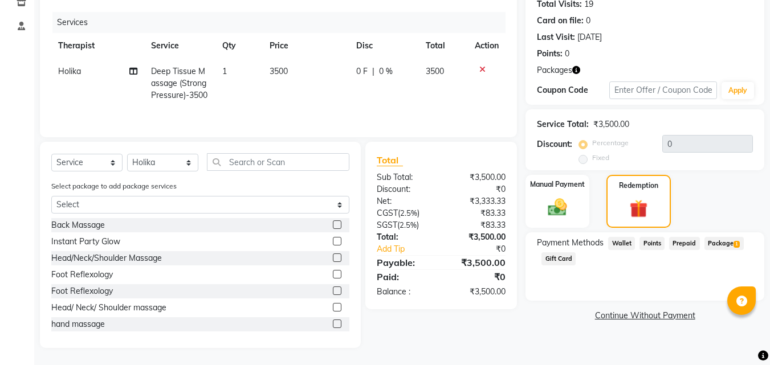
click at [727, 243] on span "Package 1" at bounding box center [724, 243] width 39 height 13
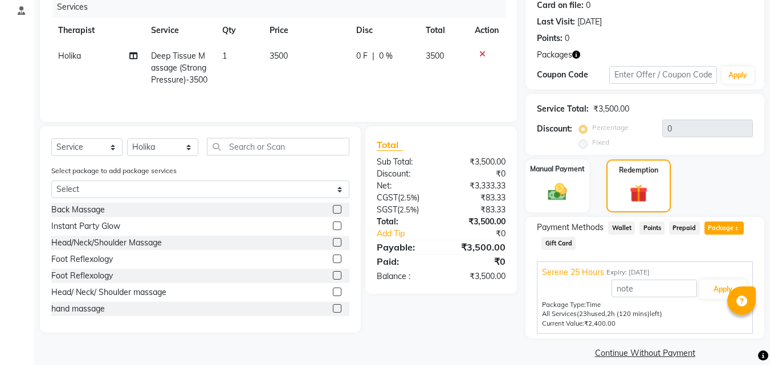
scroll to position [158, 0]
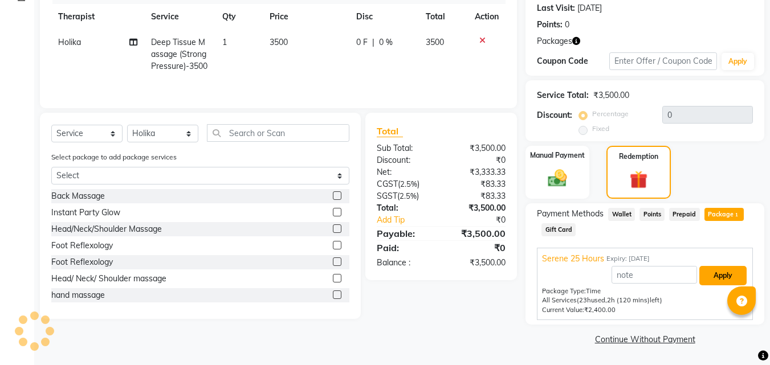
click at [723, 278] on button "Apply" at bounding box center [722, 275] width 47 height 19
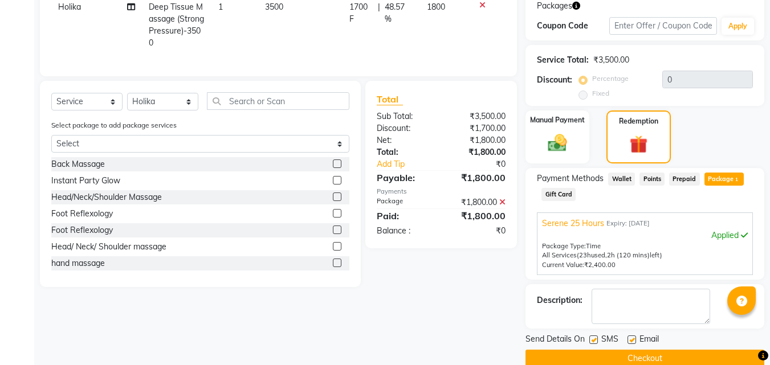
scroll to position [213, 0]
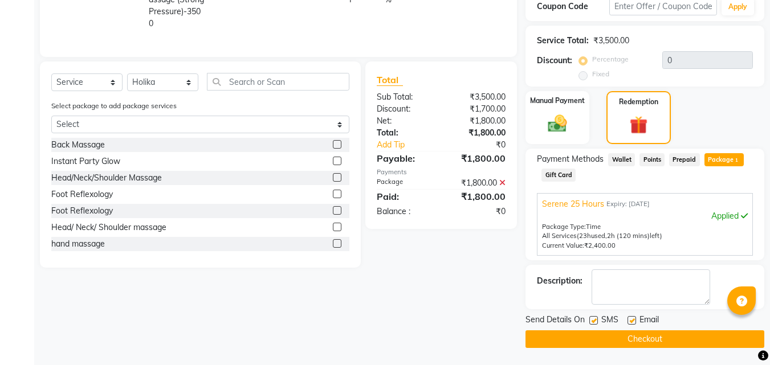
click at [640, 339] on button "Checkout" at bounding box center [645, 340] width 239 height 18
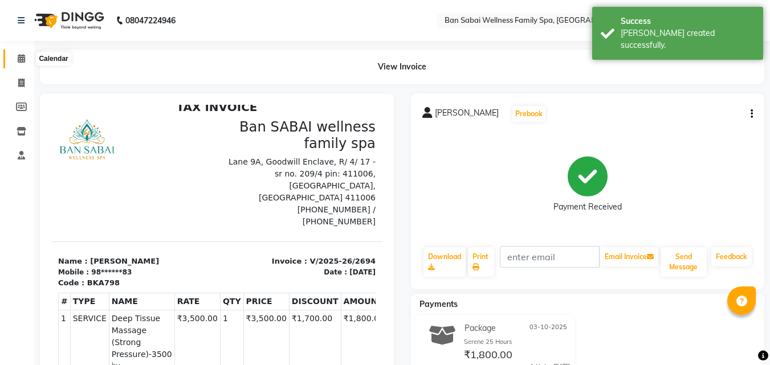
click at [21, 60] on icon at bounding box center [21, 58] width 7 height 9
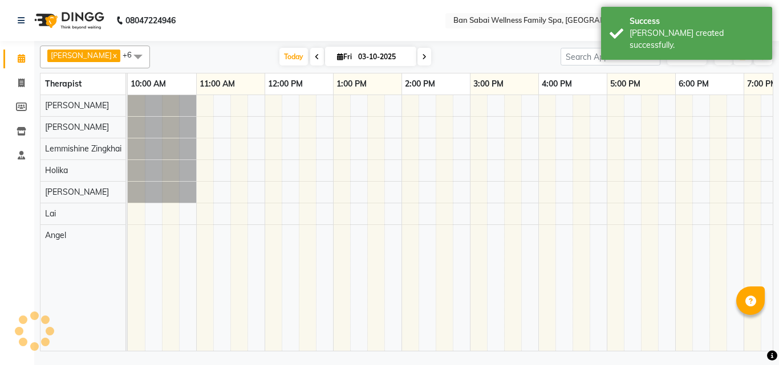
scroll to position [0, 245]
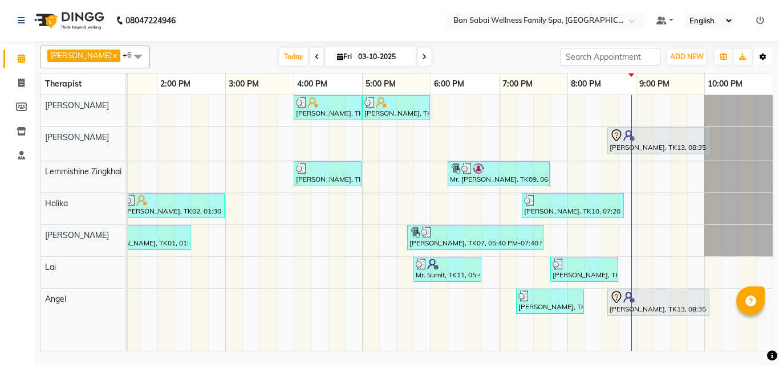
click at [763, 63] on button "Toggle Dropdown" at bounding box center [763, 57] width 18 height 16
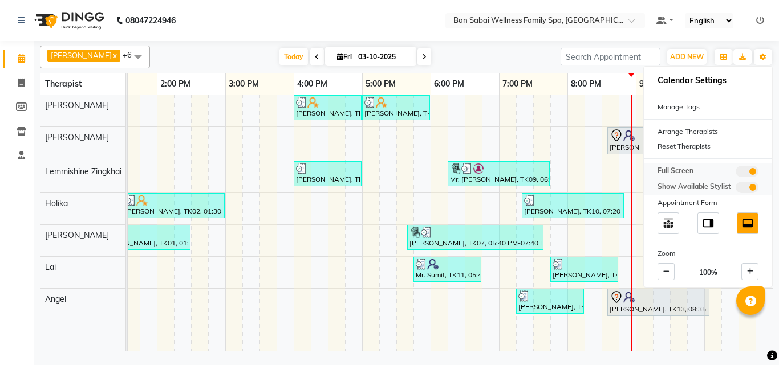
click at [743, 173] on span at bounding box center [746, 171] width 23 height 11
click at [735, 173] on input "checkbox" at bounding box center [735, 173] width 0 height 0
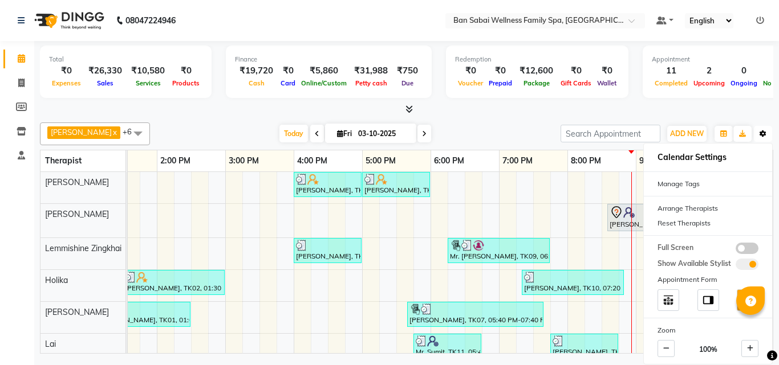
click at [758, 137] on button "Toggle Dropdown" at bounding box center [763, 134] width 18 height 16
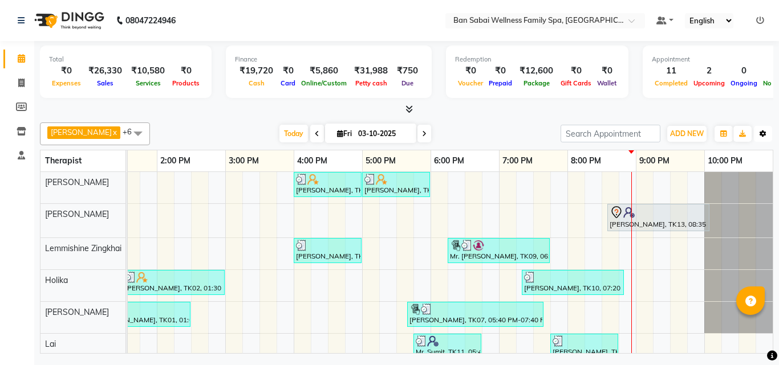
click at [765, 134] on icon "button" at bounding box center [762, 134] width 7 height 7
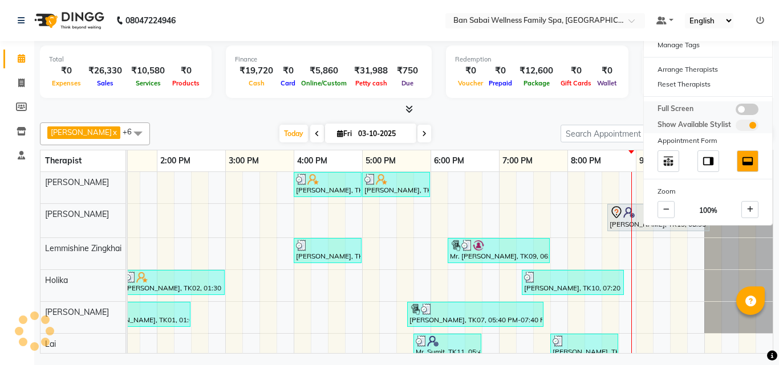
click at [750, 113] on span at bounding box center [746, 109] width 23 height 11
click at [735, 111] on input "checkbox" at bounding box center [735, 111] width 0 height 0
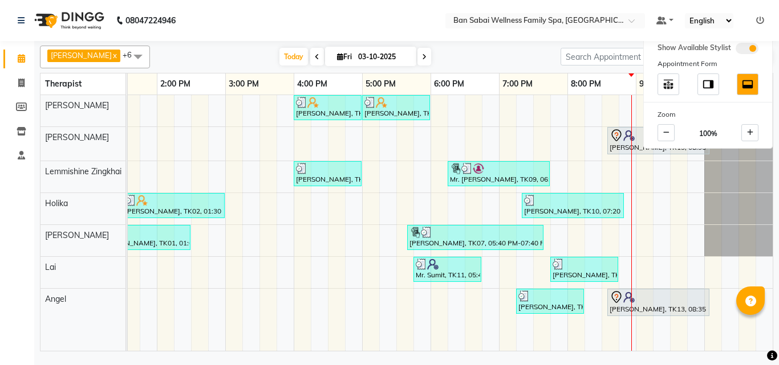
click at [220, 24] on nav "08047224946 Select Location × Ban Sabai Wellness Family Spa, Kalyani Nagar Defa…" at bounding box center [389, 20] width 779 height 41
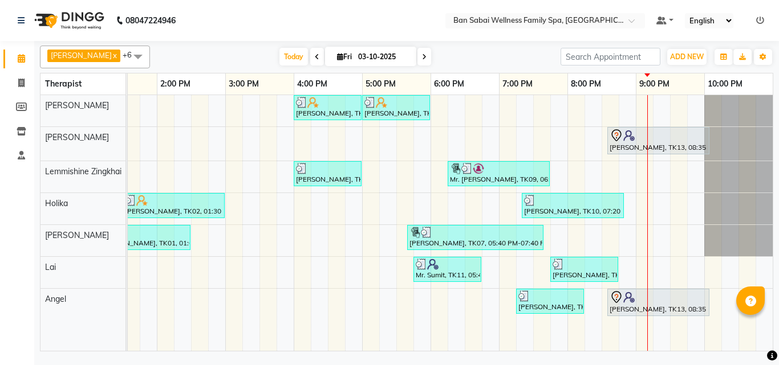
click at [127, 54] on span at bounding box center [138, 57] width 23 height 22
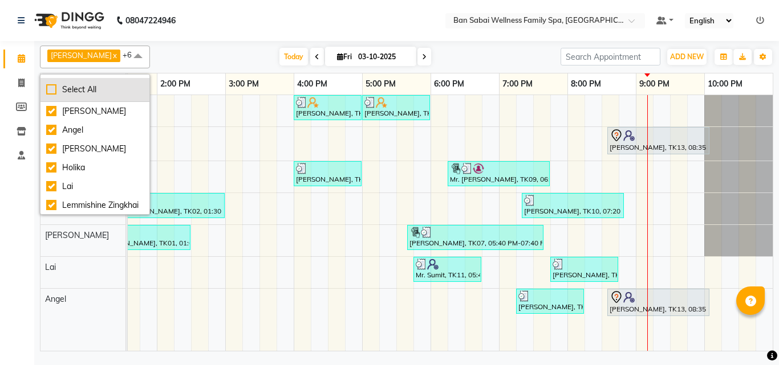
click at [67, 87] on div "Select All" at bounding box center [94, 90] width 97 height 12
checkbox input "true"
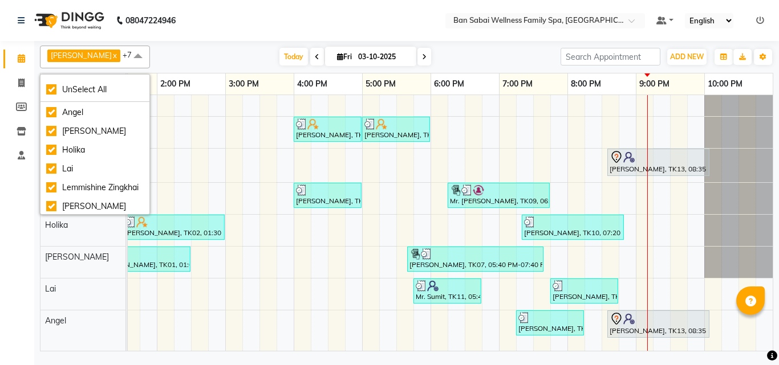
scroll to position [0, 0]
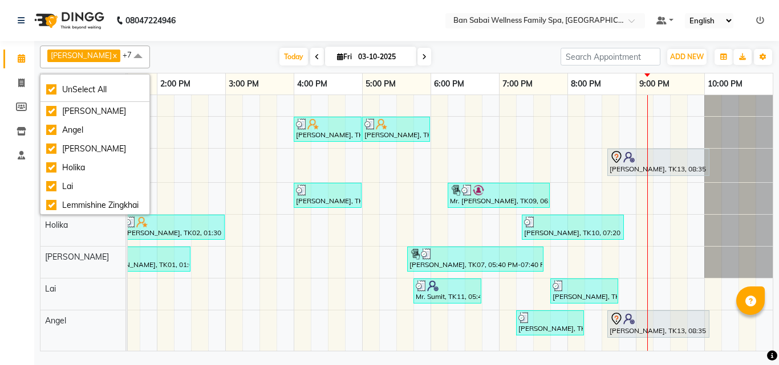
click at [226, 34] on nav "08047224946 Select Location × Ban Sabai Wellness Family Spa, Kalyani Nagar Defa…" at bounding box center [389, 20] width 779 height 41
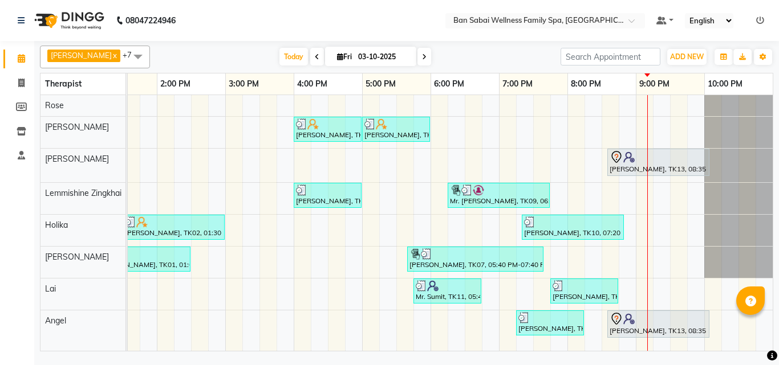
click at [123, 54] on span "+7" at bounding box center [132, 54] width 18 height 9
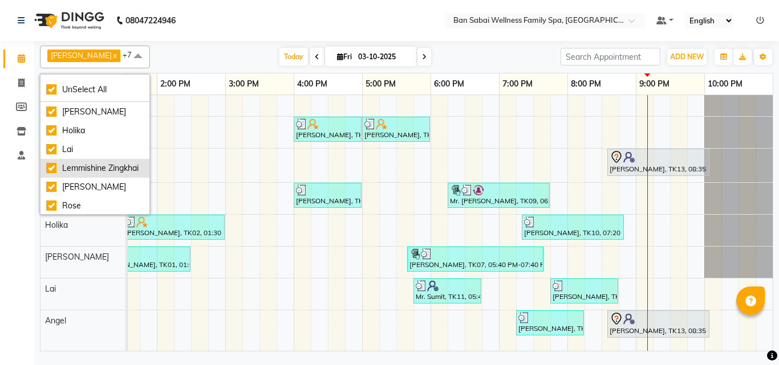
scroll to position [50, 0]
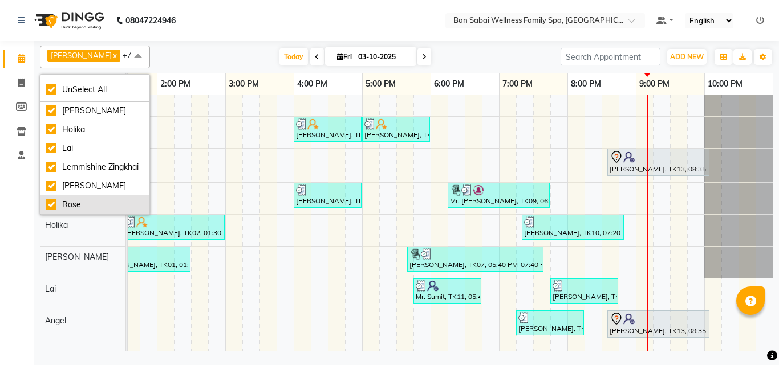
click at [70, 203] on div "Rose" at bounding box center [94, 205] width 97 height 12
checkbox input "false"
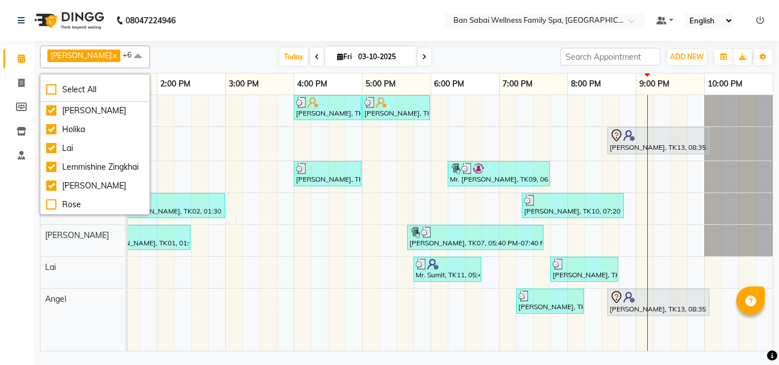
click at [236, 19] on nav "08047224946 Select Location × Ban Sabai Wellness Family Spa, Kalyani Nagar Defa…" at bounding box center [389, 20] width 779 height 41
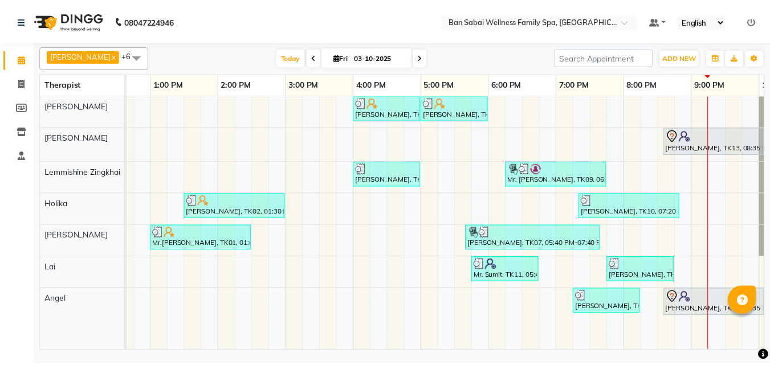
scroll to position [0, 245]
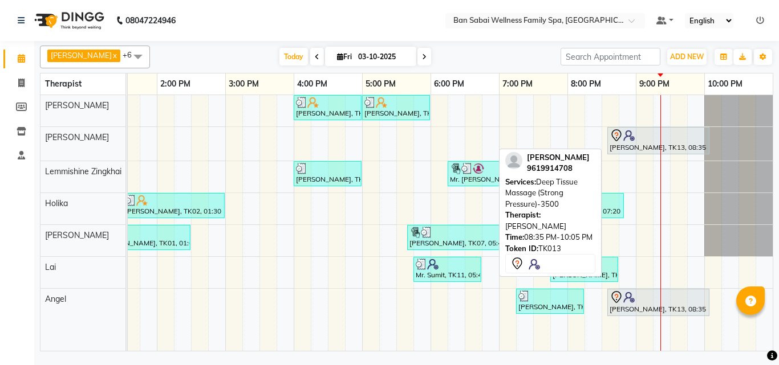
click at [640, 146] on div "[PERSON_NAME], TK13, 08:35 PM-10:05 PM, Deep Tissue Massage (Strong Pressure)-3…" at bounding box center [658, 141] width 100 height 24
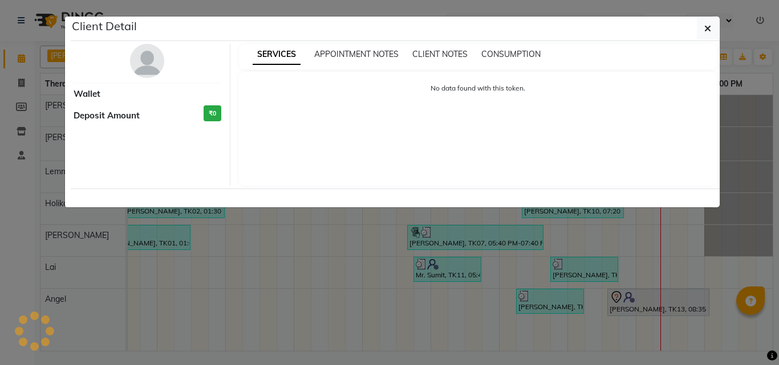
select select "7"
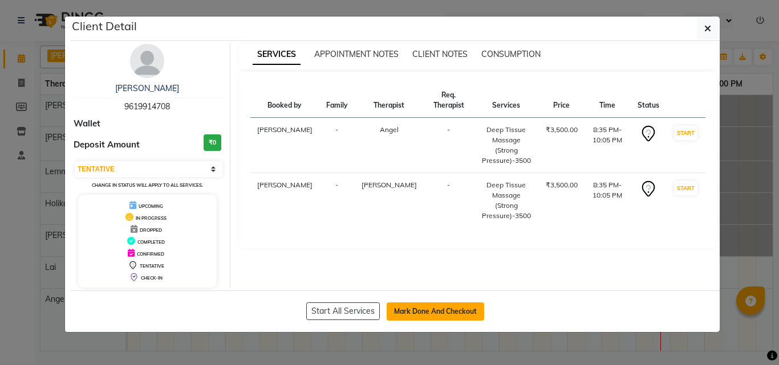
click at [421, 309] on button "Mark Done And Checkout" at bounding box center [434, 312] width 97 height 18
select select "service"
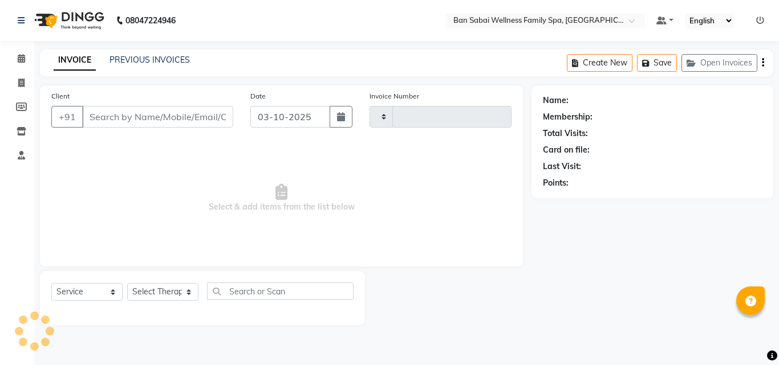
type input "2695"
select select "8225"
type input "96******08"
select select "90339"
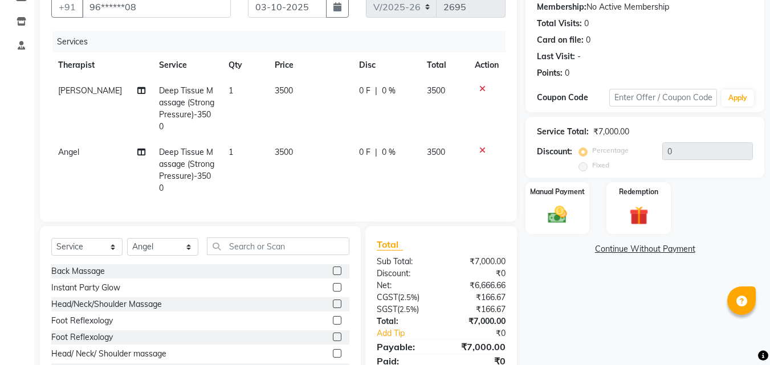
scroll to position [141, 0]
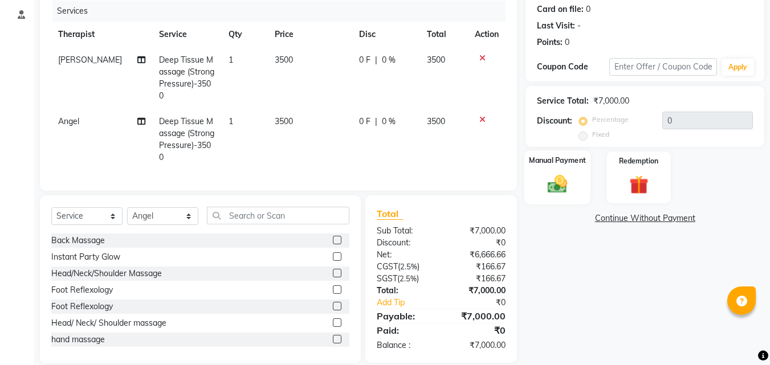
click at [576, 190] on div "Manual Payment" at bounding box center [557, 177] width 67 height 54
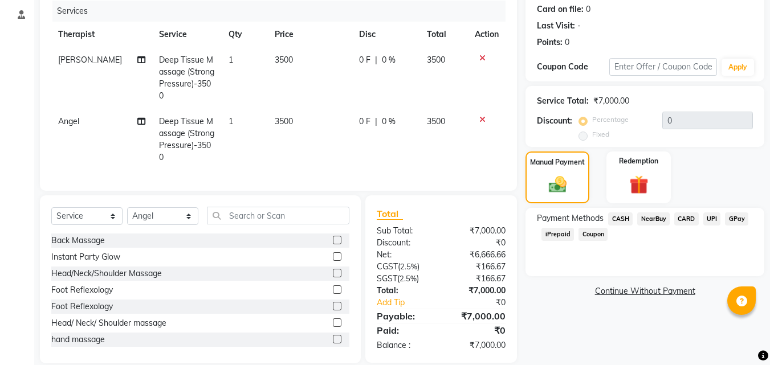
click at [659, 219] on span "NearBuy" at bounding box center [653, 219] width 32 height 13
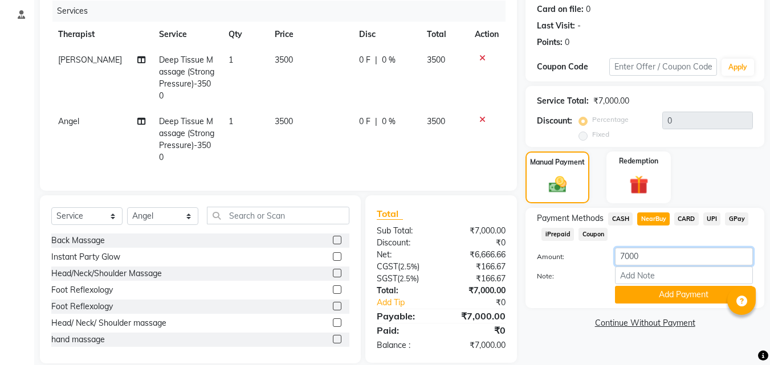
click at [677, 256] on input "7000" at bounding box center [684, 257] width 138 height 18
type input "7"
type input "5611"
click at [286, 58] on span "3500" at bounding box center [284, 60] width 18 height 10
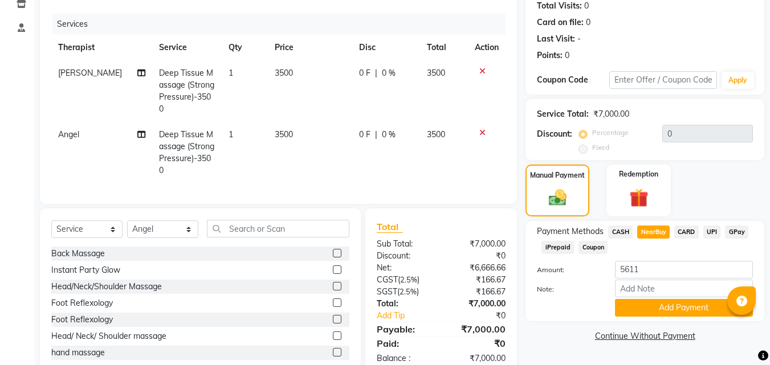
select select "78178"
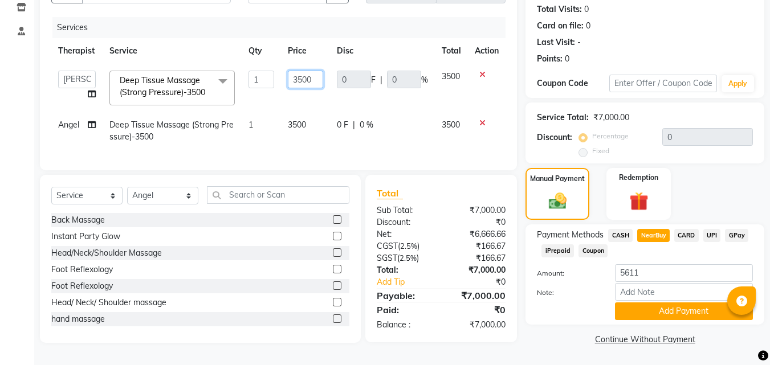
click at [319, 74] on input "3500" at bounding box center [305, 80] width 35 height 18
type input "3"
type input "2750"
click at [429, 139] on tr "Angel Deep Tissue Massage (Strong Pressure)-3500 1 3500 0 F | 0 % 3500" at bounding box center [278, 131] width 454 height 38
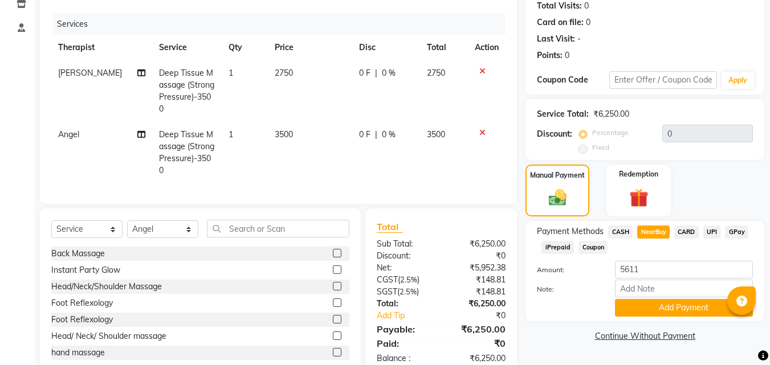
click at [288, 122] on td "3500" at bounding box center [310, 153] width 84 height 62
select select "90339"
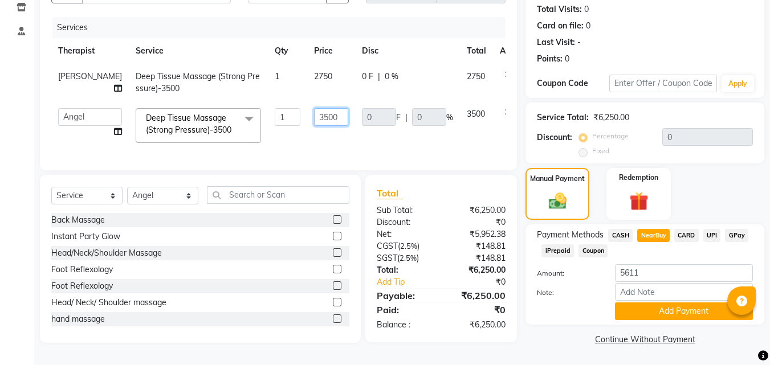
click at [314, 109] on input "3500" at bounding box center [331, 117] width 34 height 18
type input "3"
type input "2750"
click at [460, 141] on td "3500" at bounding box center [476, 125] width 33 height 48
select select "90339"
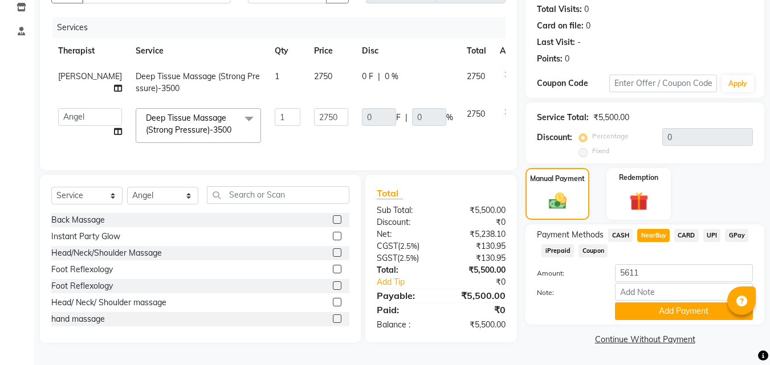
click at [685, 231] on span "CARD" at bounding box center [686, 235] width 25 height 13
type input "5500"
click at [678, 308] on button "Add Payment" at bounding box center [684, 312] width 138 height 18
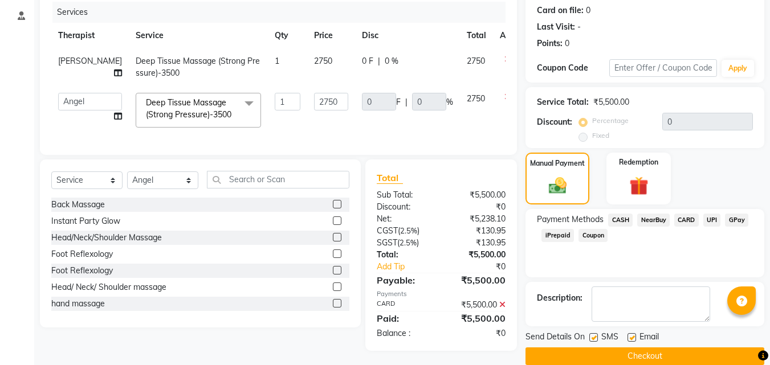
scroll to position [157, 0]
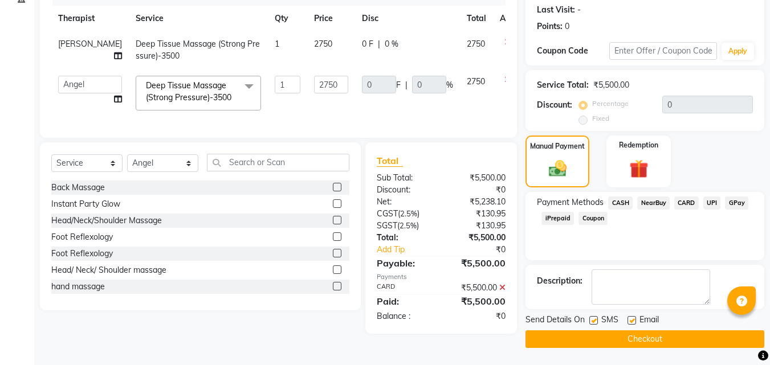
click at [666, 337] on button "Checkout" at bounding box center [645, 340] width 239 height 18
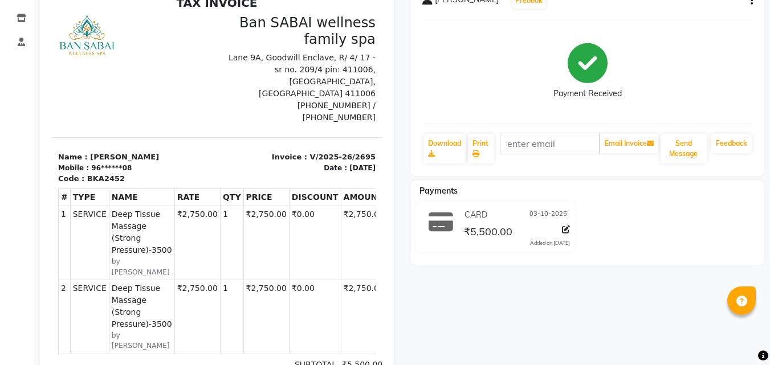
scroll to position [5, 0]
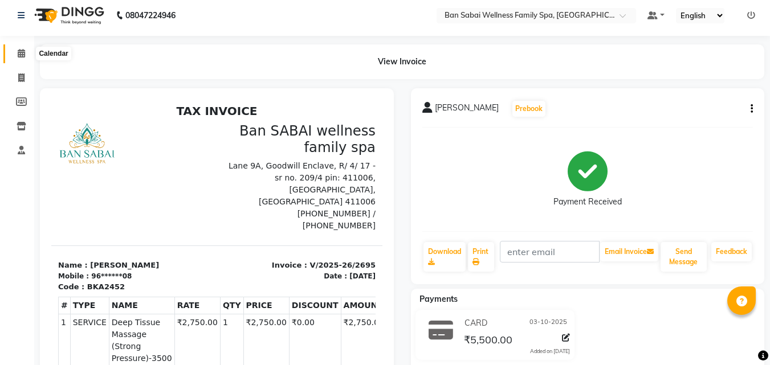
click at [20, 55] on icon at bounding box center [21, 53] width 7 height 9
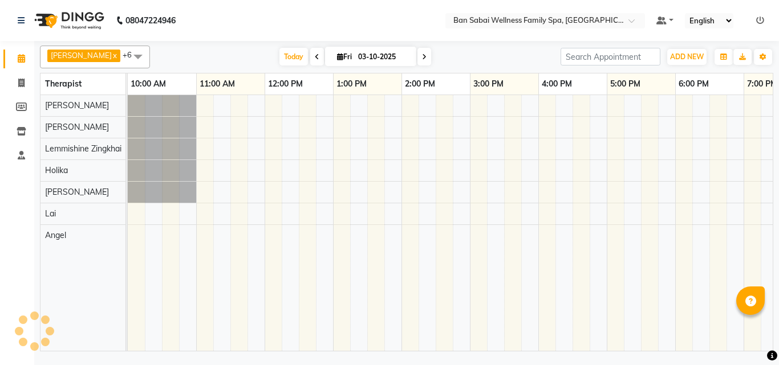
scroll to position [0, 245]
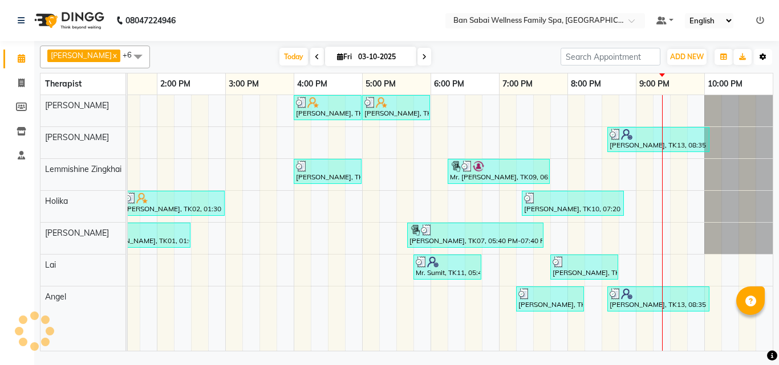
click at [767, 54] on button "Toggle Dropdown" at bounding box center [763, 57] width 18 height 16
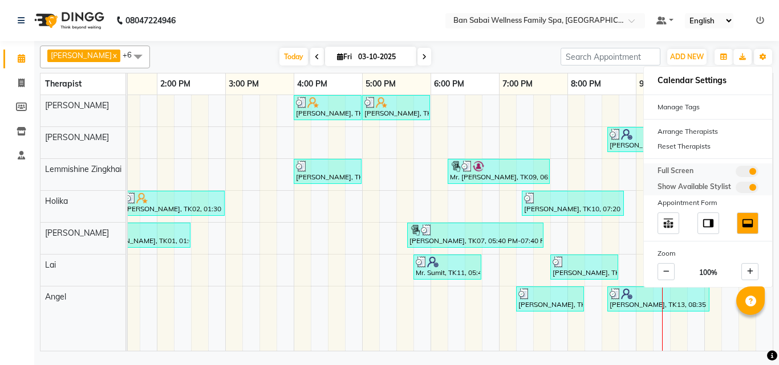
click at [746, 170] on span at bounding box center [746, 171] width 23 height 11
click at [735, 173] on input "checkbox" at bounding box center [735, 173] width 0 height 0
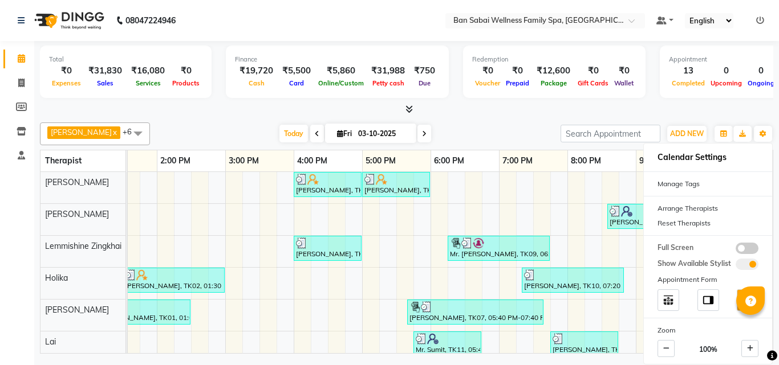
click at [516, 128] on div "[DATE] [DATE]" at bounding box center [355, 133] width 399 height 17
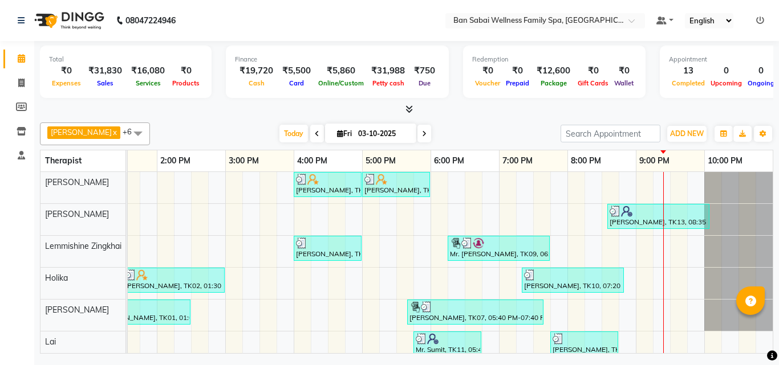
click at [414, 108] on div at bounding box center [406, 110] width 733 height 12
click at [405, 109] on icon at bounding box center [408, 109] width 7 height 9
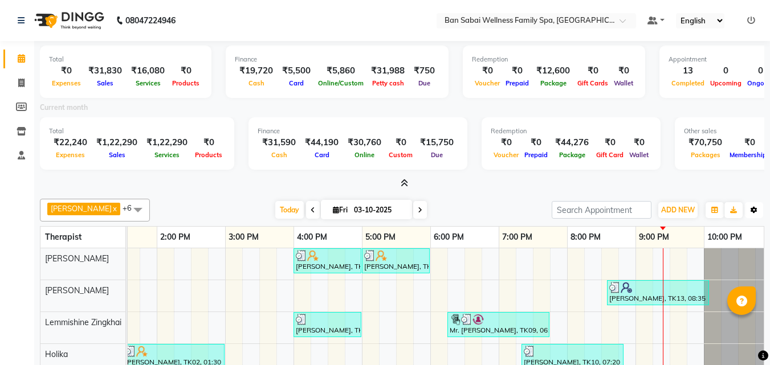
click at [752, 208] on icon "button" at bounding box center [754, 210] width 7 height 7
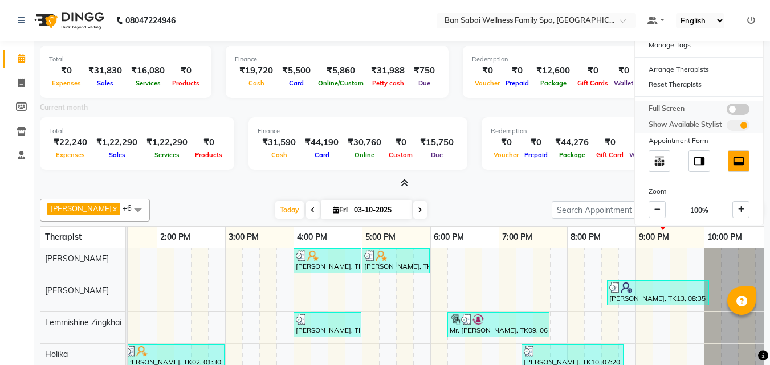
click at [738, 112] on span at bounding box center [738, 109] width 23 height 11
click at [727, 111] on input "checkbox" at bounding box center [727, 111] width 0 height 0
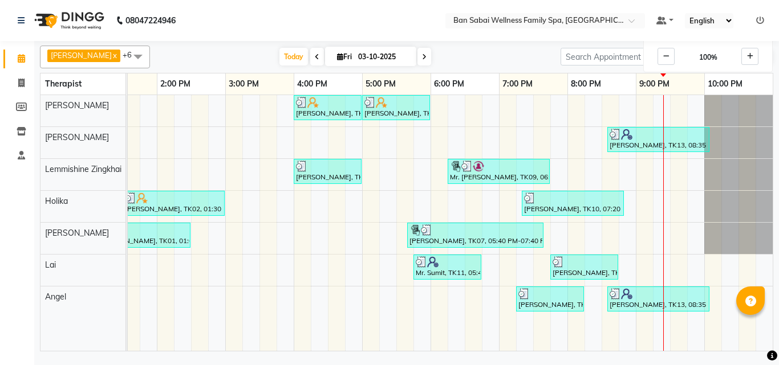
click at [384, 19] on nav "08047224946 Select Location × Ban Sabai Wellness Family Spa, Kalyani Nagar Defa…" at bounding box center [389, 20] width 779 height 41
click at [768, 60] on button "Toggle Dropdown" at bounding box center [763, 57] width 18 height 16
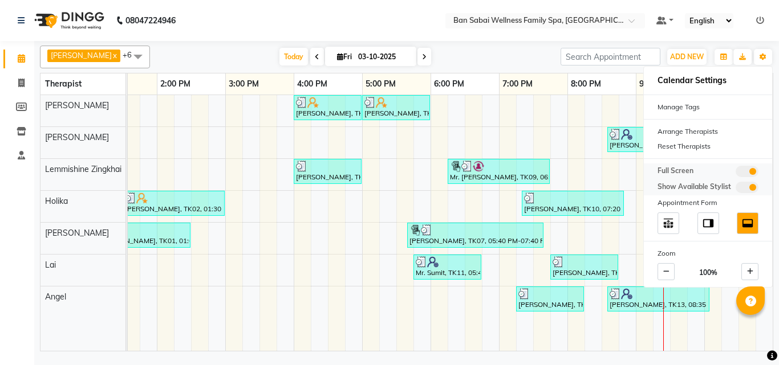
click at [744, 171] on span at bounding box center [746, 171] width 23 height 11
click at [735, 173] on input "checkbox" at bounding box center [735, 173] width 0 height 0
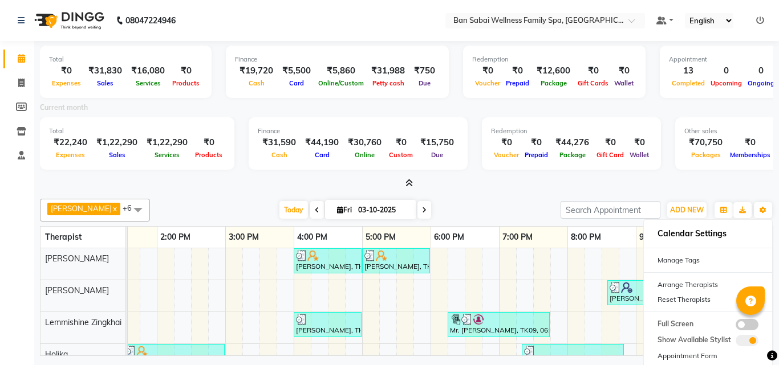
click at [408, 185] on icon at bounding box center [408, 183] width 7 height 9
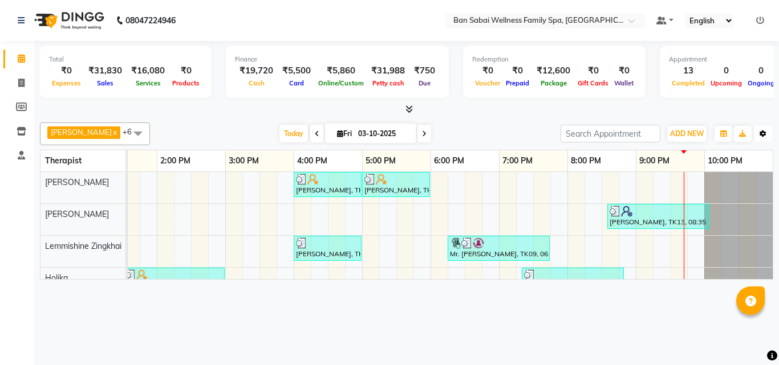
click at [769, 133] on button "Toggle Dropdown" at bounding box center [763, 134] width 18 height 16
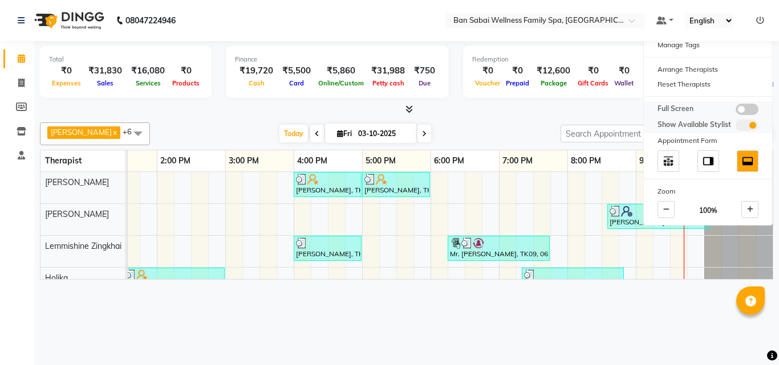
click at [744, 108] on span at bounding box center [746, 109] width 23 height 11
click at [735, 111] on input "checkbox" at bounding box center [735, 111] width 0 height 0
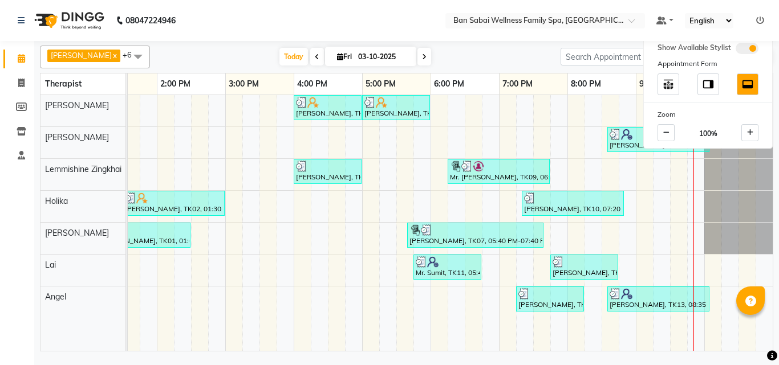
click at [491, 53] on div "[DATE] [DATE]" at bounding box center [355, 56] width 399 height 17
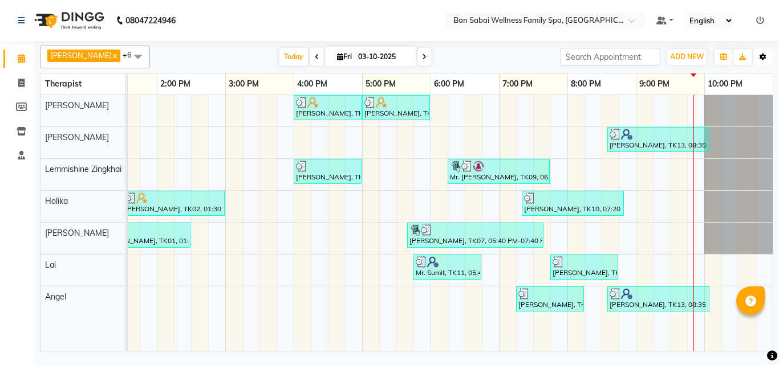
click at [767, 52] on button "Toggle Dropdown" at bounding box center [763, 57] width 18 height 16
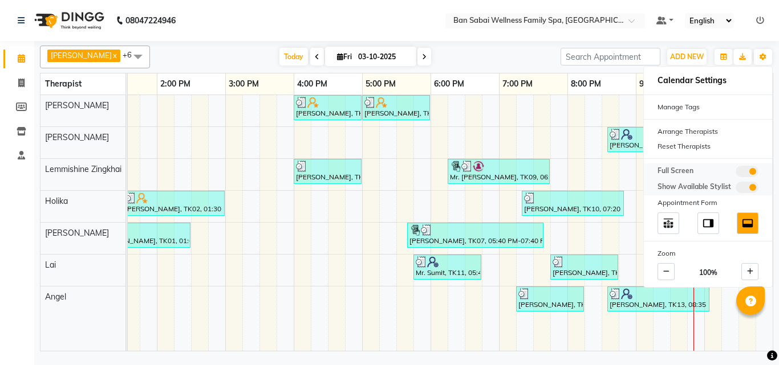
click at [739, 170] on span at bounding box center [746, 171] width 23 height 11
click at [735, 173] on input "checkbox" at bounding box center [735, 173] width 0 height 0
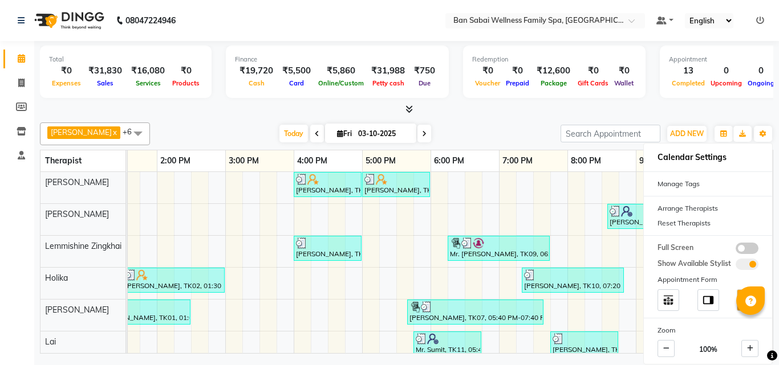
click at [407, 113] on span at bounding box center [407, 110] width 12 height 12
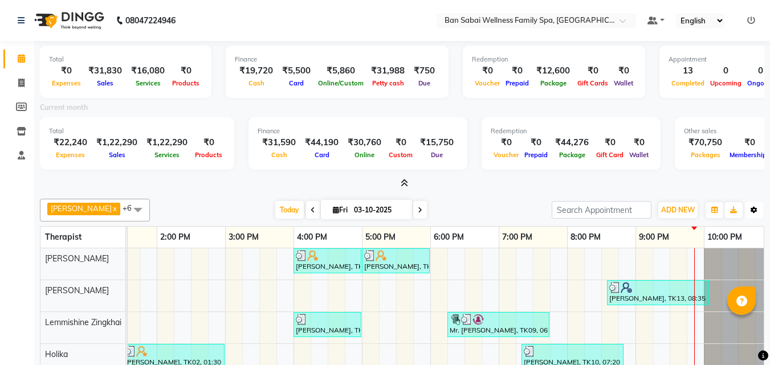
click at [754, 210] on icon "button" at bounding box center [754, 210] width 7 height 7
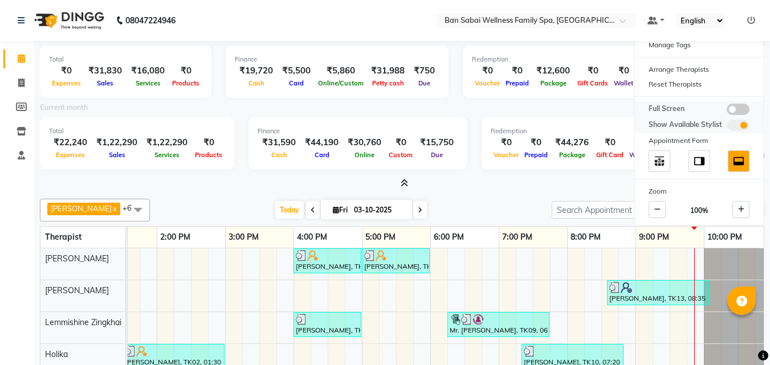
click at [741, 109] on span at bounding box center [738, 109] width 23 height 11
click at [727, 111] on input "checkbox" at bounding box center [727, 111] width 0 height 0
